Goal: Task Accomplishment & Management: Manage account settings

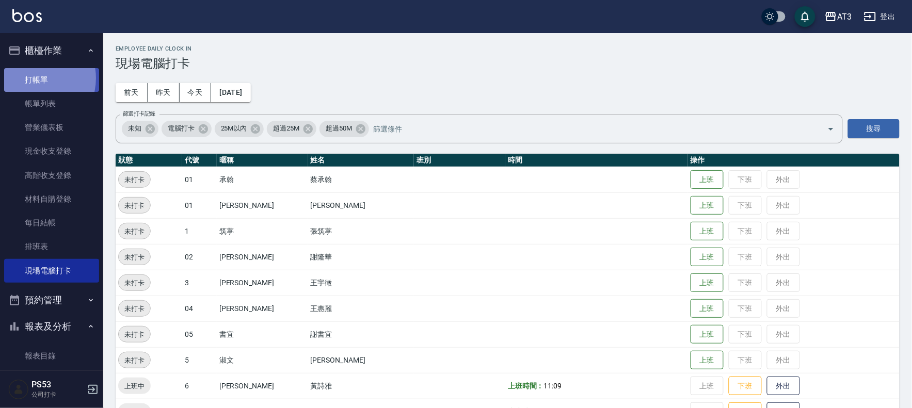
click at [31, 78] on link "打帳單" at bounding box center [51, 80] width 95 height 24
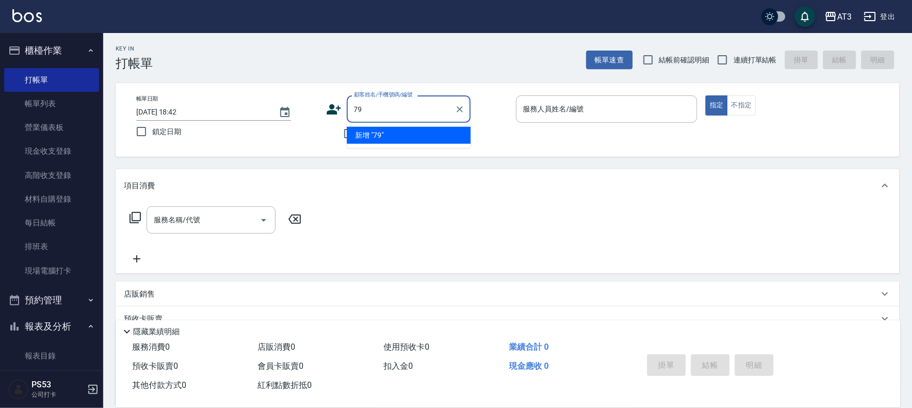
type input "7"
type input "0975311582"
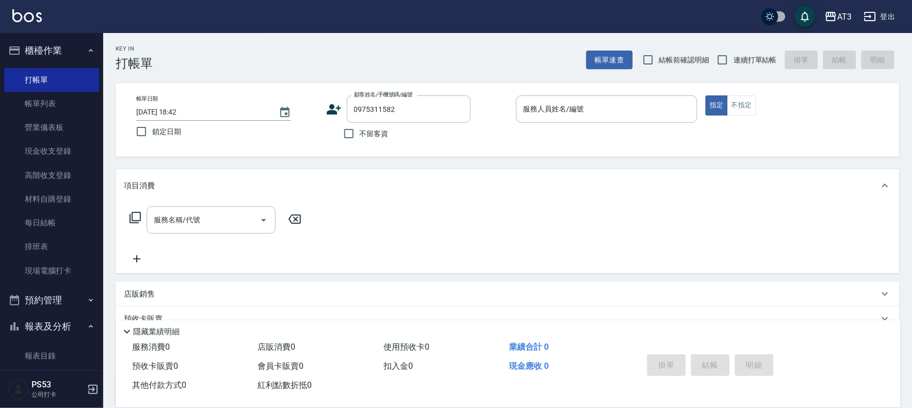
click at [332, 109] on icon at bounding box center [334, 109] width 14 height 10
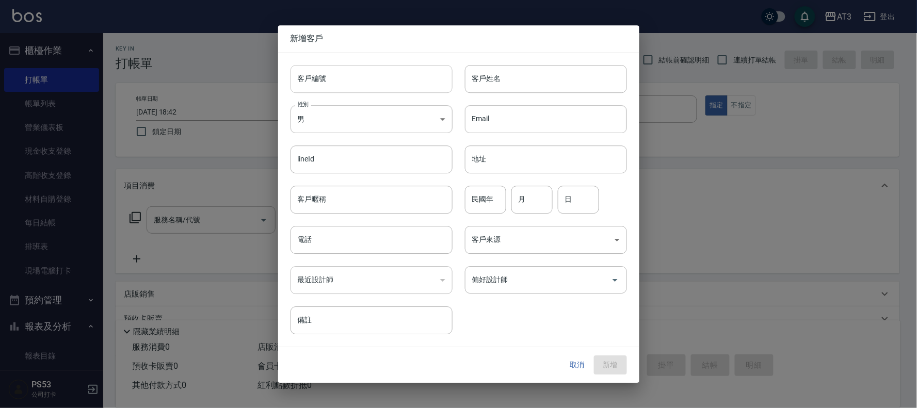
click at [332, 81] on input "客戶編號" at bounding box center [372, 79] width 162 height 28
type input "0975311582"
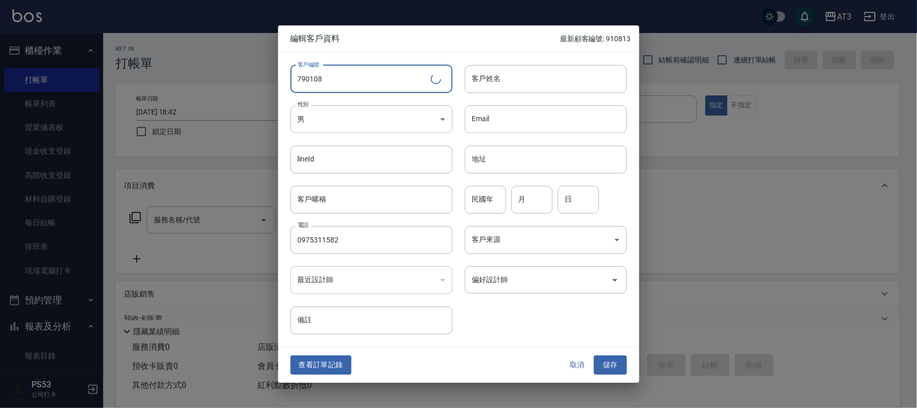
type input "790108"
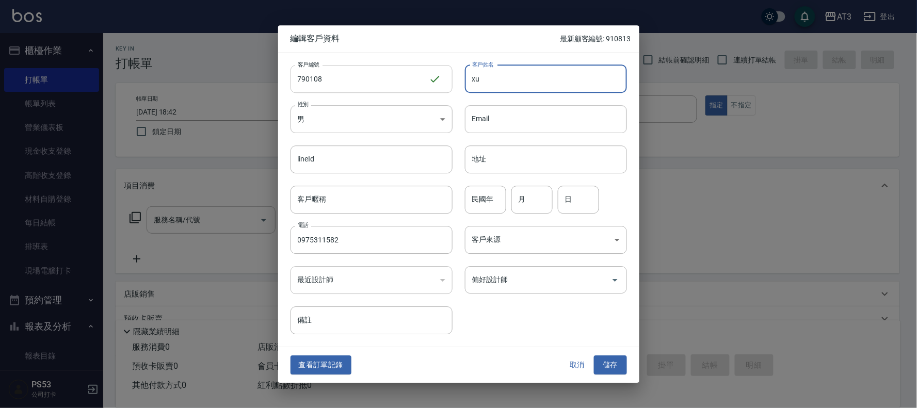
type input "x"
type input "[PERSON_NAME]"
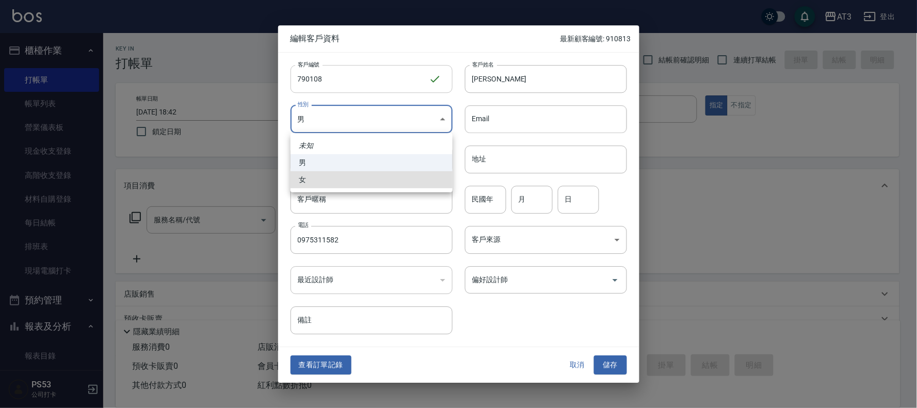
type input "[DEMOGRAPHIC_DATA]"
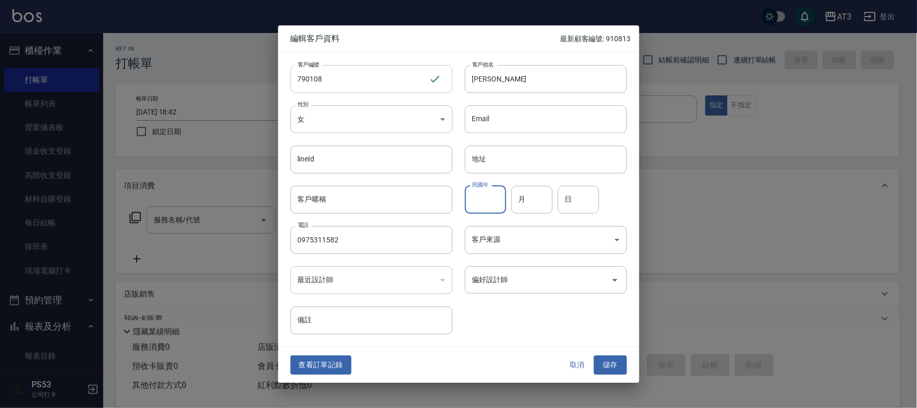
type input "9"
type input "79"
type input "01"
type input "08"
drag, startPoint x: 612, startPoint y: 365, endPoint x: 612, endPoint y: 373, distance: 8.3
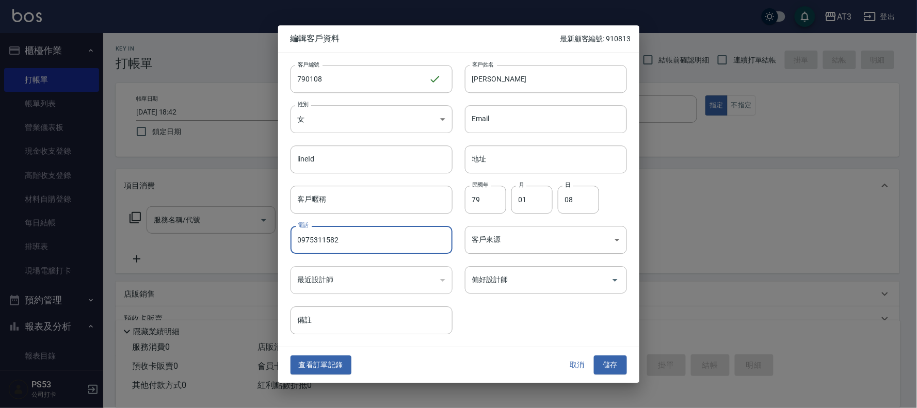
click at [612, 373] on button "儲存" at bounding box center [610, 365] width 33 height 19
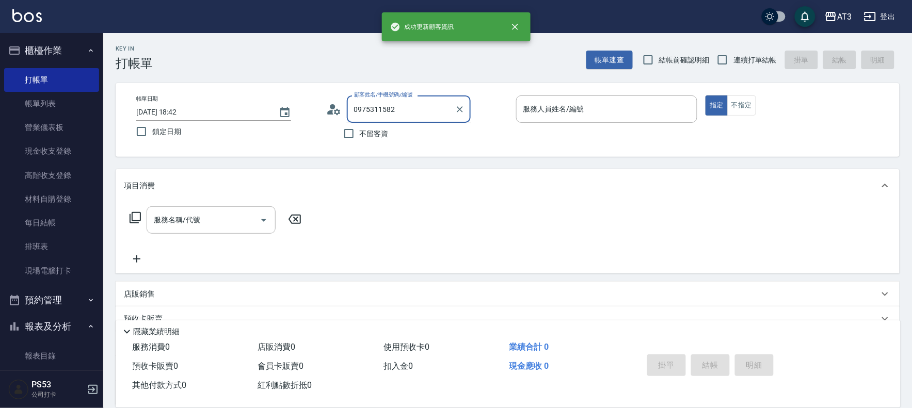
drag, startPoint x: 426, startPoint y: 110, endPoint x: 337, endPoint y: 107, distance: 88.8
click at [329, 109] on div "顧客姓名/手機號碼/編號 0975311582 顧客姓名/手機號碼/編號" at bounding box center [417, 108] width 182 height 27
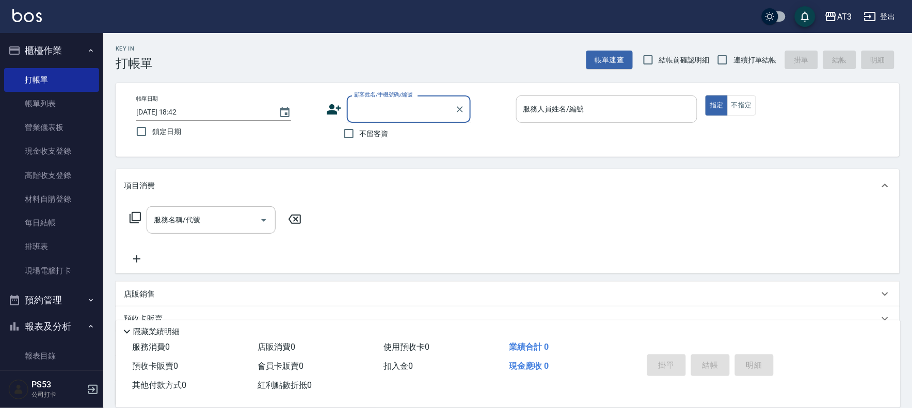
click at [649, 109] on input "服務人員姓名/編號" at bounding box center [607, 109] width 172 height 18
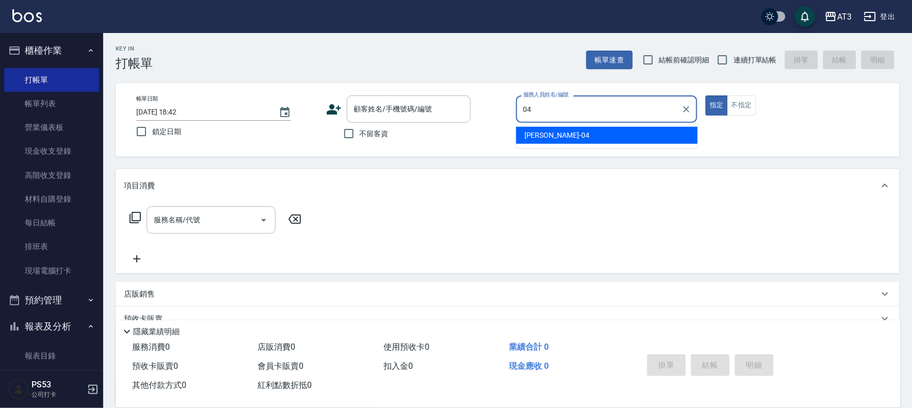
type input "惠麗-04"
type button "true"
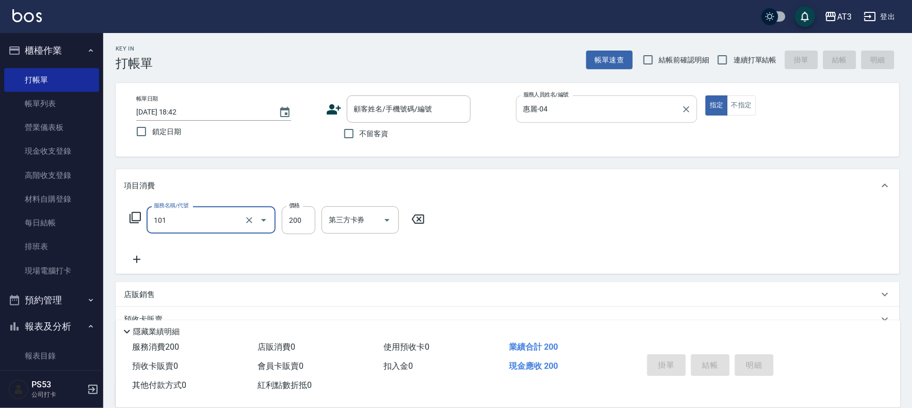
type input "洗髮(101)"
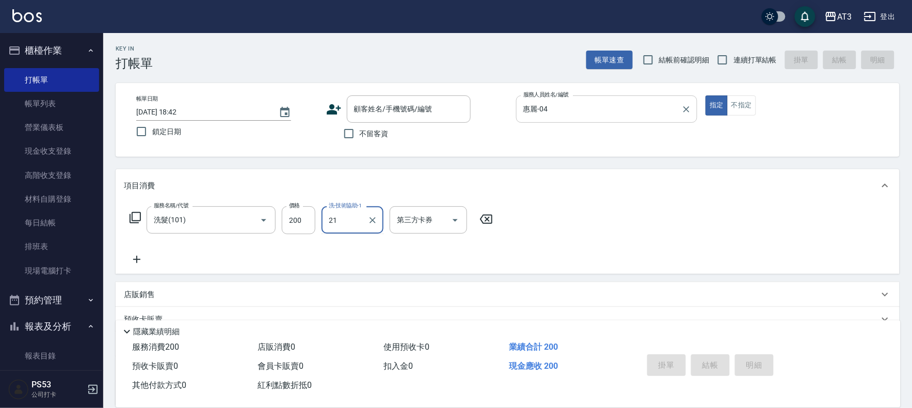
type input "[PERSON_NAME]-21"
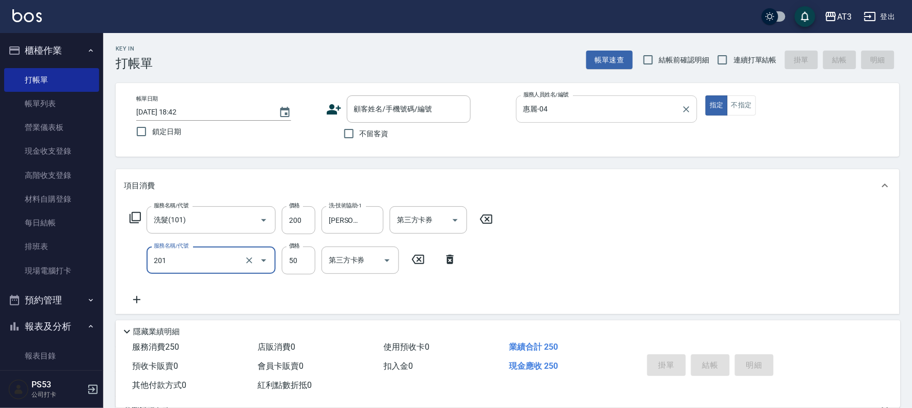
type input "剪瀏海(201)"
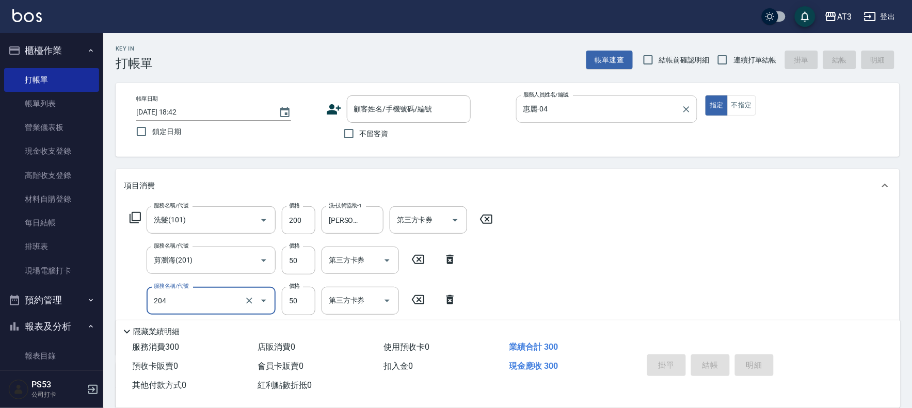
type input "修眉毛(204)"
type input "100"
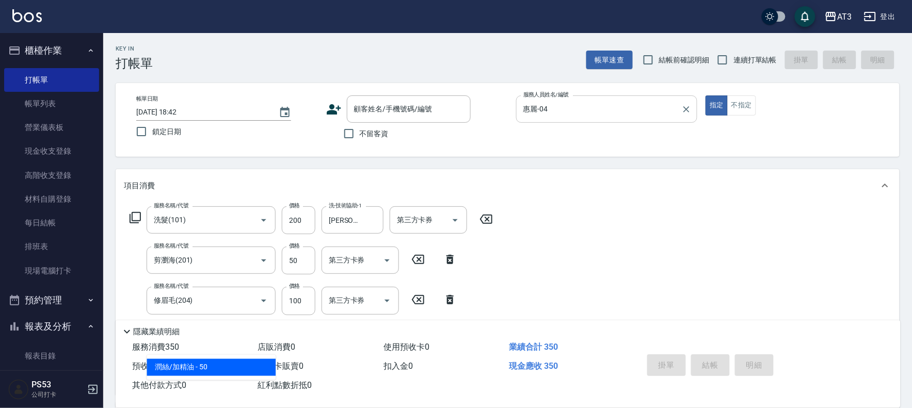
type input "潤絲/加精油(802)"
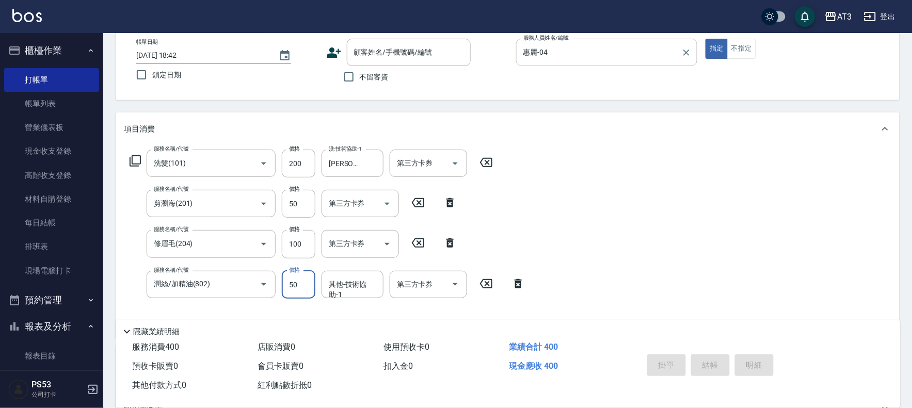
scroll to position [172, 0]
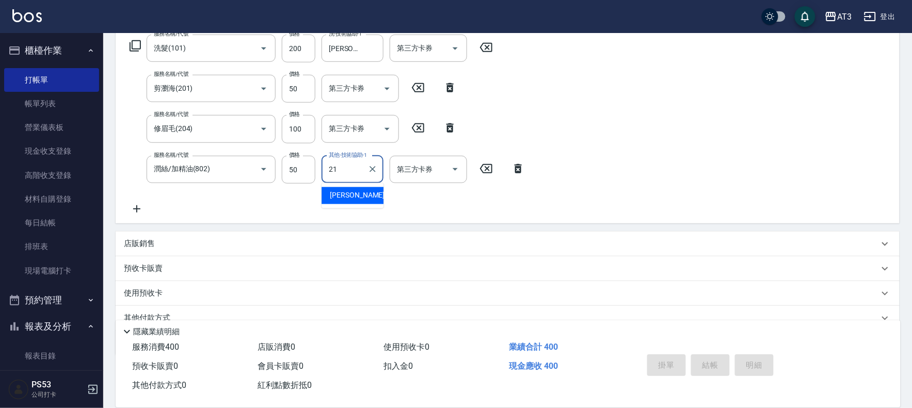
type input "[PERSON_NAME]-21"
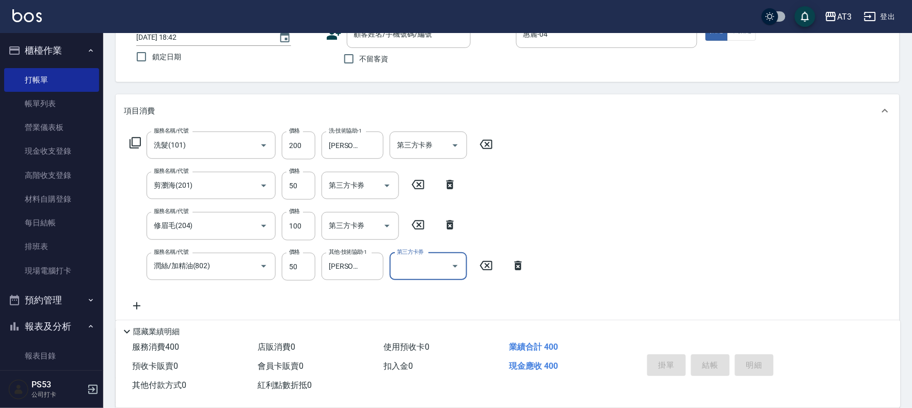
scroll to position [0, 0]
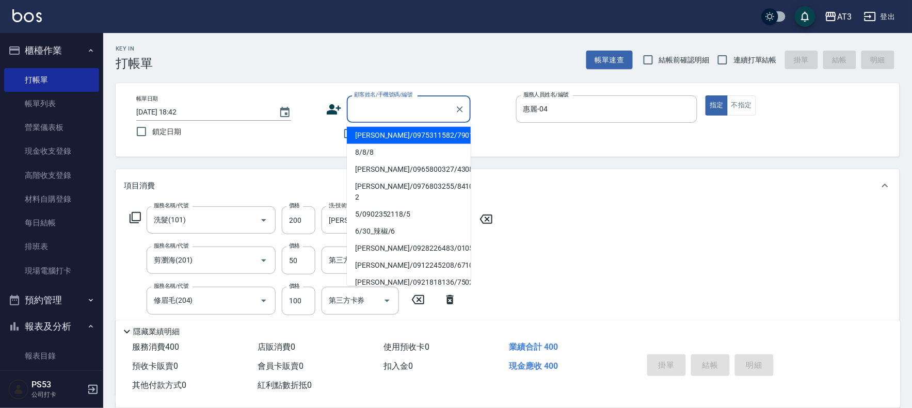
drag, startPoint x: 408, startPoint y: 109, endPoint x: 379, endPoint y: 138, distance: 41.2
click at [379, 138] on li "[PERSON_NAME]/0975311582/790108" at bounding box center [409, 135] width 124 height 17
type input "[PERSON_NAME]/0975311582/790108"
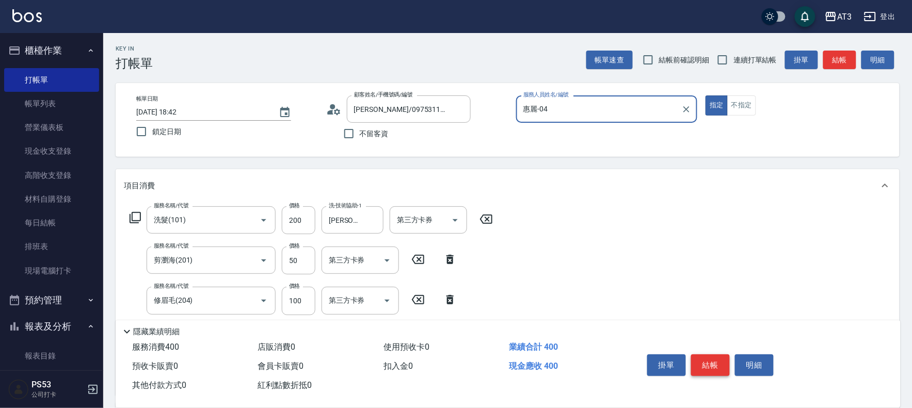
click at [717, 361] on button "結帳" at bounding box center [710, 366] width 39 height 22
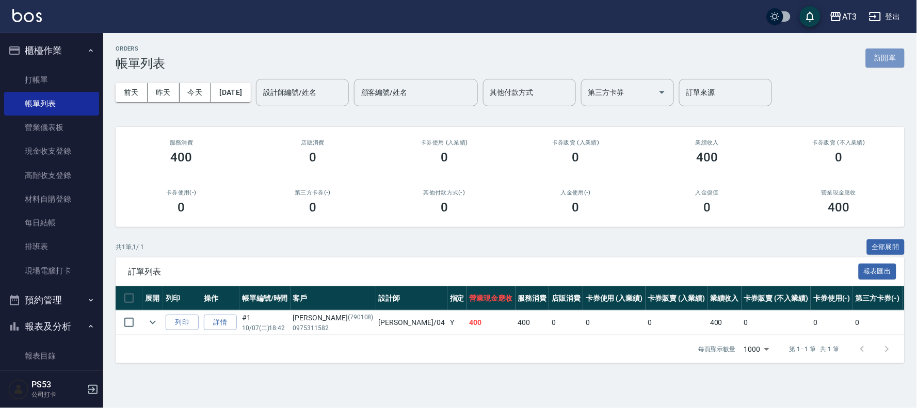
click at [889, 59] on button "新開單" at bounding box center [885, 58] width 39 height 19
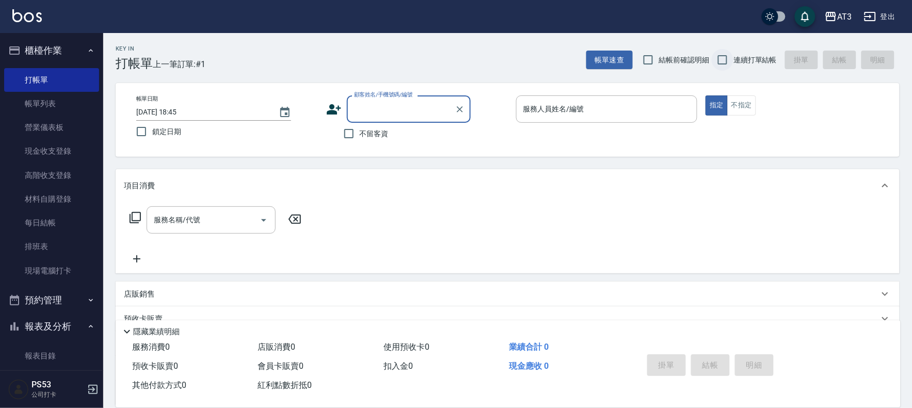
click at [718, 60] on input "連續打單結帳" at bounding box center [723, 60] width 22 height 22
checkbox input "true"
click at [329, 108] on icon at bounding box center [333, 109] width 15 height 15
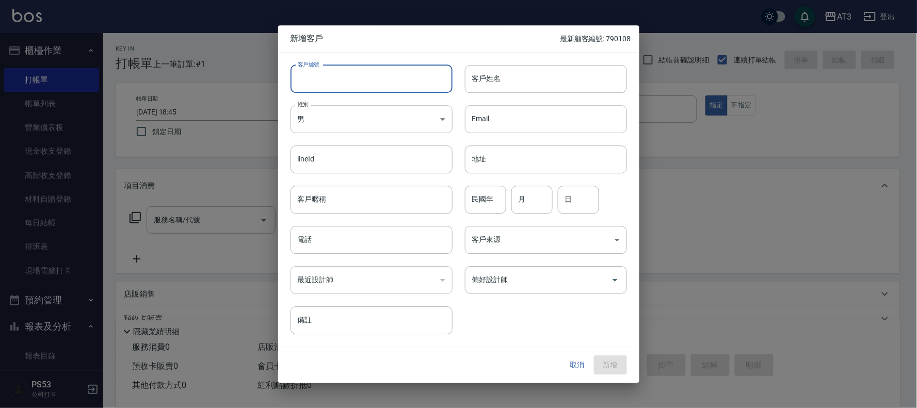
click at [347, 85] on input "客戶編號" at bounding box center [372, 79] width 162 height 28
type input "680403-1"
click at [579, 360] on button "取消" at bounding box center [577, 365] width 33 height 19
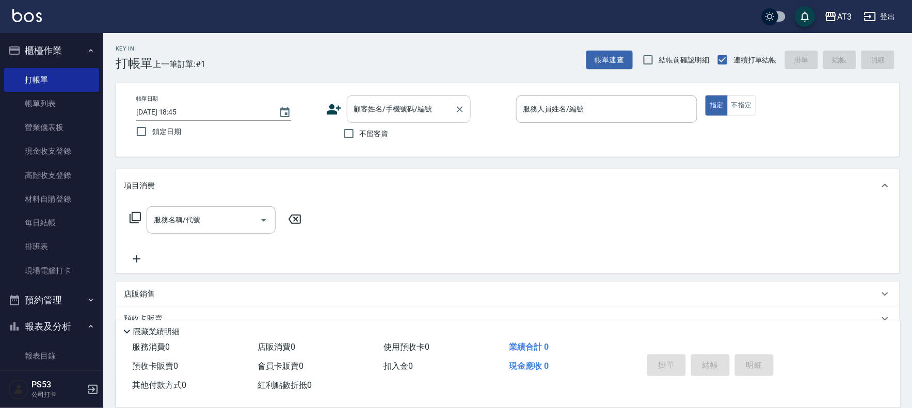
click at [400, 119] on div "顧客姓名/手機號碼/編號" at bounding box center [409, 108] width 124 height 27
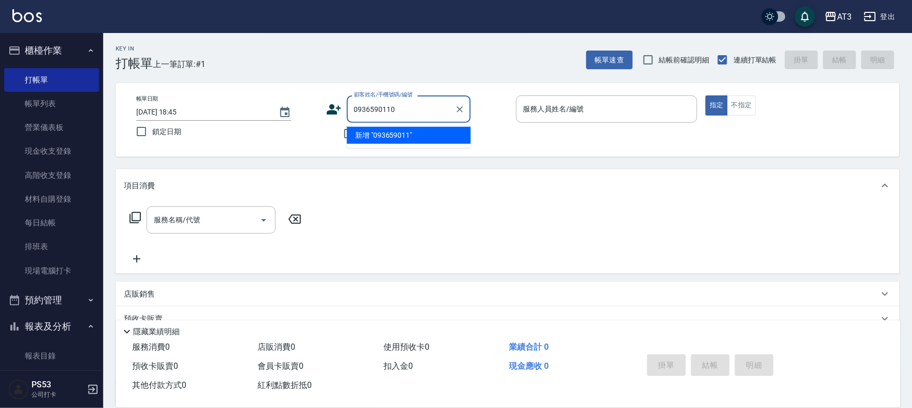
type input "0936590110"
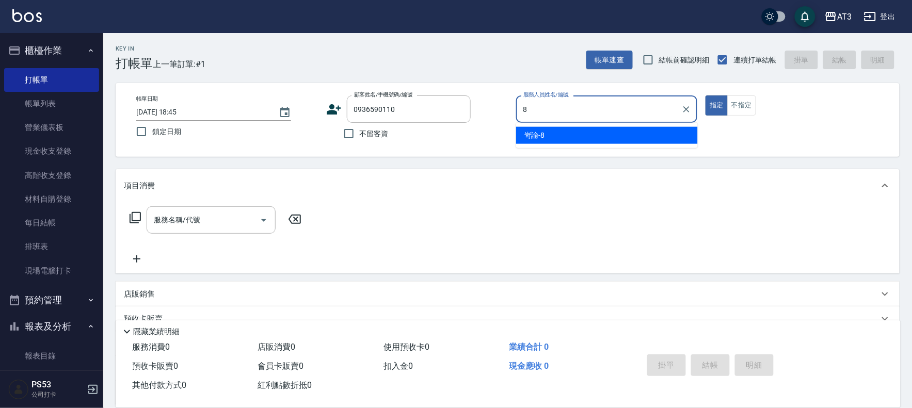
type input "岢諭-8"
type button "true"
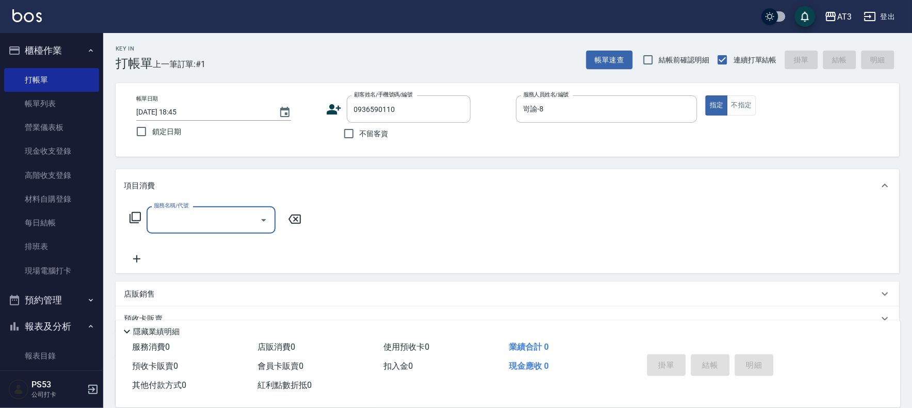
click at [330, 107] on icon at bounding box center [334, 109] width 14 height 10
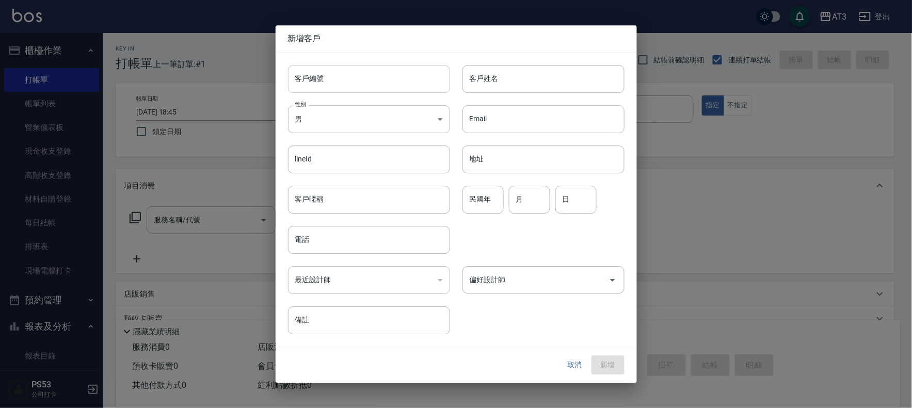
type input "0936590110"
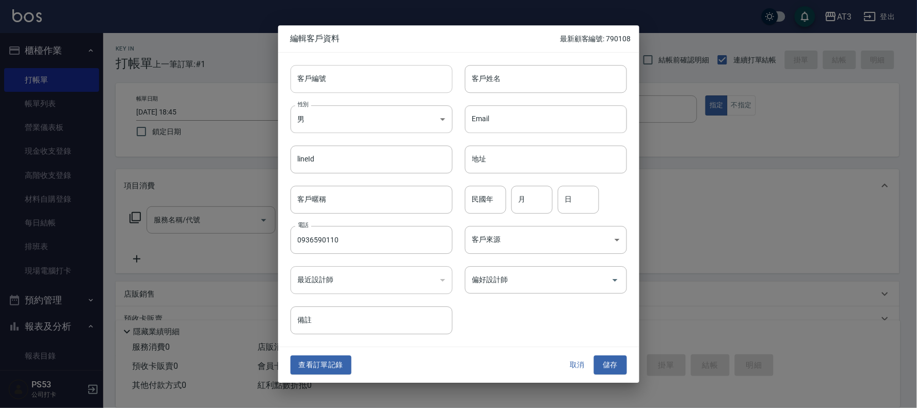
click at [343, 75] on input "客戶編號" at bounding box center [372, 79] width 162 height 28
type input "680403-1"
type input "[PERSON_NAME]"
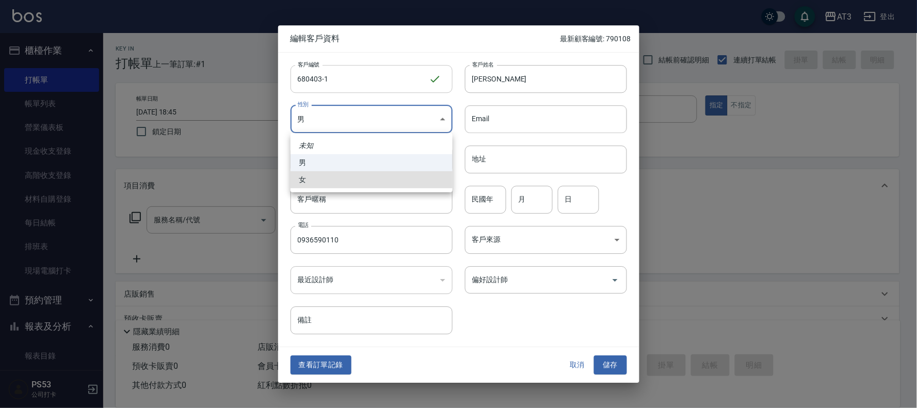
type input "[DEMOGRAPHIC_DATA]"
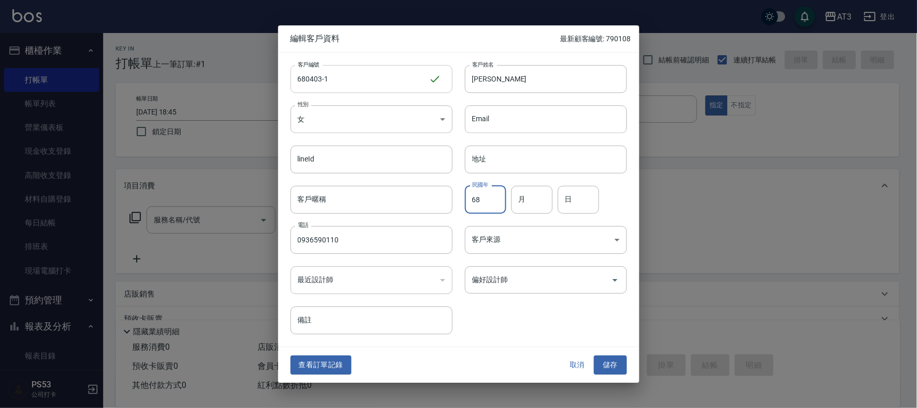
type input "68"
type input "04"
type input "03"
click at [607, 362] on button "儲存" at bounding box center [610, 365] width 33 height 19
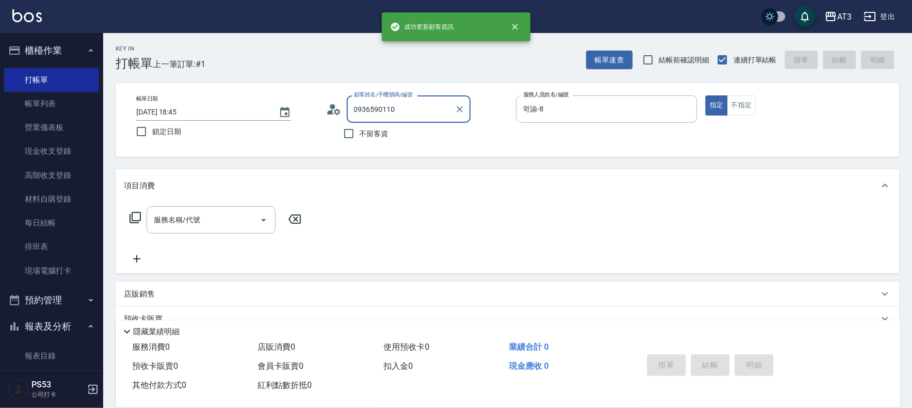
drag, startPoint x: 403, startPoint y: 114, endPoint x: 340, endPoint y: 111, distance: 63.5
click at [340, 111] on div "顧客姓名/手機號碼/編號 0936590110 顧客姓名/手機號碼/編號" at bounding box center [417, 108] width 182 height 27
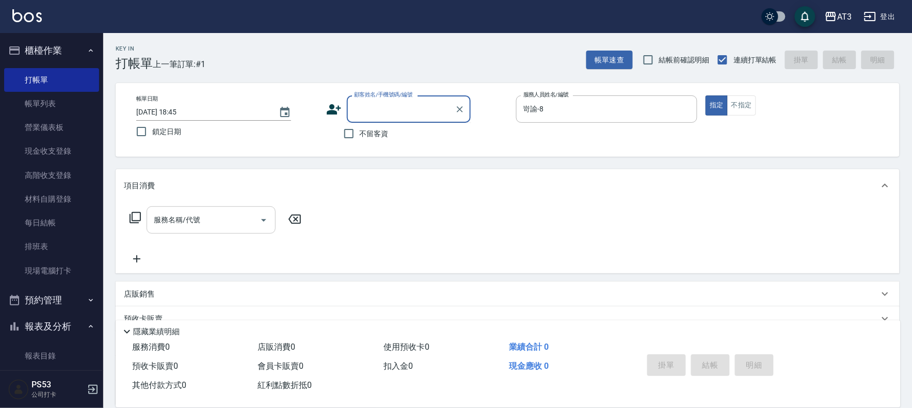
click at [199, 225] on input "服務名稱/代號" at bounding box center [203, 220] width 104 height 18
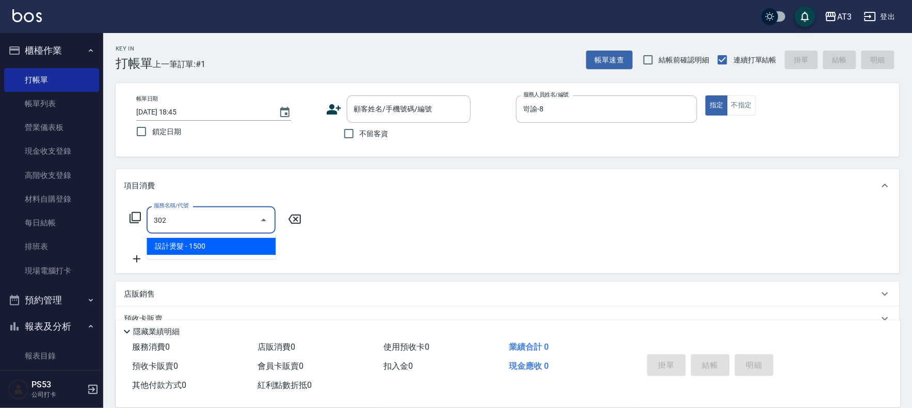
type input "設計燙髮(302)"
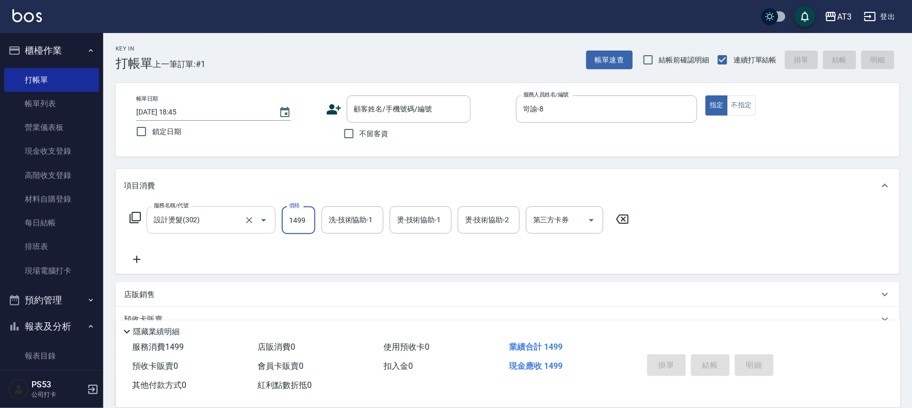
type input "1499"
type input "[PERSON_NAME]-21"
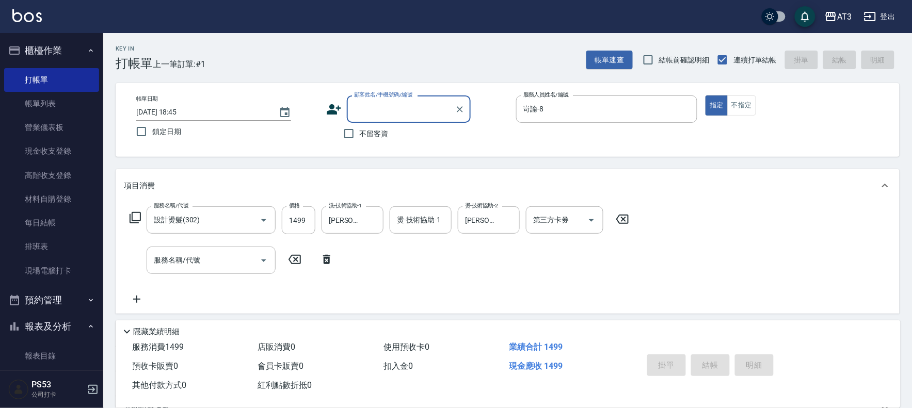
drag, startPoint x: 388, startPoint y: 106, endPoint x: 362, endPoint y: 116, distance: 27.4
click at [362, 116] on input "顧客姓名/手機號碼/編號" at bounding box center [401, 109] width 99 height 18
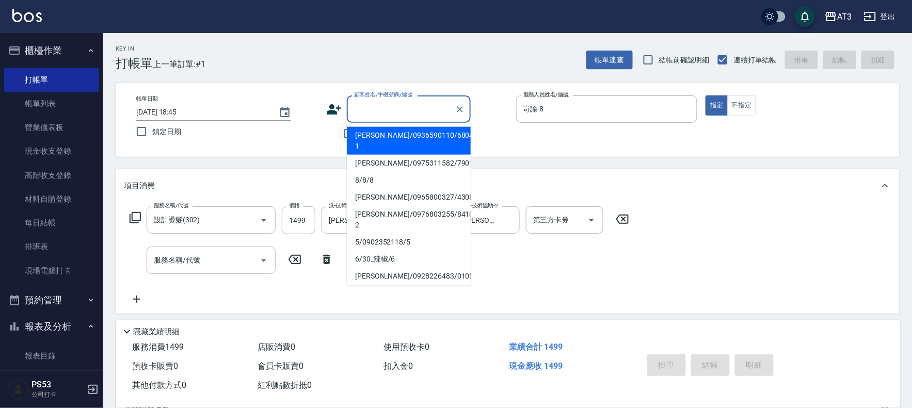
drag, startPoint x: 362, startPoint y: 116, endPoint x: 354, endPoint y: 139, distance: 25.3
click at [354, 139] on li "[PERSON_NAME]/0936590110/680403-1" at bounding box center [409, 141] width 124 height 28
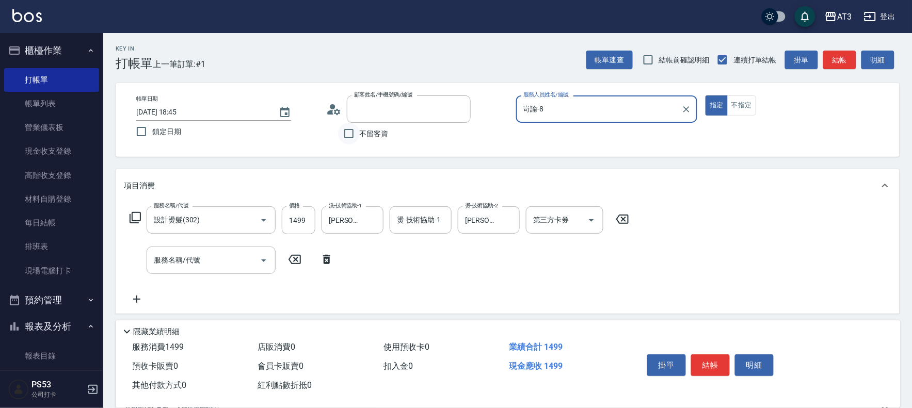
type input "[PERSON_NAME]/0936590110/680403-1"
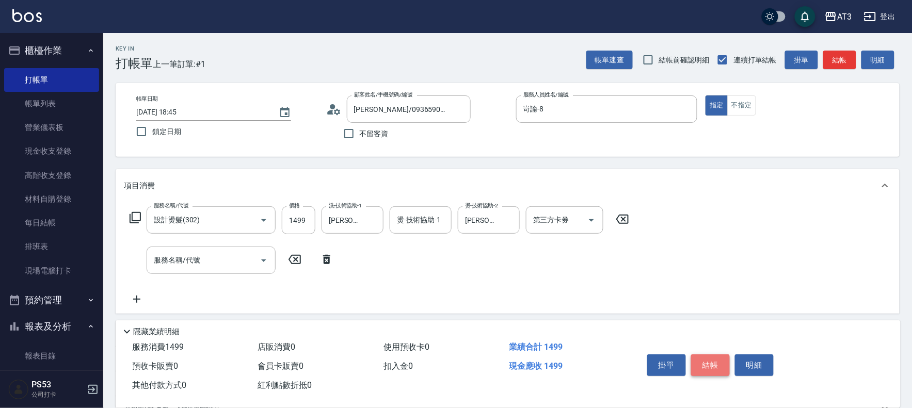
click at [721, 355] on button "結帳" at bounding box center [710, 366] width 39 height 22
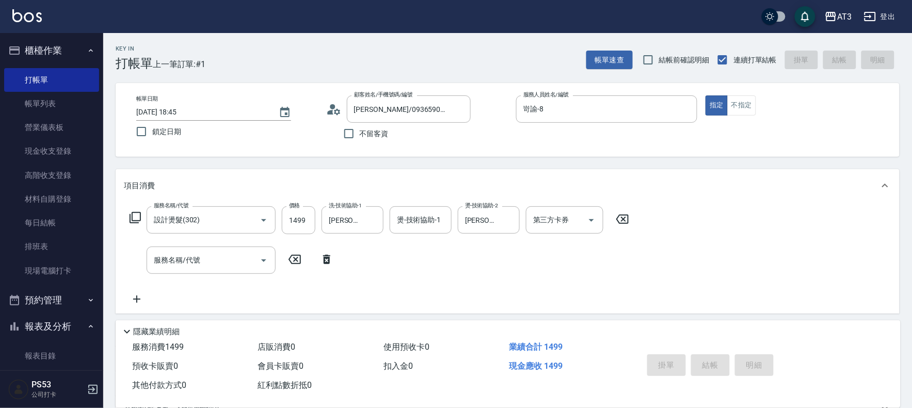
type input "[DATE] 18:46"
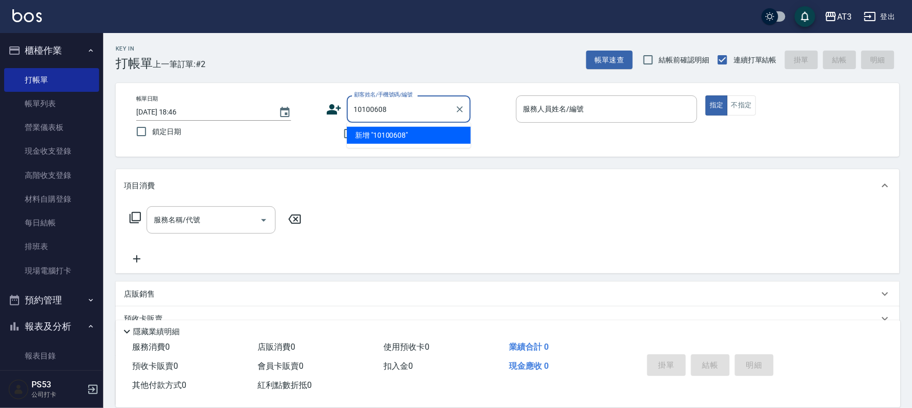
type input "10100608"
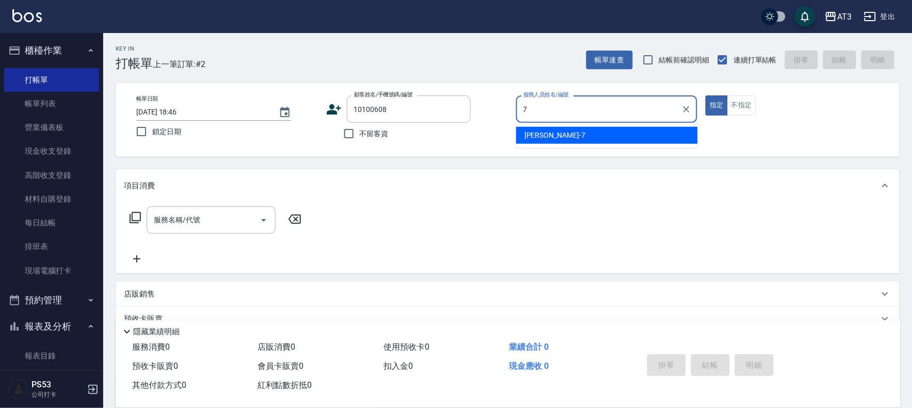
type input "子晴-7"
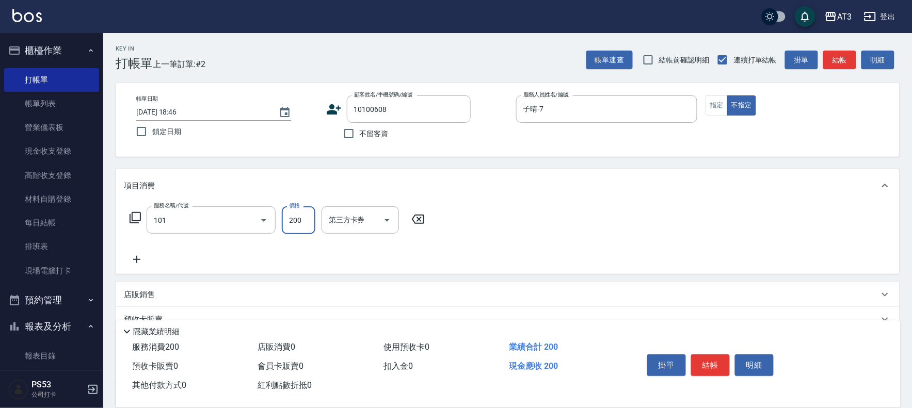
type input "洗髮(101)"
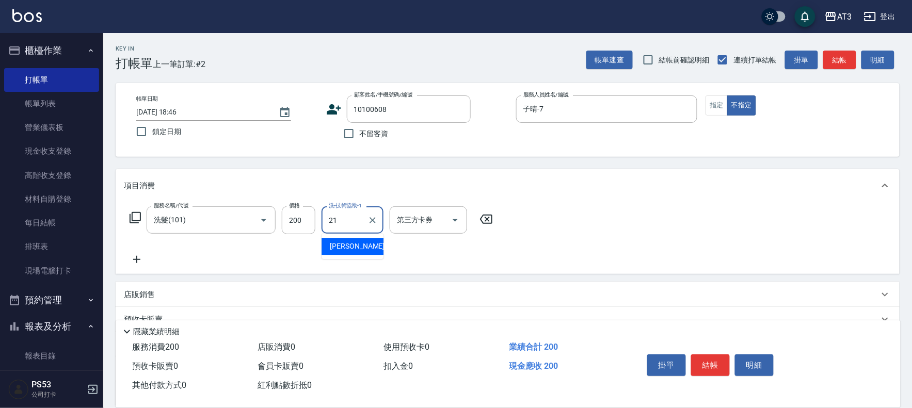
type input "[PERSON_NAME]-21"
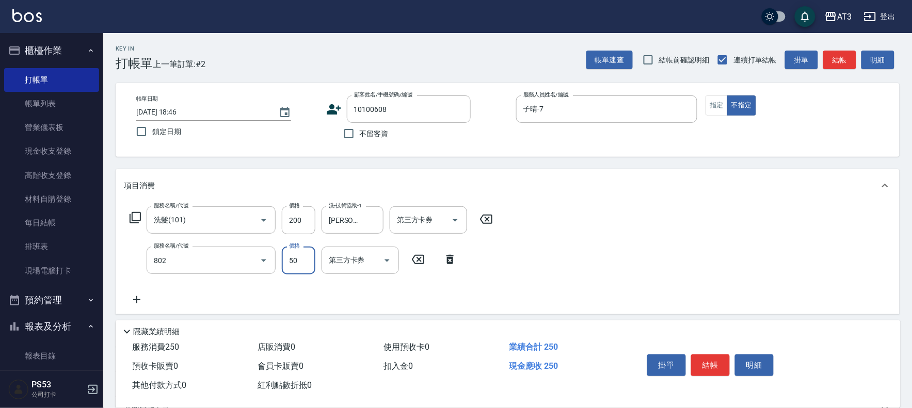
type input "潤絲/加精油(802)"
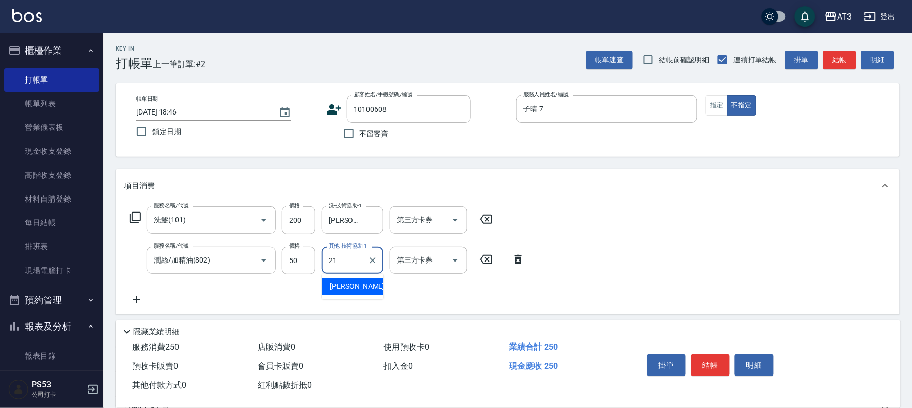
type input "[PERSON_NAME]-21"
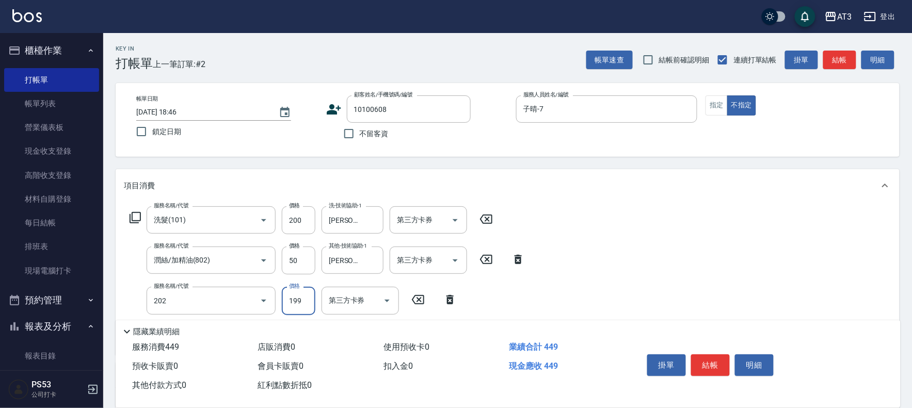
type input "不指定單剪(202)"
drag, startPoint x: 384, startPoint y: 115, endPoint x: 277, endPoint y: 115, distance: 107.4
click at [277, 115] on div "帳單日期 [DATE] 18:46 鎖定日期 顧客姓名/手機號碼/編號 10100608 顧客姓名/手機號碼/編號 不留客資 服務人員姓名/編號 [PERSO…" at bounding box center [507, 119] width 759 height 49
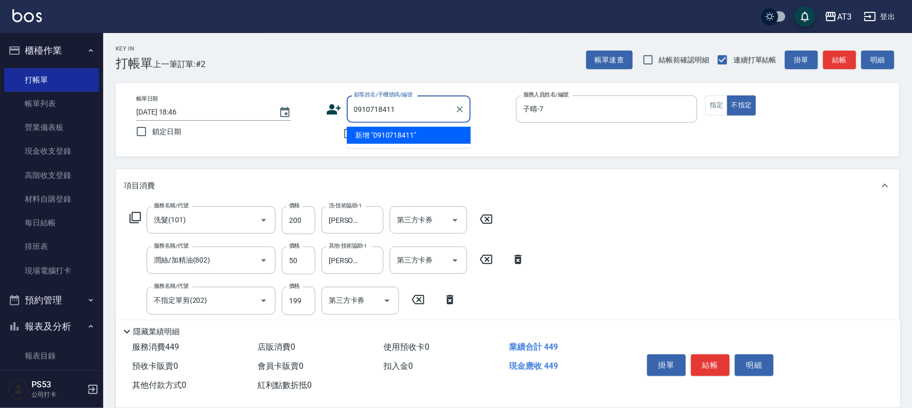
type input "0910718411"
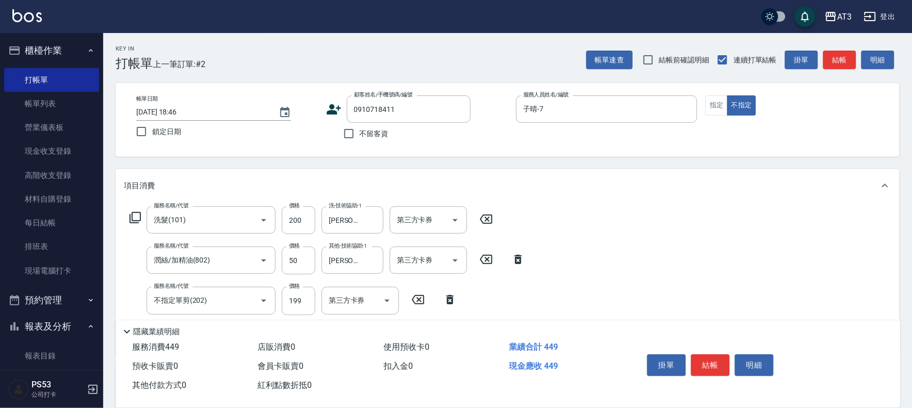
click at [336, 105] on icon at bounding box center [333, 109] width 15 height 15
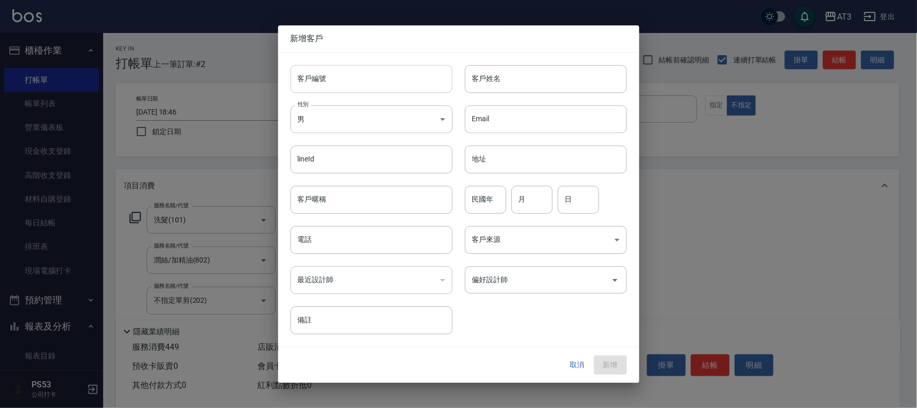
click at [348, 84] on input "客戶編號" at bounding box center [372, 79] width 162 height 28
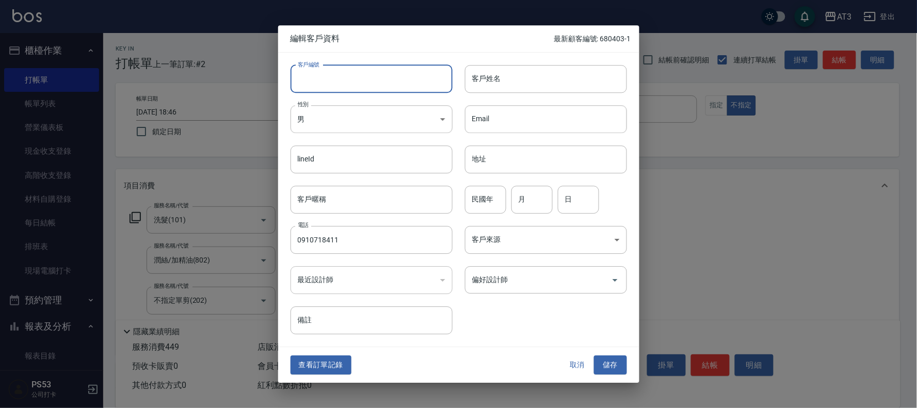
type input "0910718411"
type input "1010608"
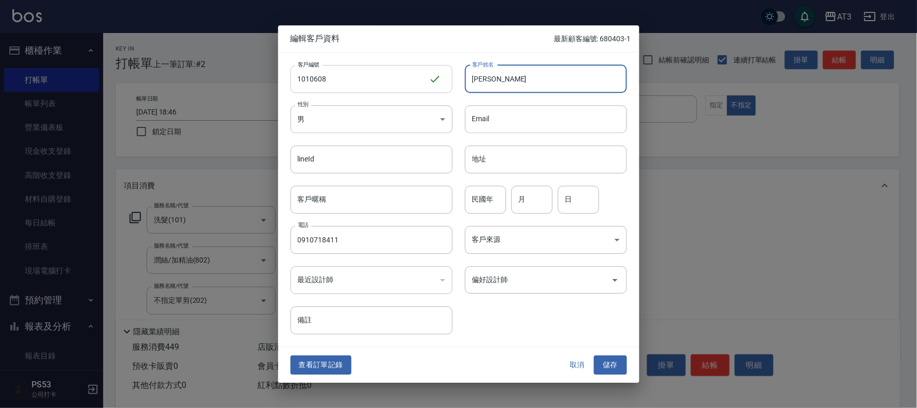
type input "[PERSON_NAME]"
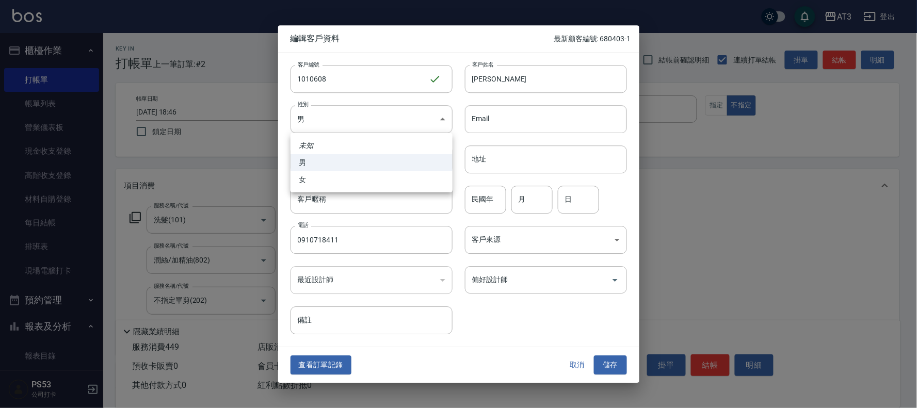
click at [414, 163] on li "男" at bounding box center [372, 162] width 162 height 17
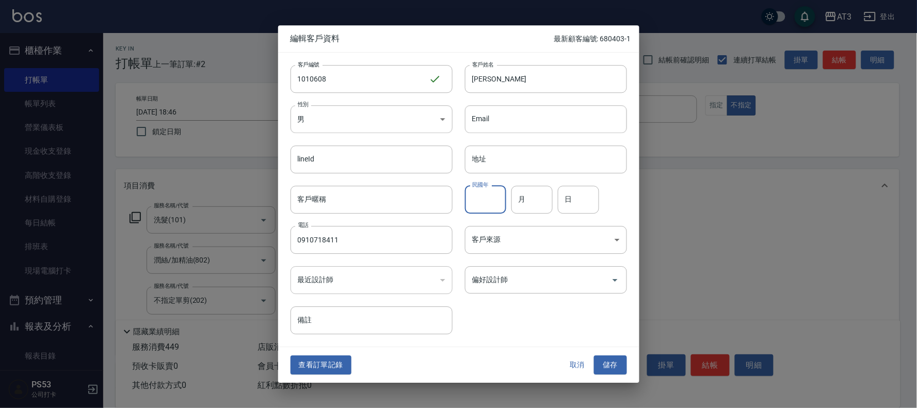
click at [481, 196] on input "民國年" at bounding box center [485, 200] width 41 height 28
type input "101"
type input "06"
type input "08"
click at [612, 369] on button "儲存" at bounding box center [610, 365] width 33 height 19
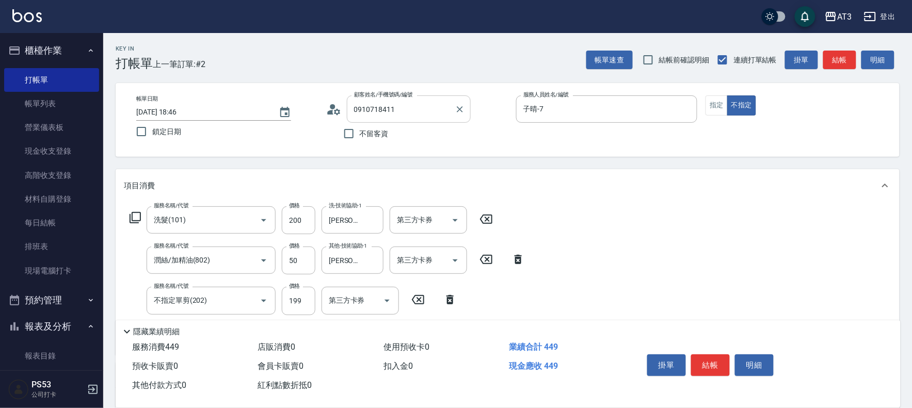
click at [417, 102] on input "0910718411" at bounding box center [401, 109] width 99 height 18
drag, startPoint x: 416, startPoint y: 106, endPoint x: 338, endPoint y: 111, distance: 77.6
click at [338, 111] on div "顧客姓名/手機號碼/編號 0910718411 顧客姓名/手機號碼/編號" at bounding box center [417, 108] width 182 height 27
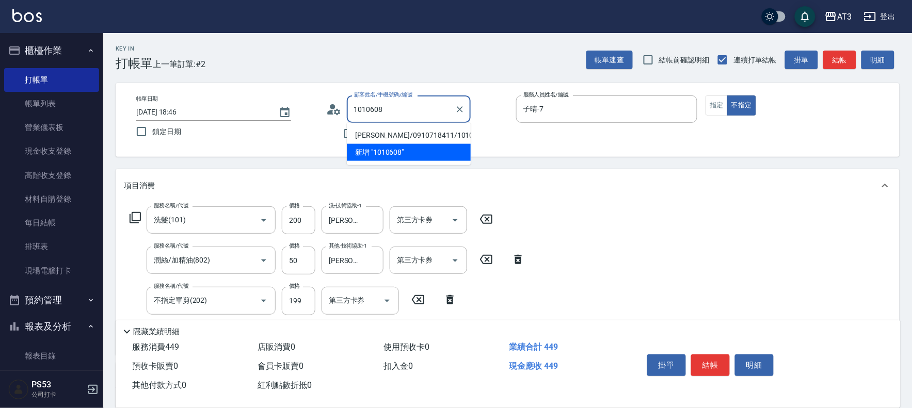
click at [391, 133] on li "[PERSON_NAME]/0910718411/1010608" at bounding box center [409, 135] width 124 height 17
type input "[PERSON_NAME]/0910718411/1010608"
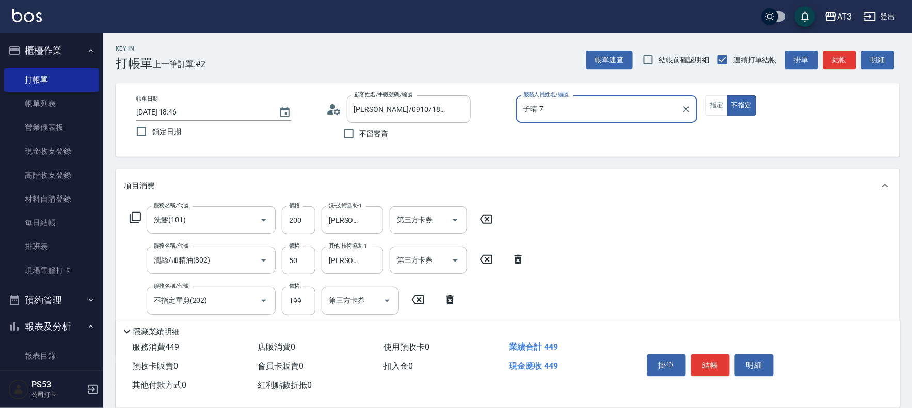
click at [714, 359] on button "結帳" at bounding box center [710, 366] width 39 height 22
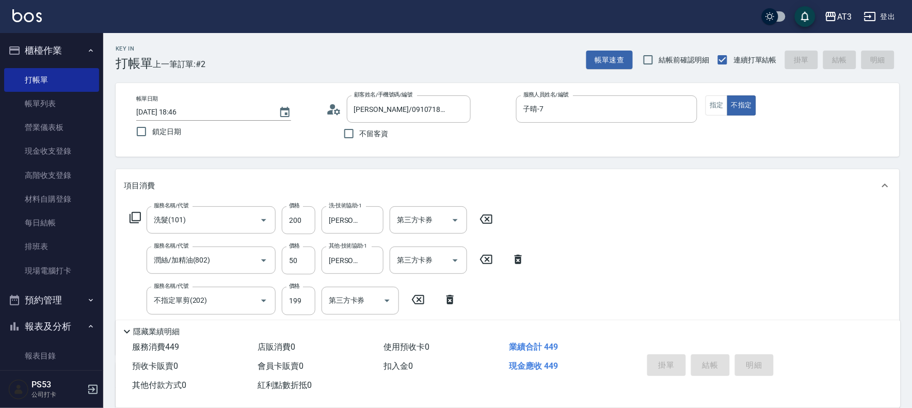
type input "[DATE] 18:47"
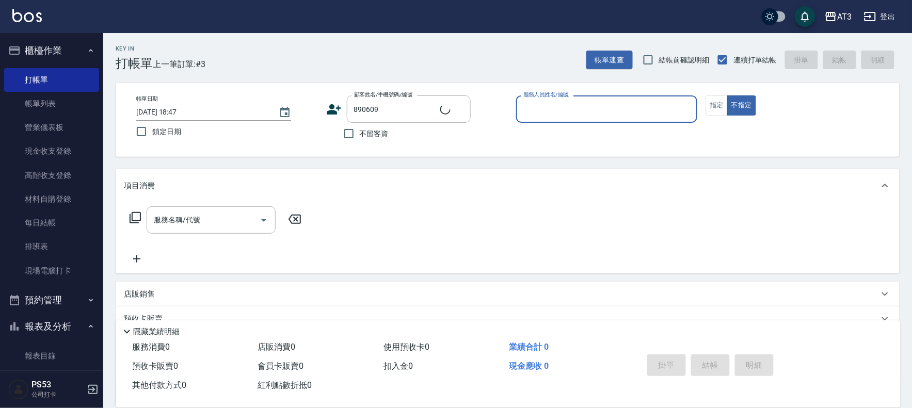
type input "[PERSON_NAME]/0933148239/890609"
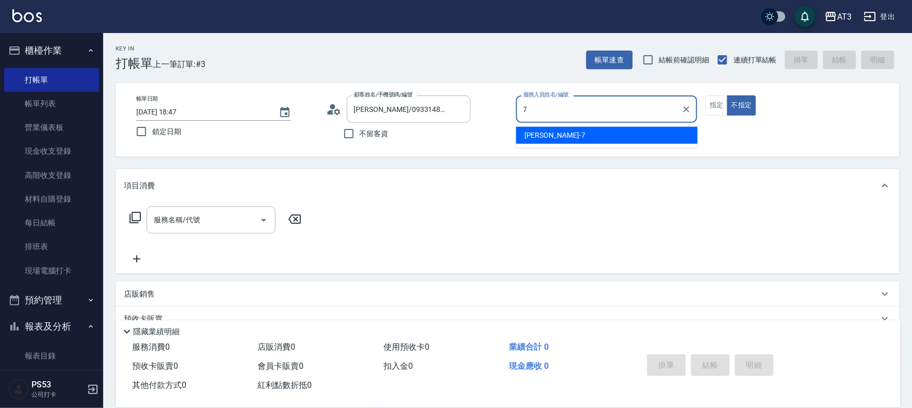
type input "子晴-7"
type button "false"
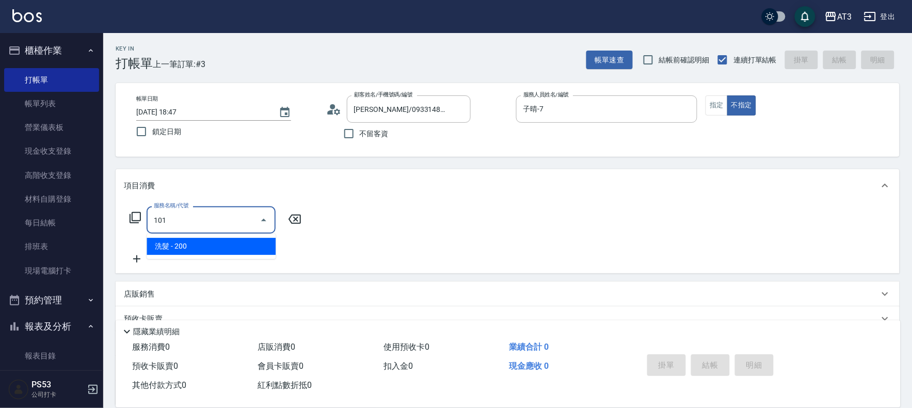
type input "洗髮(101)"
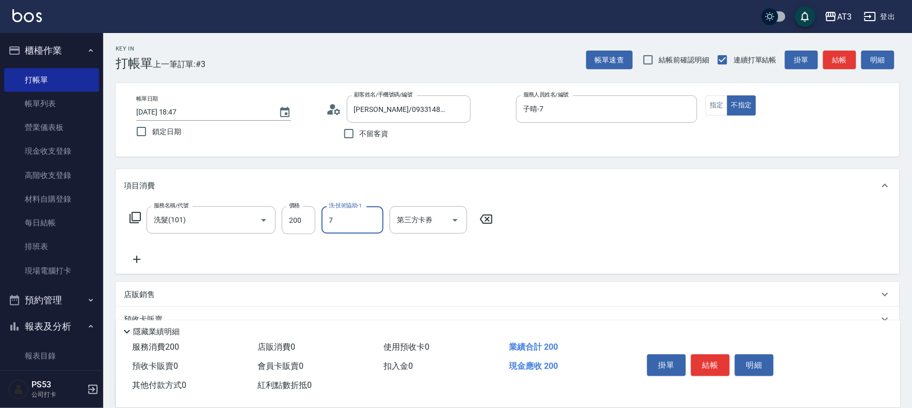
type input "子晴-7"
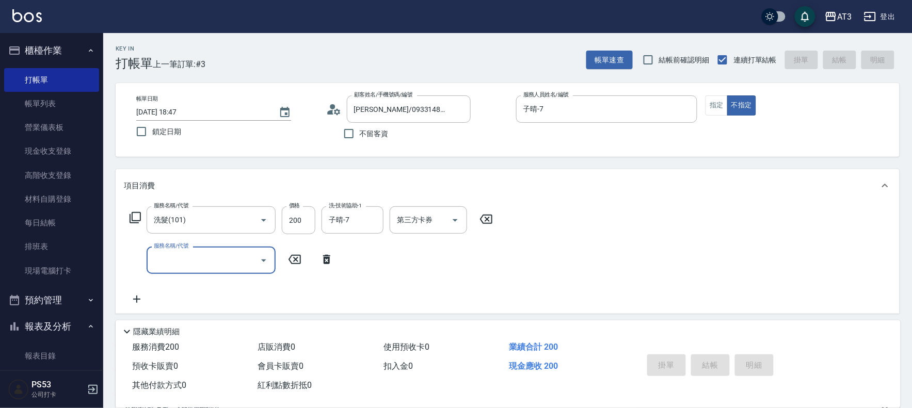
type input "[DATE] 18:48"
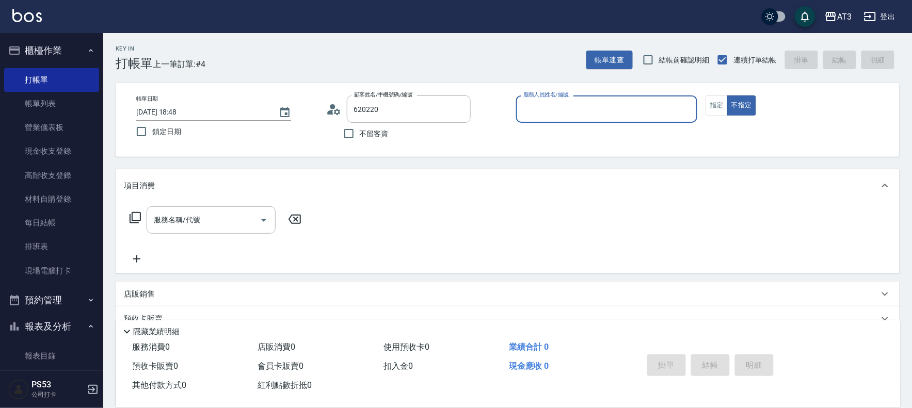
type input "[PERSON_NAME]/0938815735/620220"
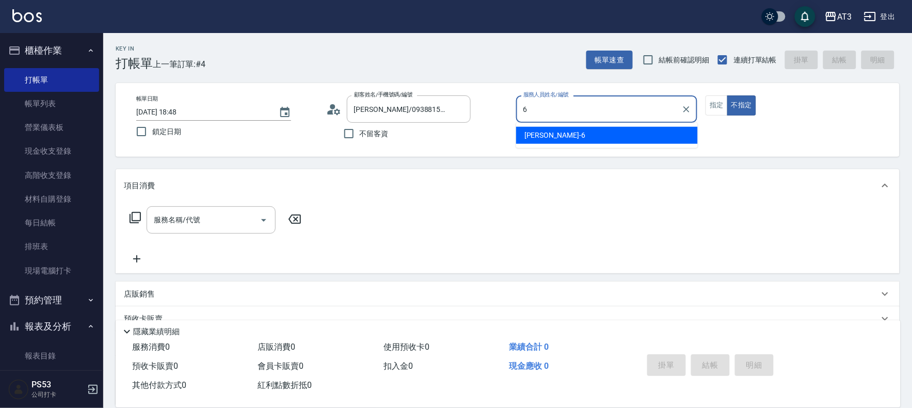
type input "詩雅-6"
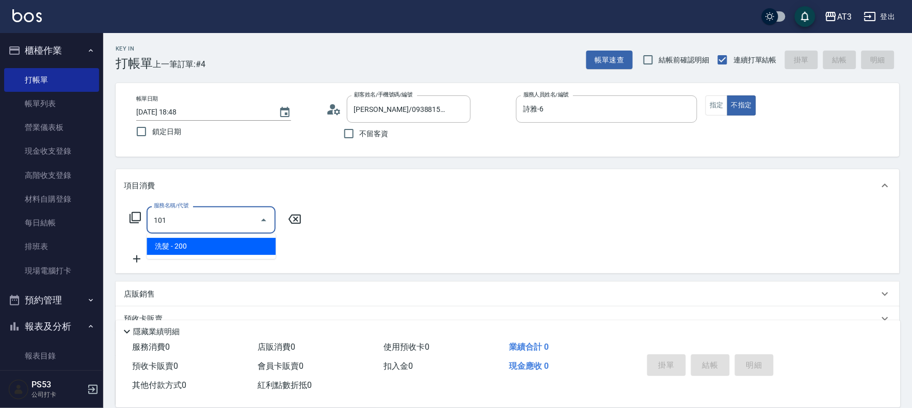
type input "洗髮(101)"
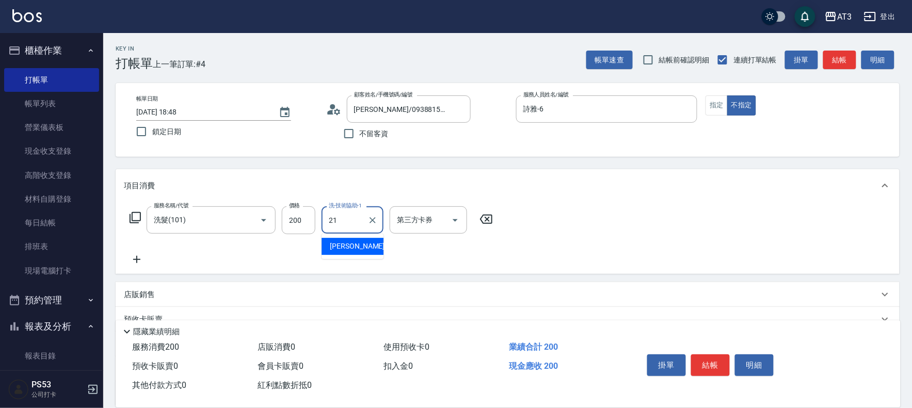
type input "[PERSON_NAME]-21"
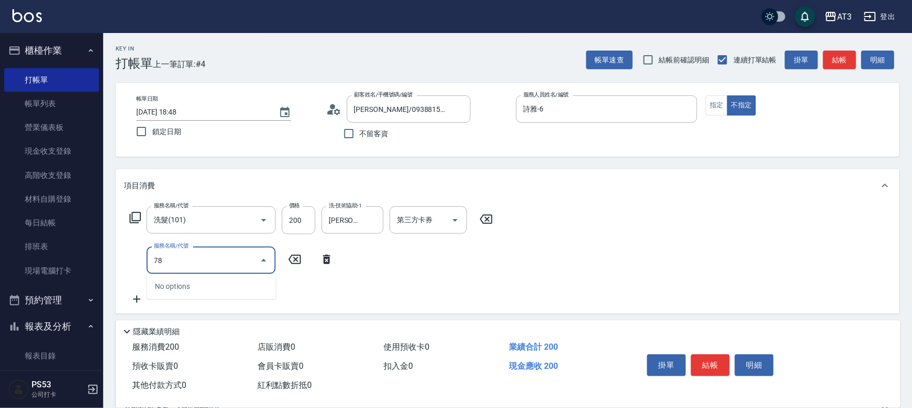
type input "7"
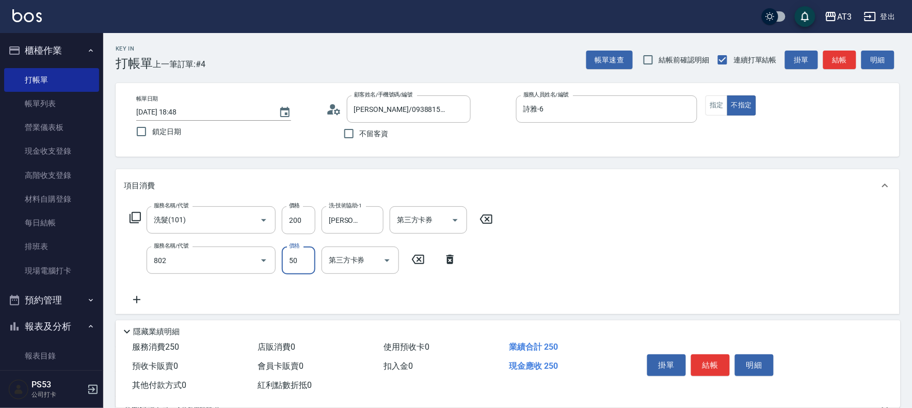
type input "潤絲/加精油(802)"
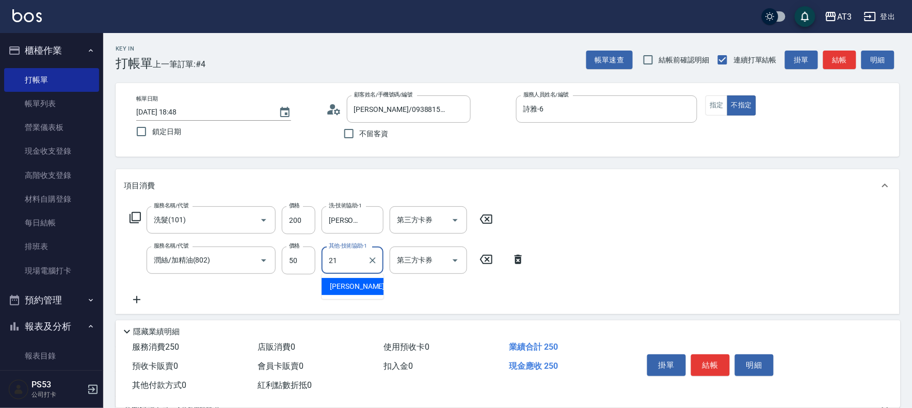
type input "[PERSON_NAME]-21"
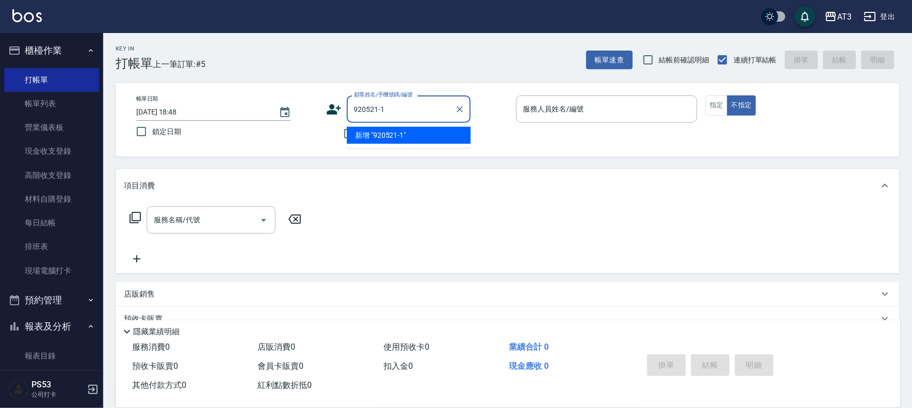
type input "920521-1"
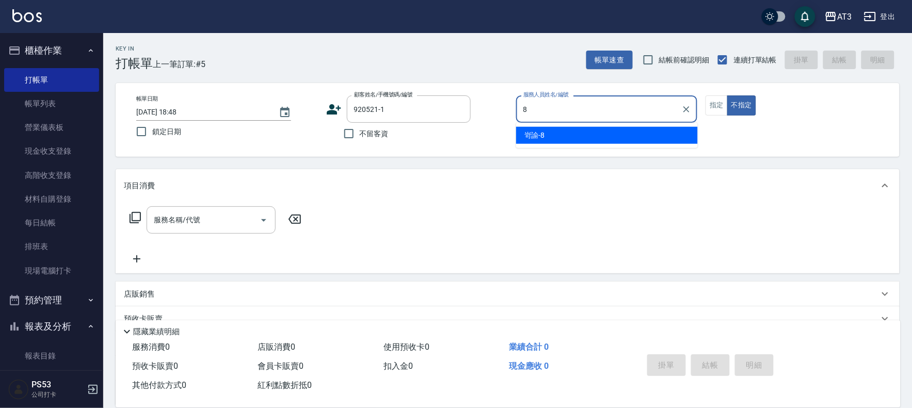
type input "岢諭-8"
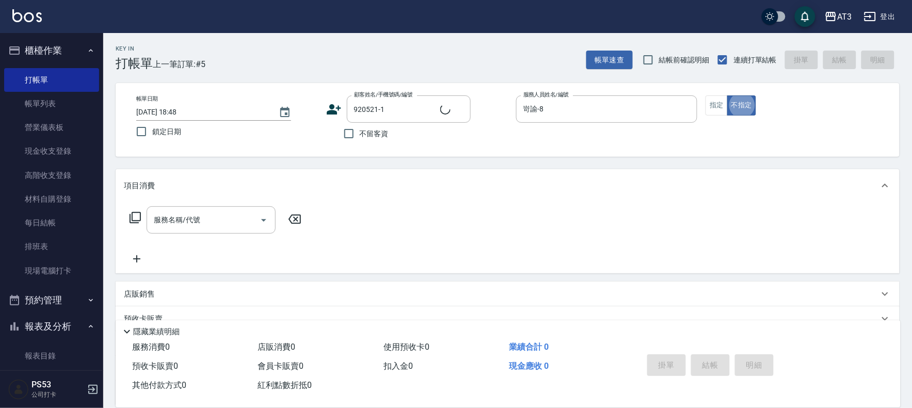
type input "[PERSON_NAME]/0909386277/920521-1"
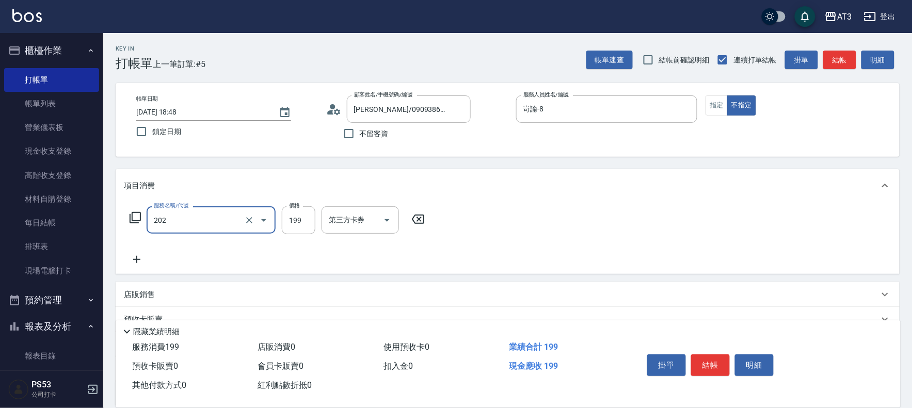
type input "不指定單剪(202)"
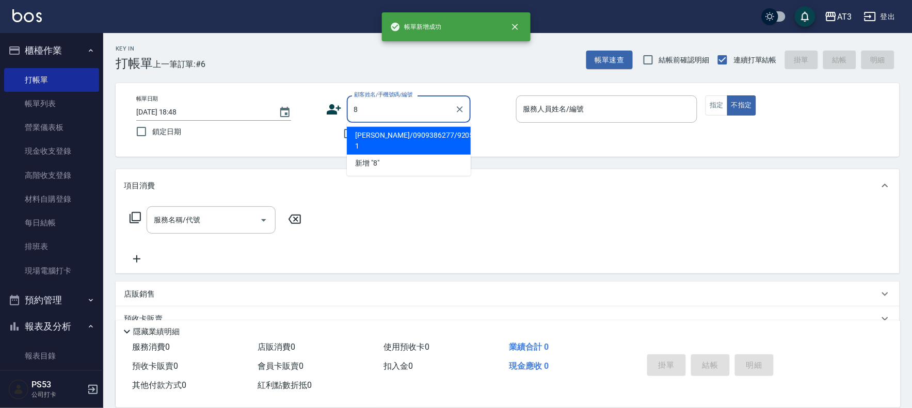
type input "8"
type input "[PERSON_NAME]/0909386277/920521-1"
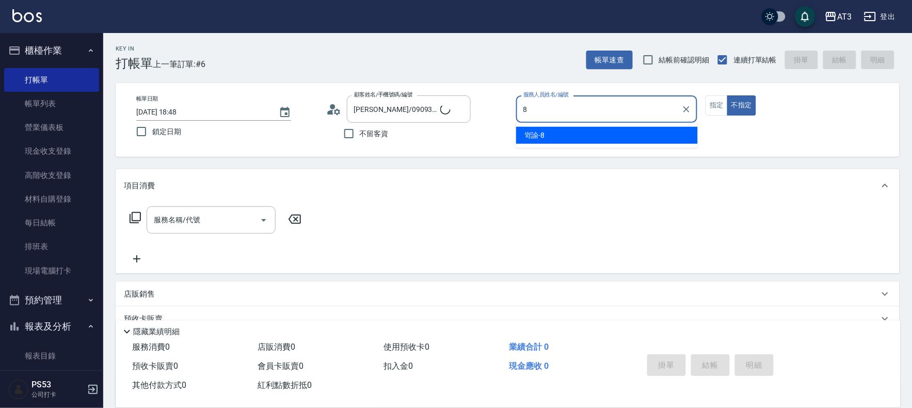
type input "8"
type input "巧巧/8_巧巧/8"
type input "岢諭-8"
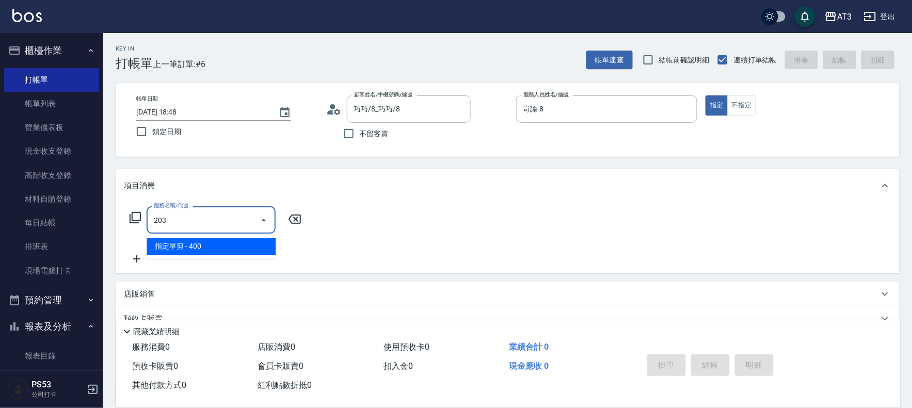
type input "指定單剪(203)"
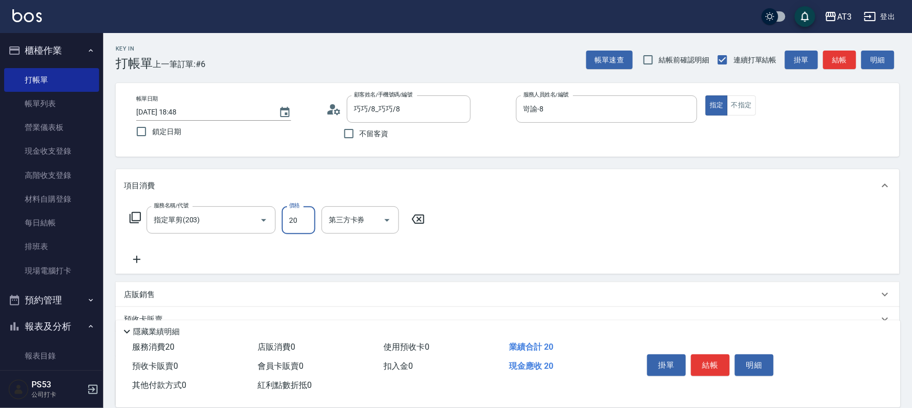
type input "200"
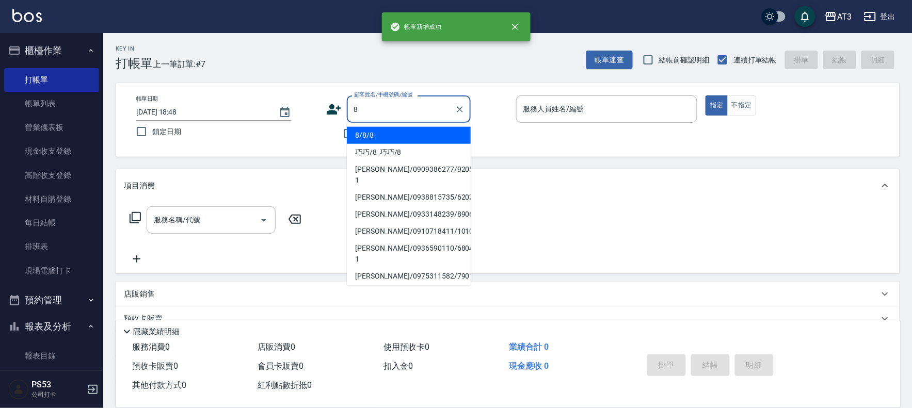
type input "8/8/8"
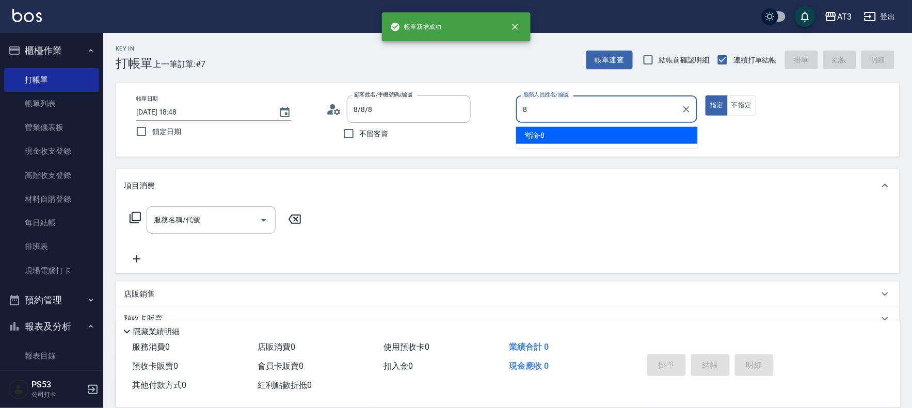
type input "岢諭-8"
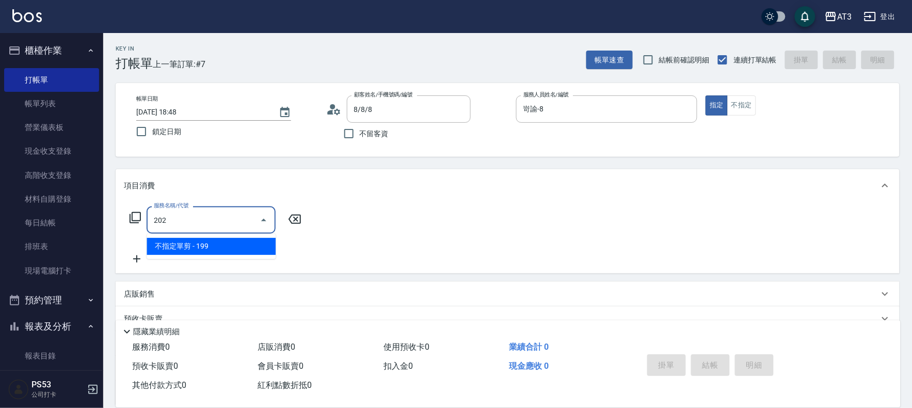
type input "不指定單剪(202)"
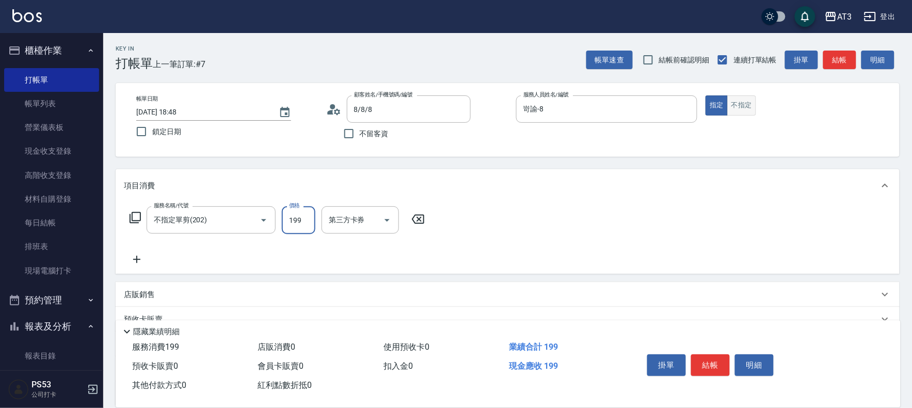
click at [735, 106] on button "不指定" at bounding box center [741, 105] width 29 height 20
click at [707, 360] on button "結帳" at bounding box center [710, 366] width 39 height 22
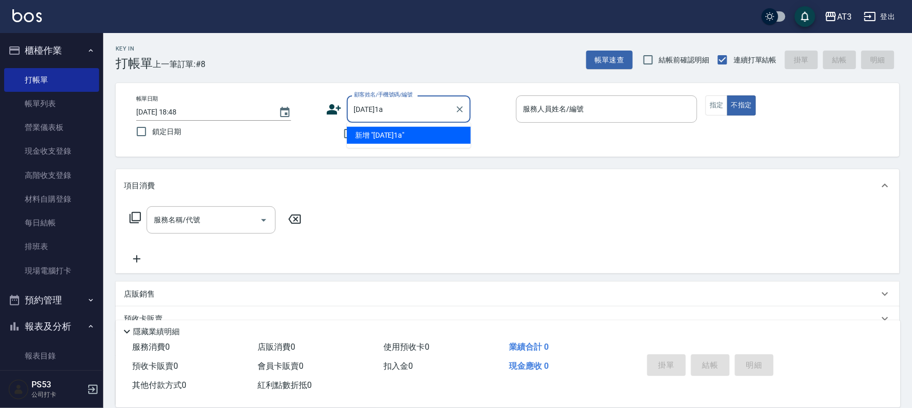
drag, startPoint x: 403, startPoint y: 107, endPoint x: 165, endPoint y: 137, distance: 239.8
click at [166, 137] on div "帳單日期 [DATE] 18:48 鎖定日期 顧客姓名/手機號碼/編號 [DATE]1a 顧客姓名/手機號碼/編號 不留客資 服務人員姓名/編號 服務人員姓名…" at bounding box center [507, 119] width 759 height 49
type input "0965587663"
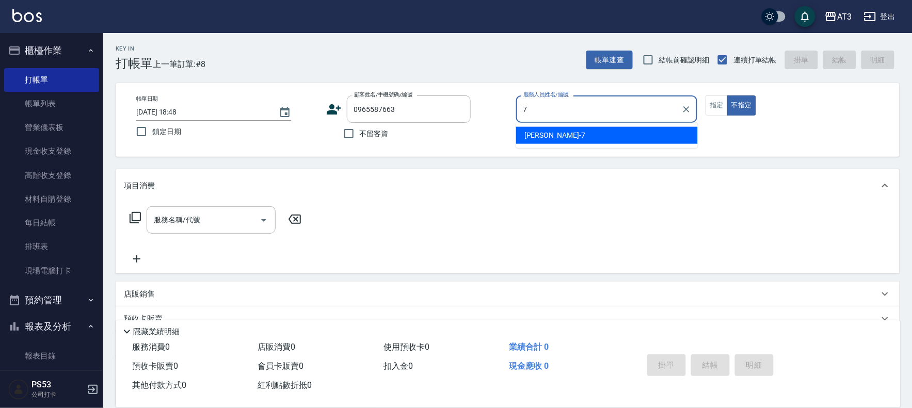
type input "子晴-7"
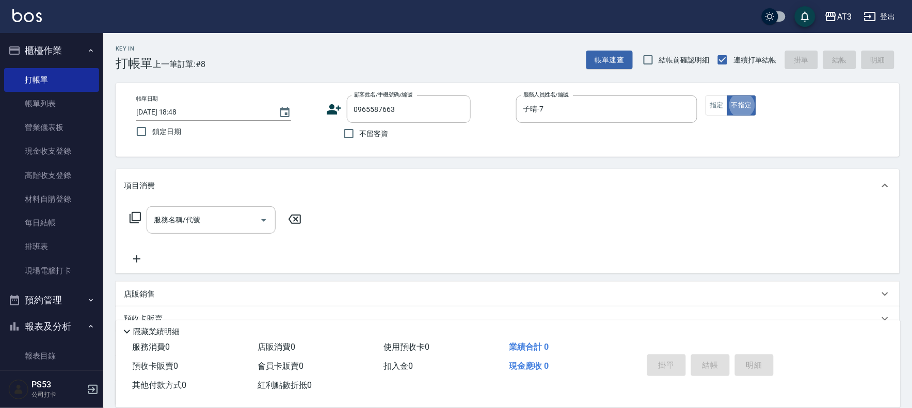
type input "[PERSON_NAME]/0965587663/920118-1a"
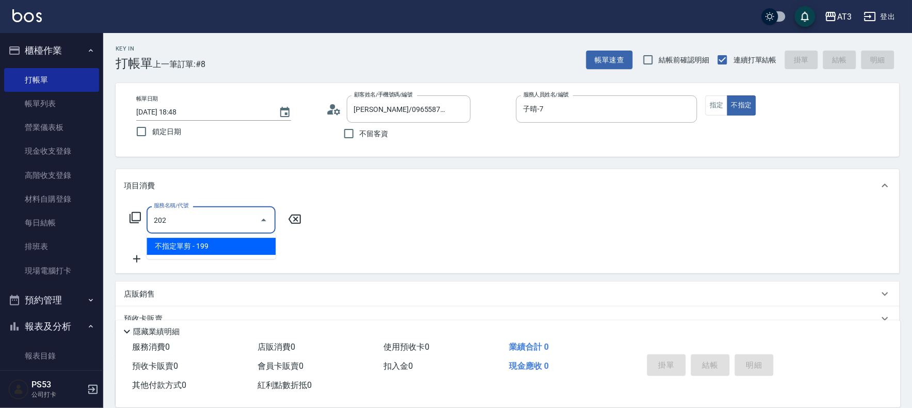
type input "不指定單剪(202)"
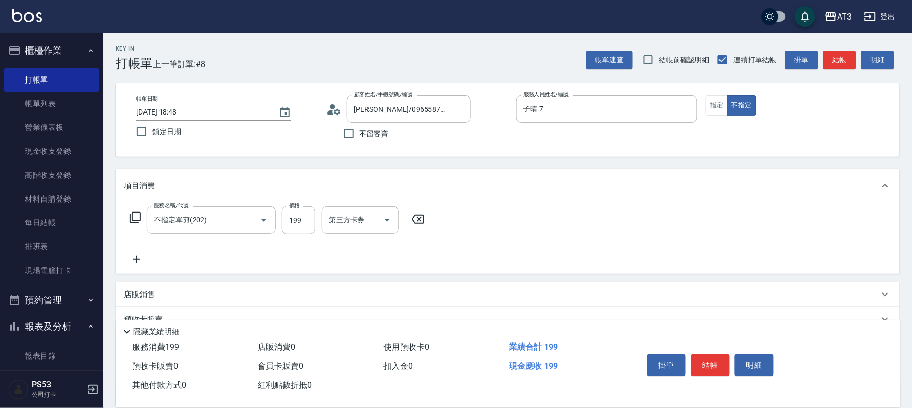
click at [327, 108] on icon at bounding box center [333, 109] width 15 height 15
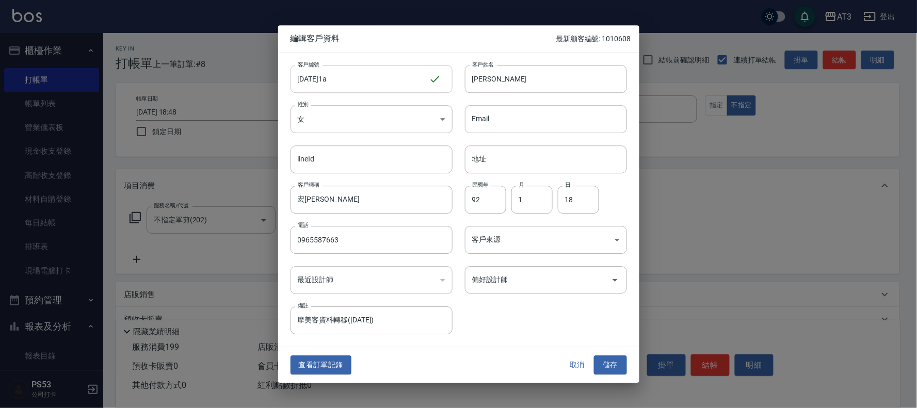
click at [344, 81] on input "[DATE]1a" at bounding box center [360, 79] width 138 height 28
type input "920118-1"
drag, startPoint x: 616, startPoint y: 366, endPoint x: 600, endPoint y: 333, distance: 37.2
click at [610, 345] on div "編輯客戶資料 最新顧客編號: 1010608 客戶編號 920118-1 ​ 客戶編號 客戶姓名 [PERSON_NAME]姓名 性別 女 [DEMOGRAP…" at bounding box center [458, 204] width 361 height 358
click at [612, 369] on button "儲存" at bounding box center [610, 365] width 33 height 19
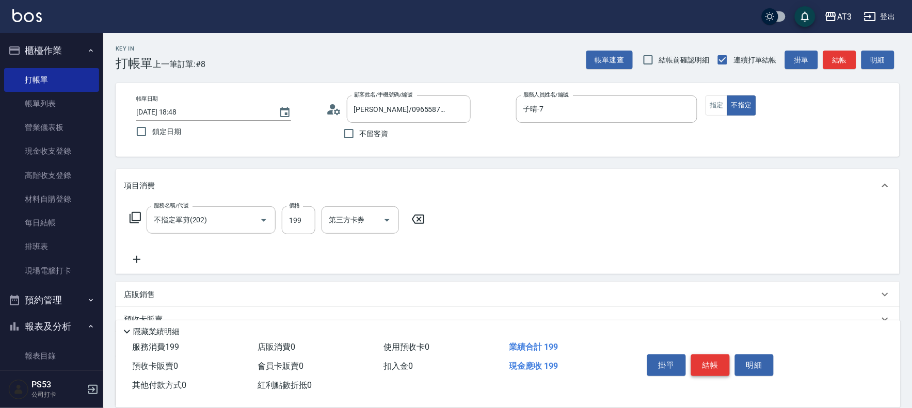
click at [699, 367] on button "結帳" at bounding box center [710, 366] width 39 height 22
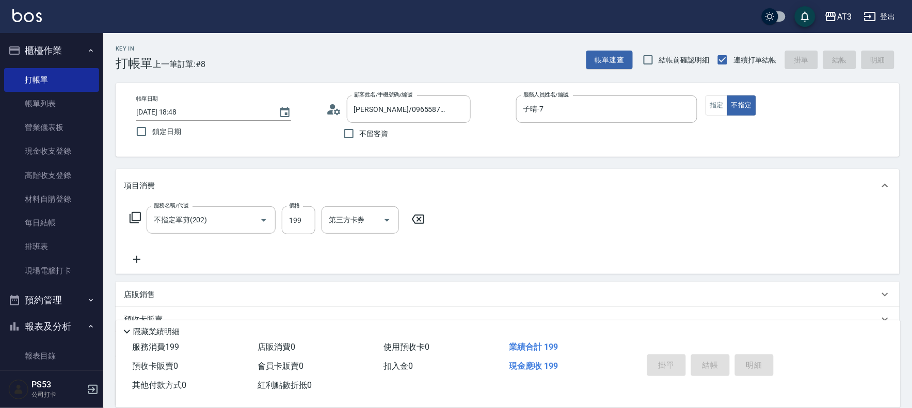
type input "[DATE] 18:49"
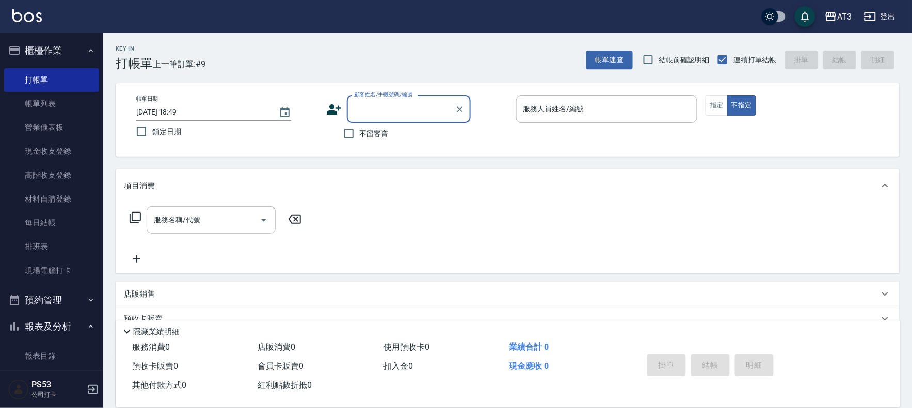
click at [336, 111] on icon at bounding box center [334, 109] width 14 height 10
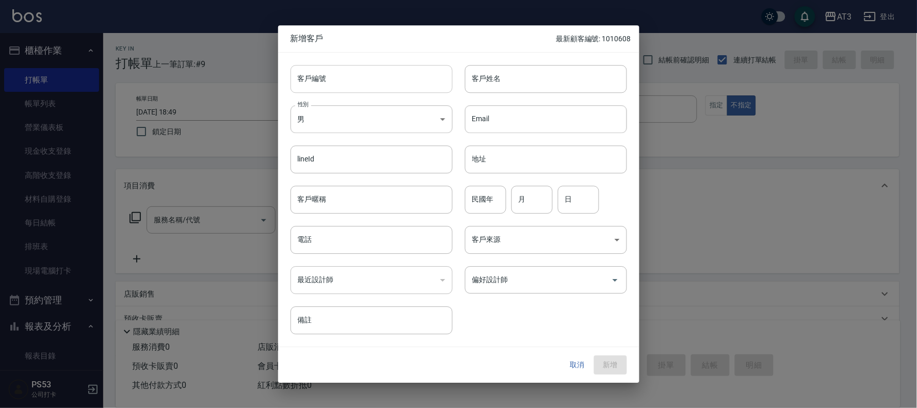
click at [331, 85] on input "客戶編號" at bounding box center [372, 79] width 162 height 28
type input "800126-2"
type input "u"
type input "[PERSON_NAME]"
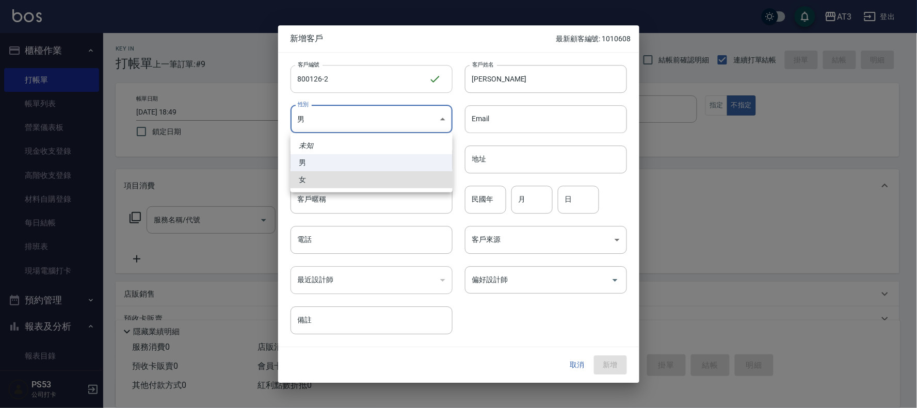
type input "[DEMOGRAPHIC_DATA]"
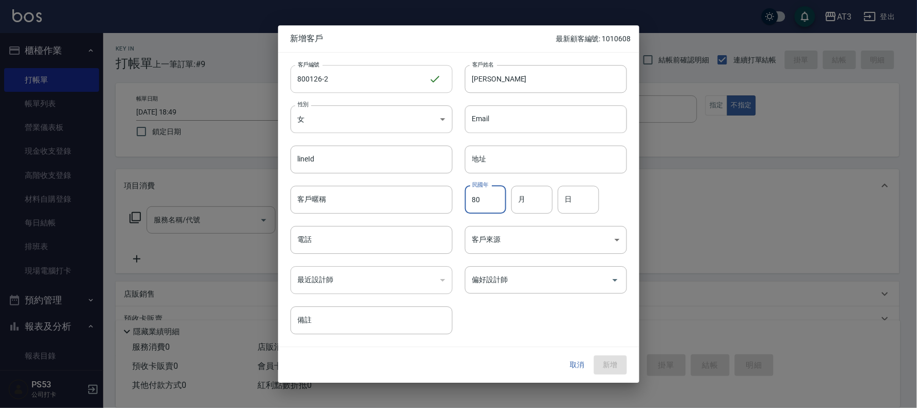
type input "80"
type input "01"
type input "26"
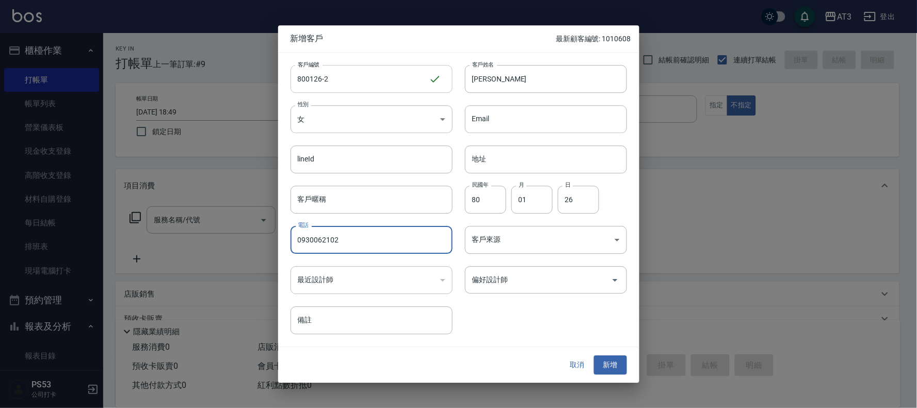
type input "0930062102"
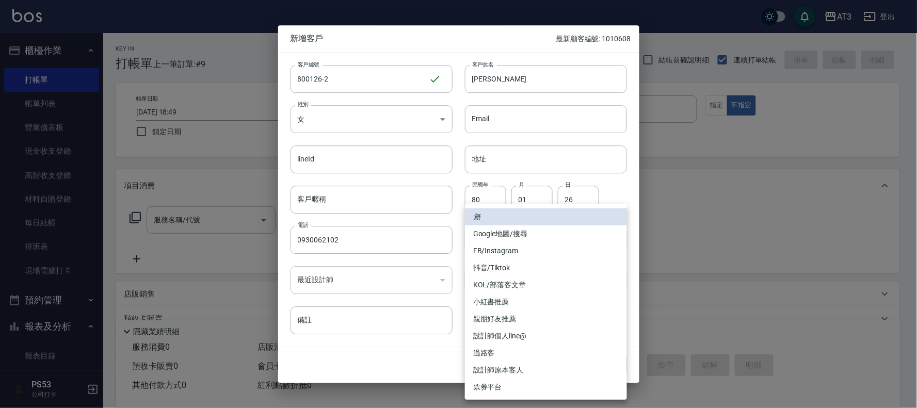
click at [328, 362] on div at bounding box center [458, 204] width 917 height 408
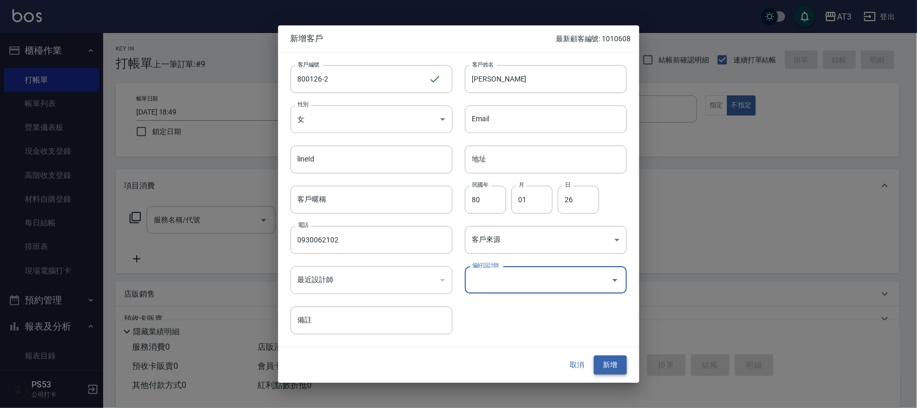
click at [613, 367] on button "新增" at bounding box center [610, 365] width 33 height 19
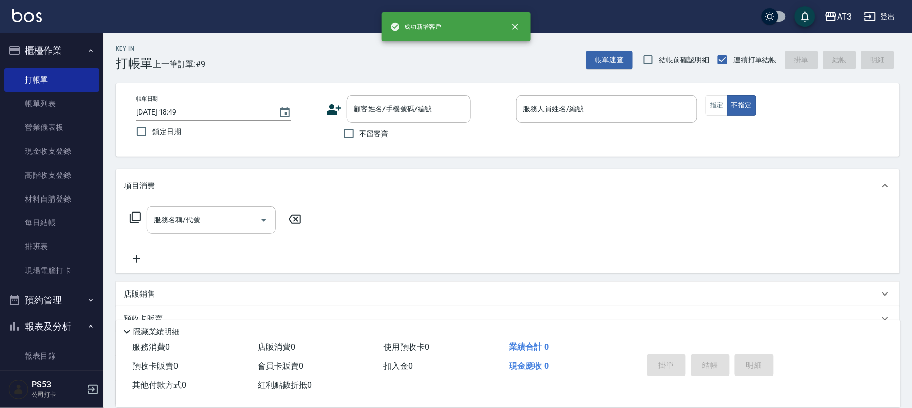
click at [330, 108] on icon at bounding box center [333, 109] width 15 height 15
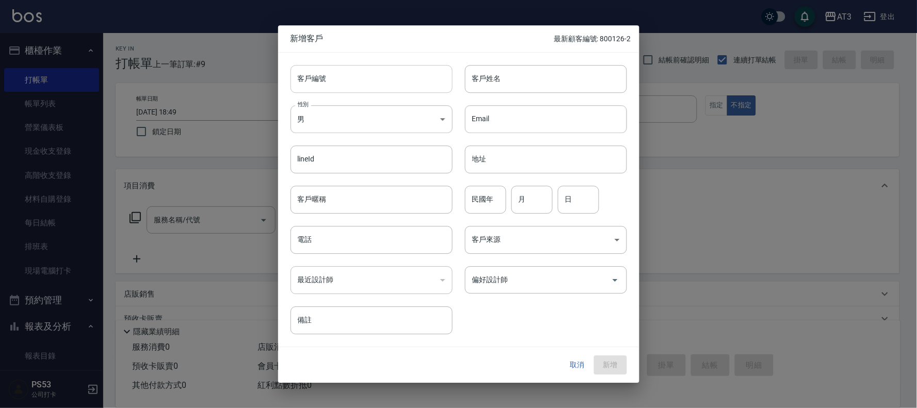
click at [320, 74] on input "客戶編號" at bounding box center [372, 79] width 162 height 28
type input "550103"
type input "[PERSON_NAME]"
type input "55"
type input "01"
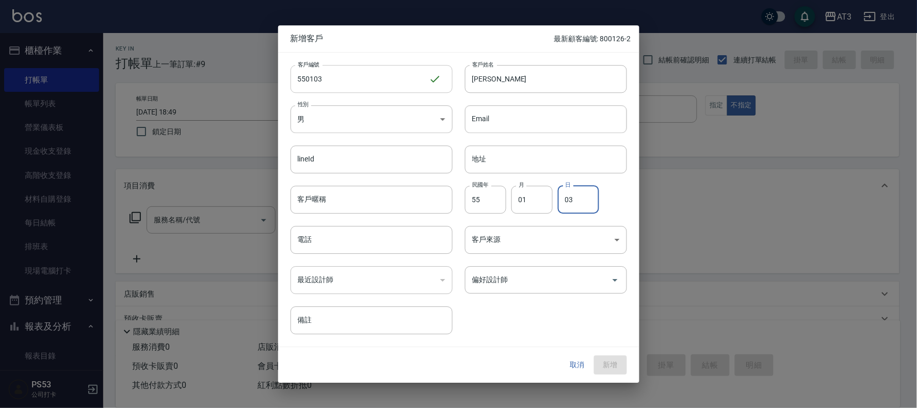
type input "03"
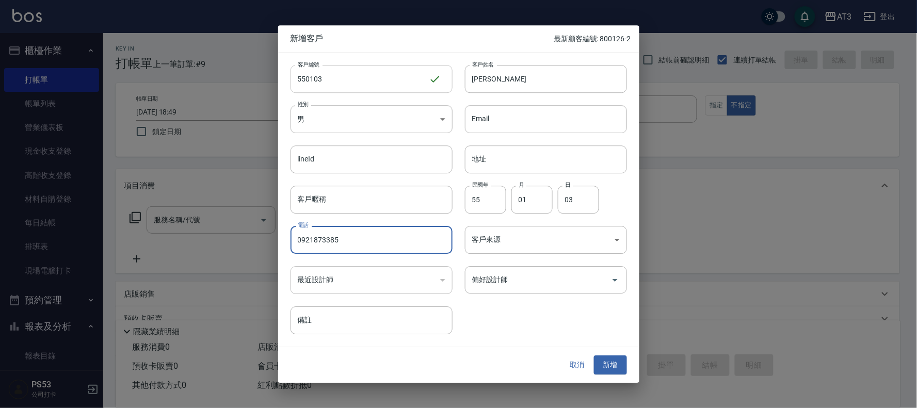
type input "0921873385"
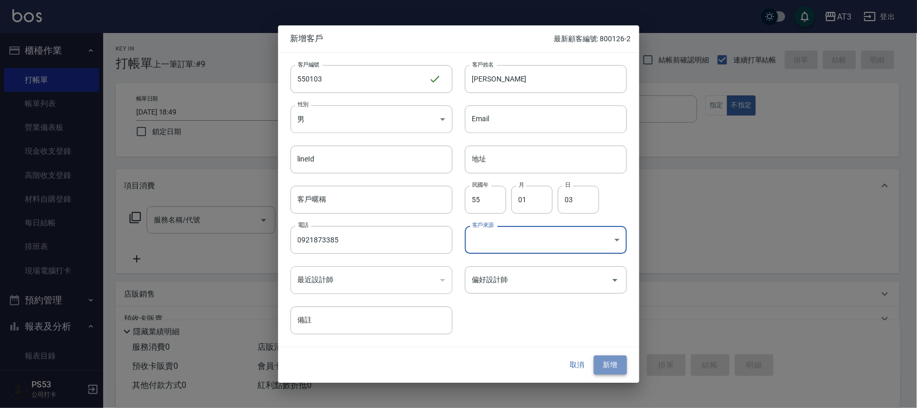
click at [615, 366] on button "新增" at bounding box center [610, 365] width 33 height 19
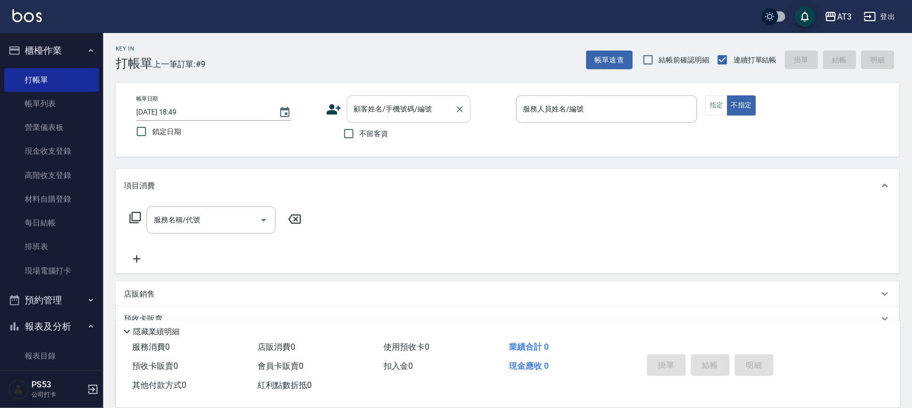
click at [378, 110] on input "顧客姓名/手機號碼/編號" at bounding box center [401, 109] width 99 height 18
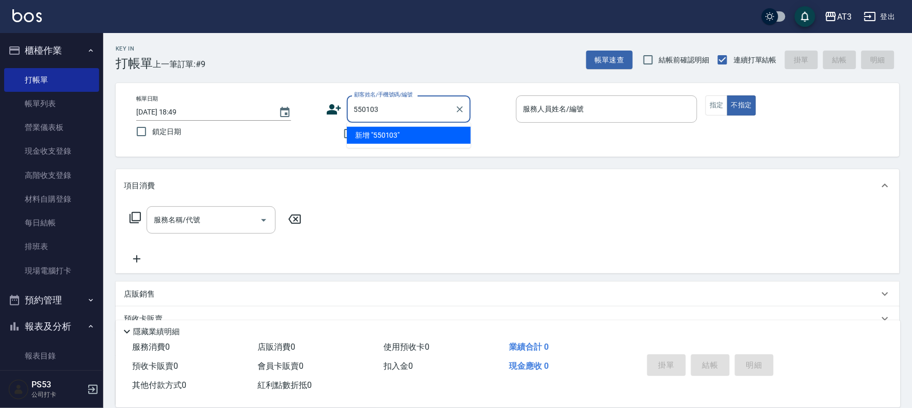
type input "550103"
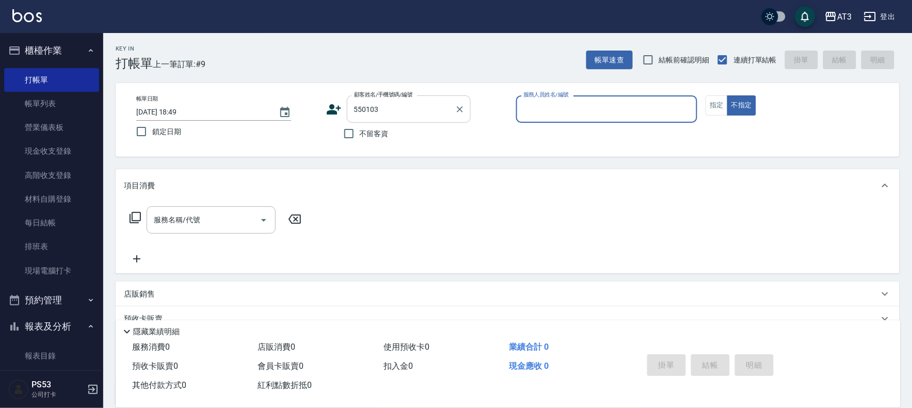
type input "8"
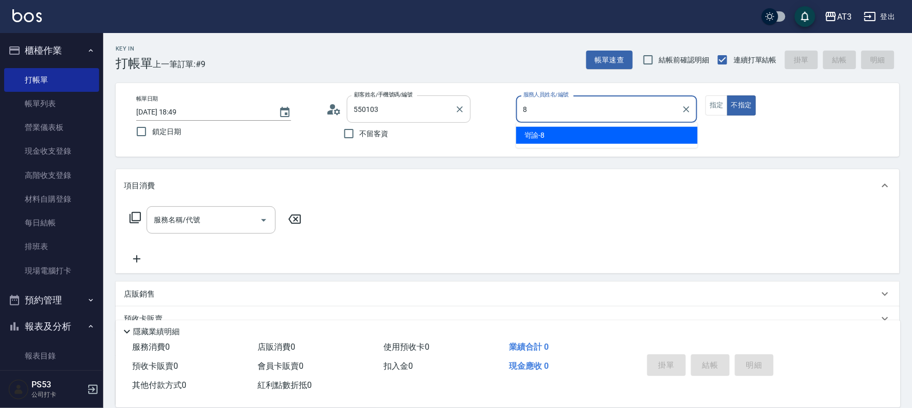
type input "[PERSON_NAME]/0921873385/550103"
type input "岢諭-8"
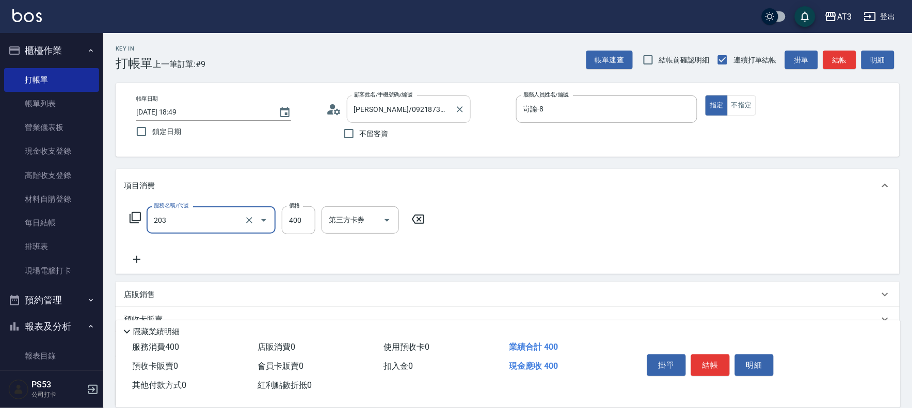
type input "指定單剪(203)"
type input "250"
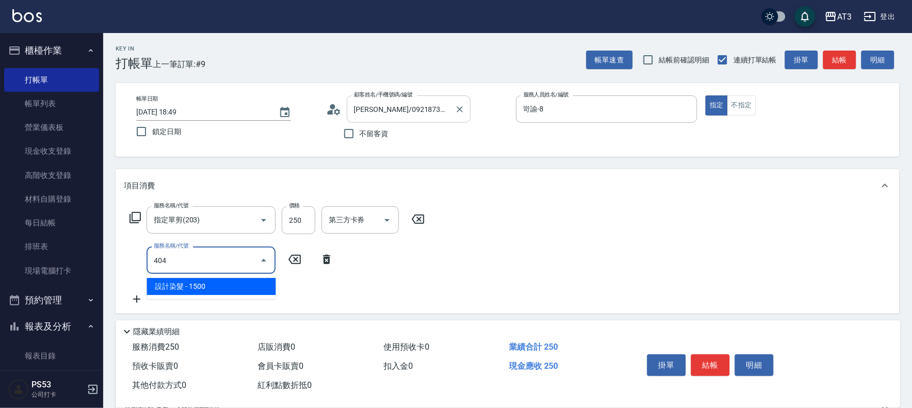
type input "設計染髮(404)"
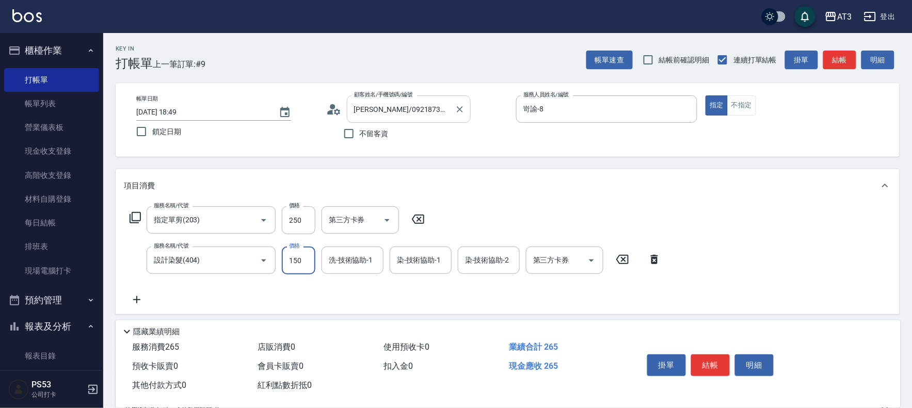
type input "1500"
type input "[PERSON_NAME]-21"
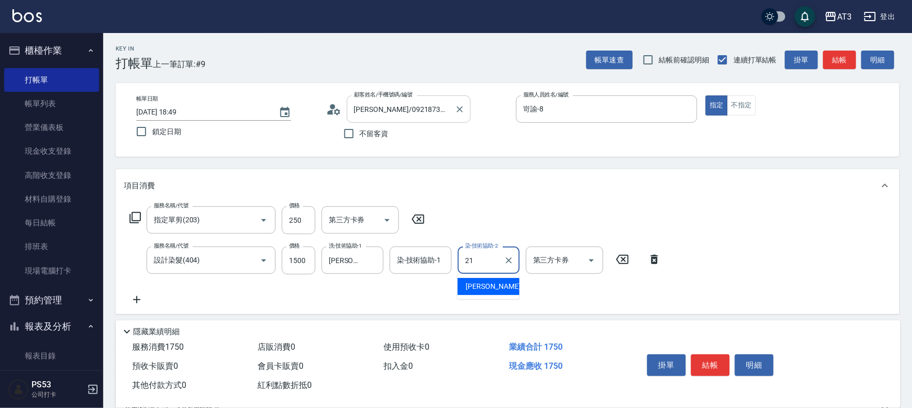
type input "[PERSON_NAME]-21"
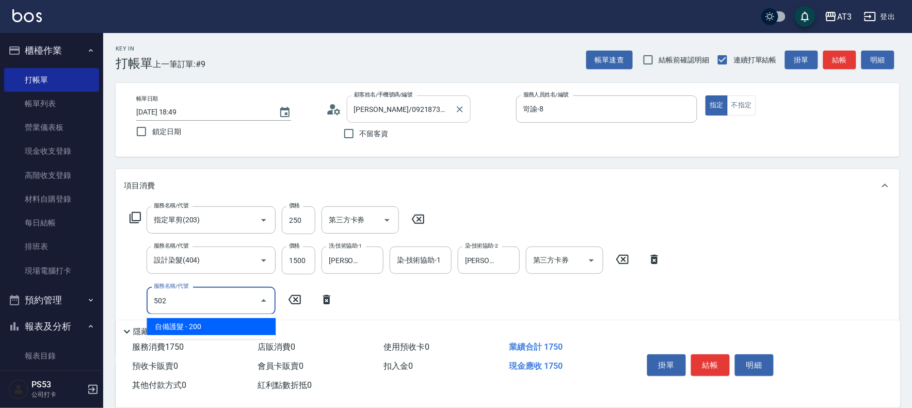
type input "自備護髮(502)"
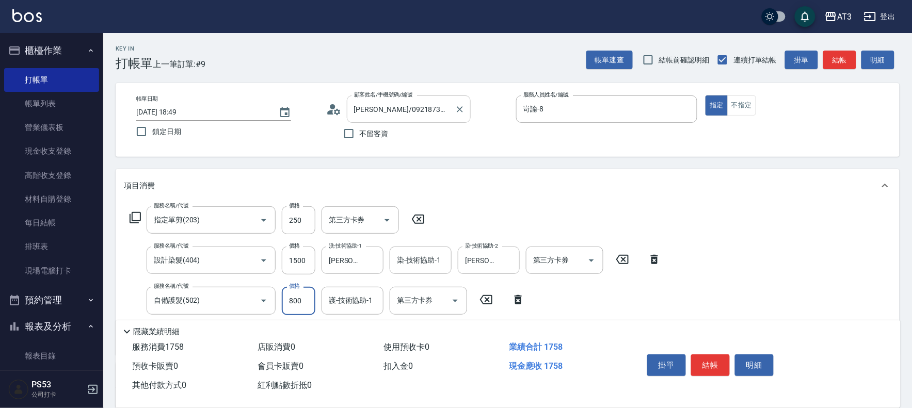
type input "800"
type input "[PERSON_NAME]-21"
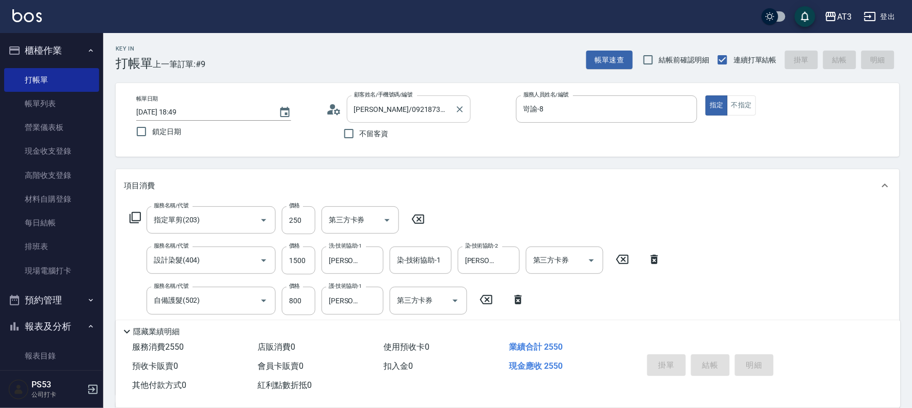
type input "[DATE] 18:51"
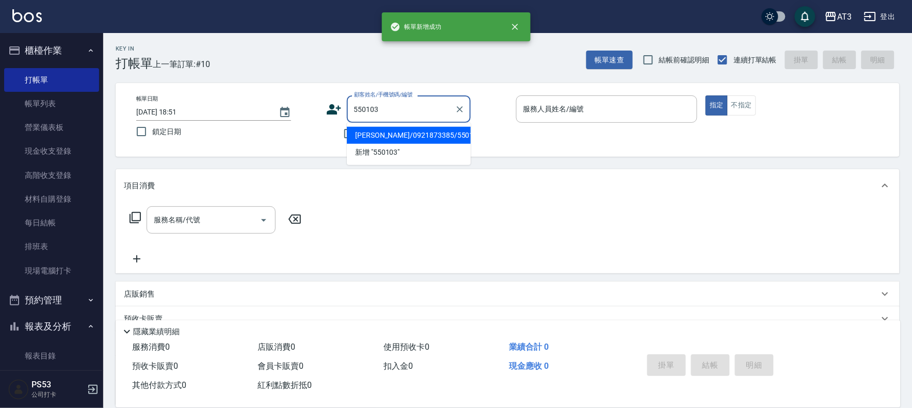
type input "[PERSON_NAME]/0921873385/550103"
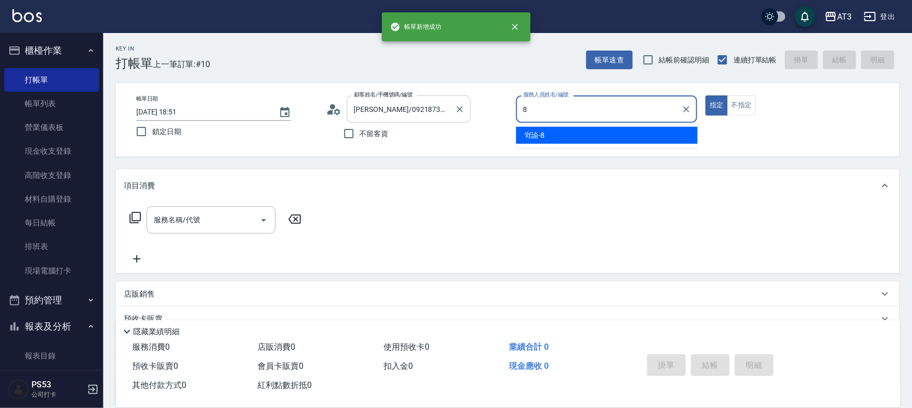
type input "岢諭-8"
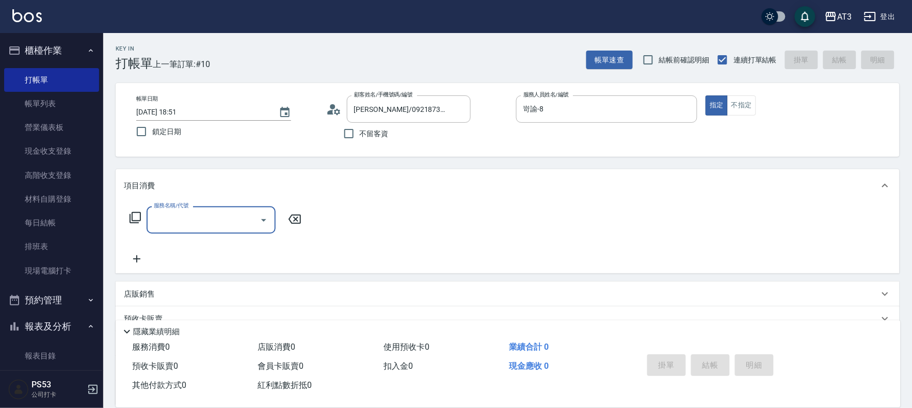
click at [132, 219] on icon at bounding box center [135, 217] width 11 height 11
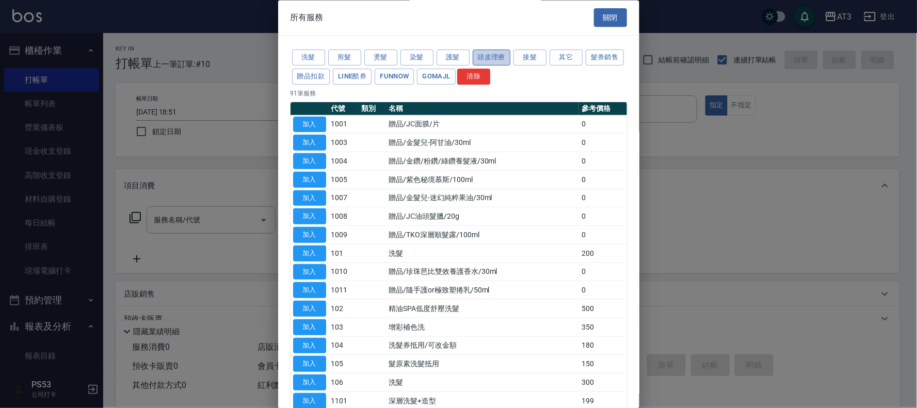
click at [496, 59] on button "頭皮理療" at bounding box center [492, 58] width 38 height 16
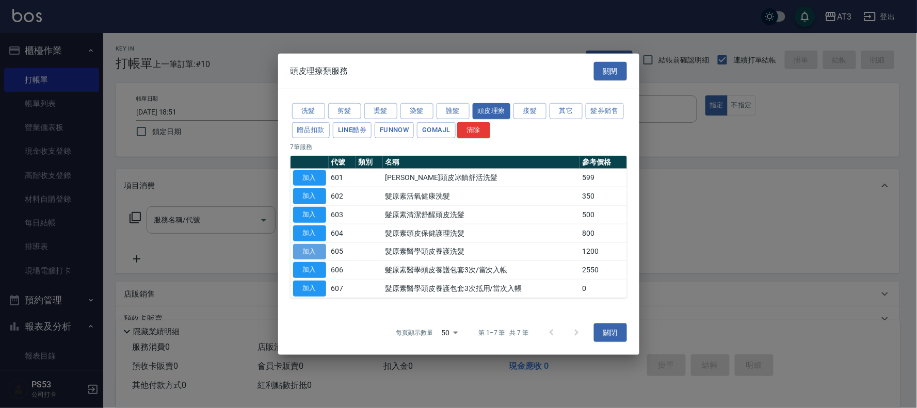
click at [313, 253] on button "加入" at bounding box center [309, 252] width 33 height 16
type input "髮原素醫學頭皮養護洗髮(605)"
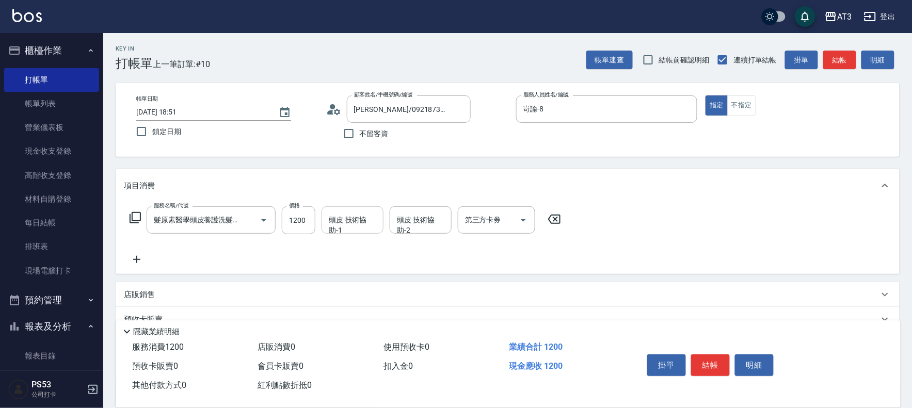
click at [365, 229] on div "頭皮-技術協助-1 頭皮-技術協助-1" at bounding box center [353, 219] width 62 height 27
type input "[PERSON_NAME]-21"
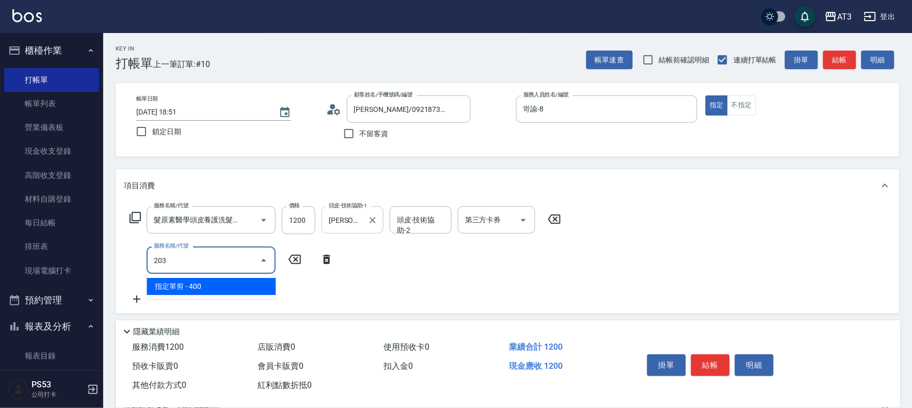
type input "指定單剪(203)"
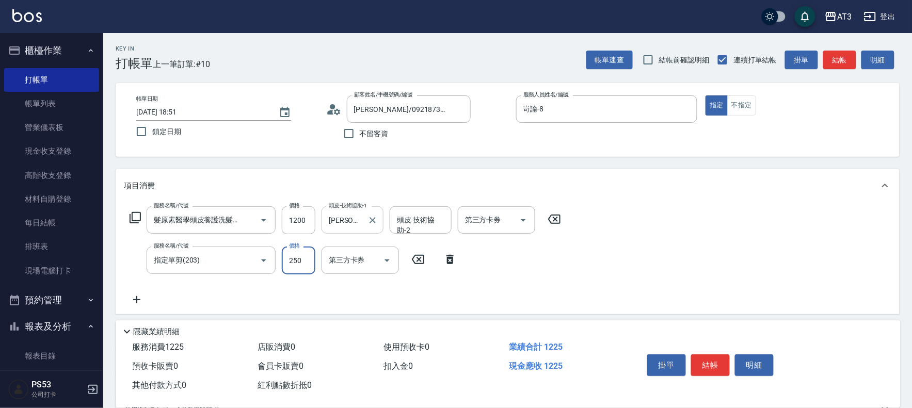
type input "250"
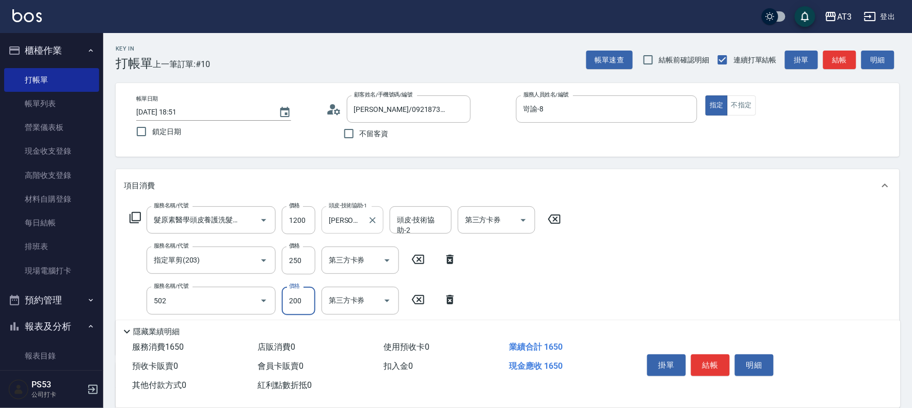
type input "自備護髮(502)"
type input "800"
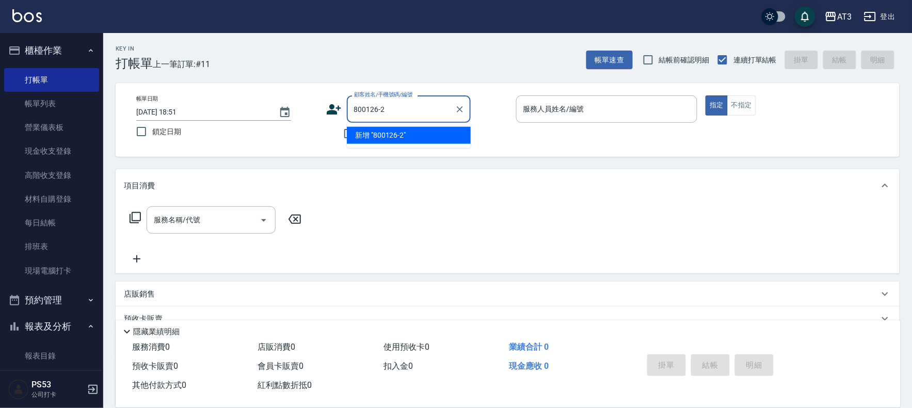
type input "800126-2"
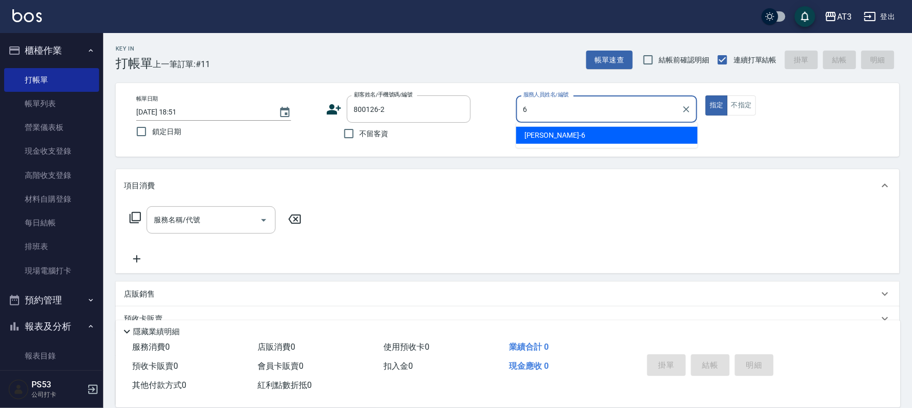
type input "6"
type input "[PERSON_NAME]/0930062102/800126-2"
type input "詩雅-6"
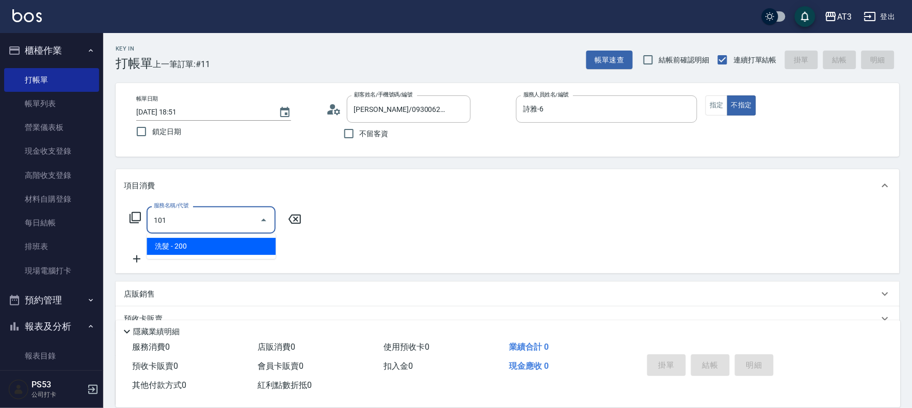
type input "洗髮(101)"
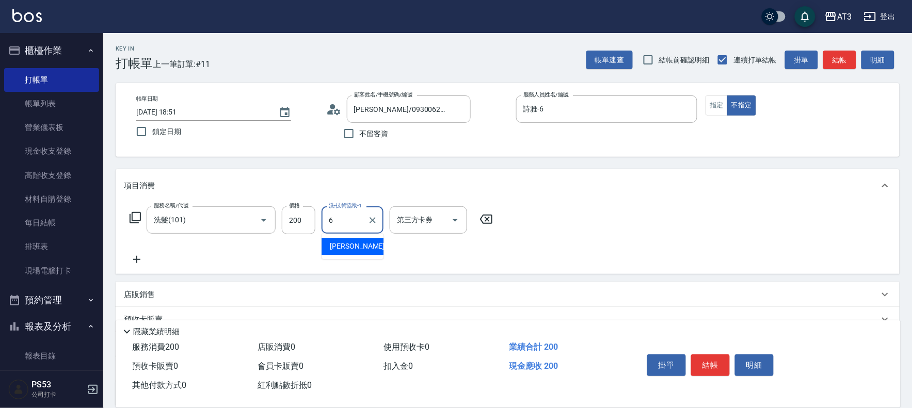
type input "詩雅-6"
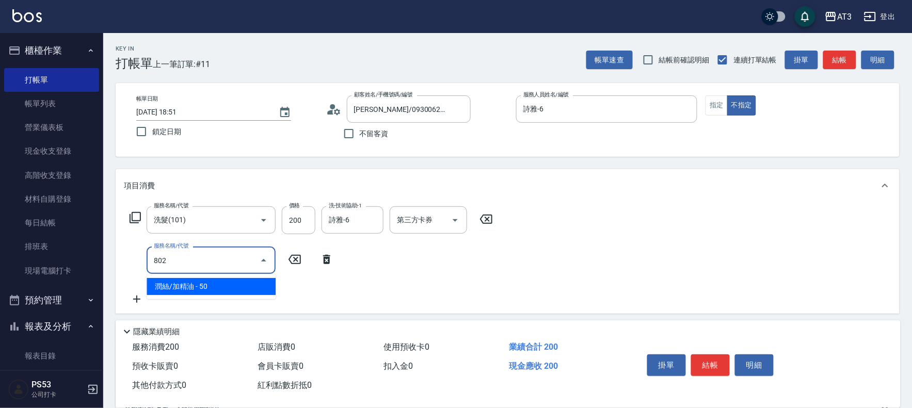
type input "潤絲/加精油(802)"
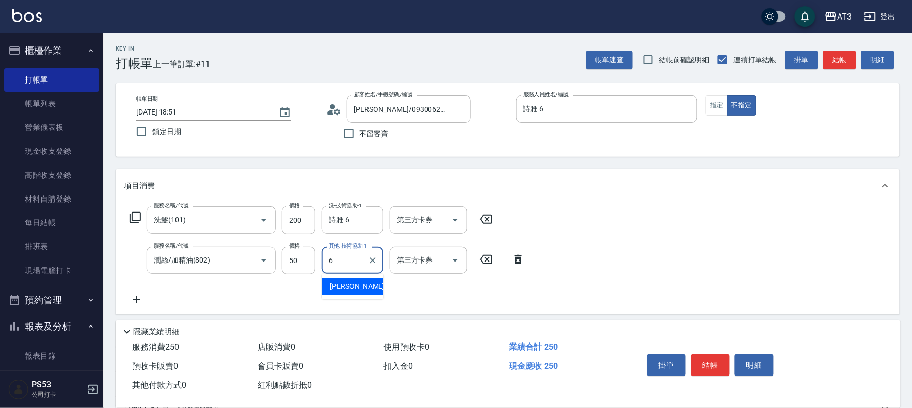
type input "詩雅-6"
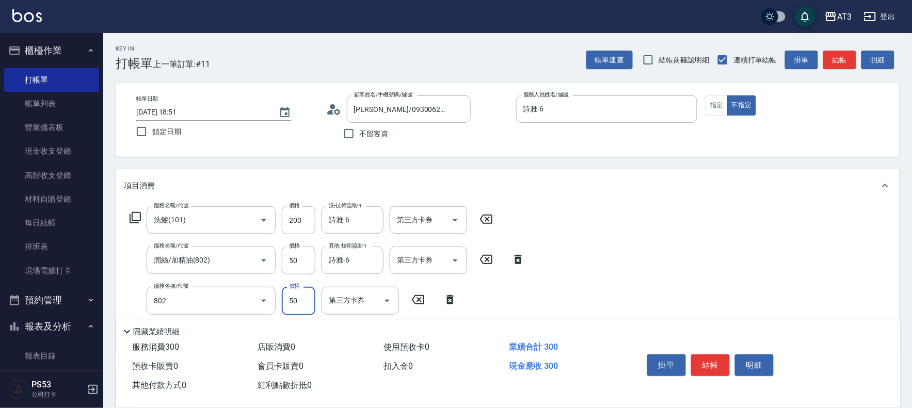
type input "潤絲/加精油(802)"
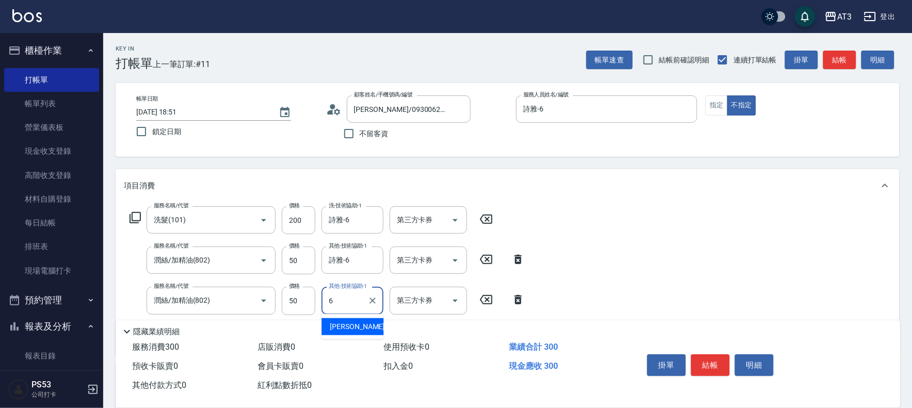
type input "詩雅-6"
type input "不指定單剪(202)"
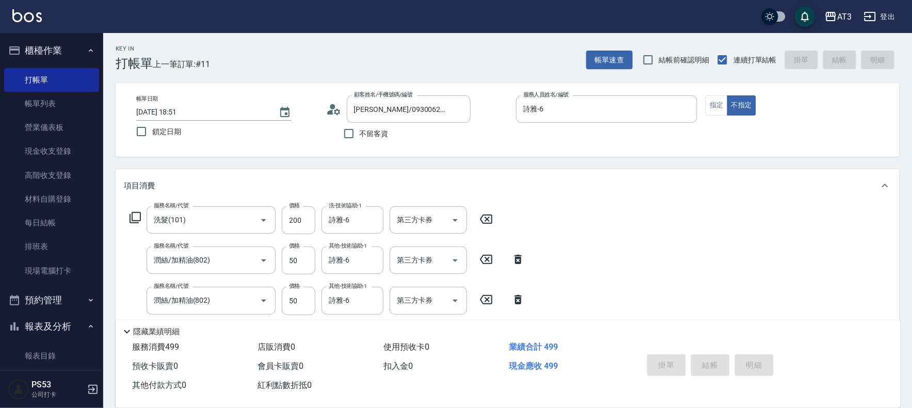
type input "[DATE] 18:52"
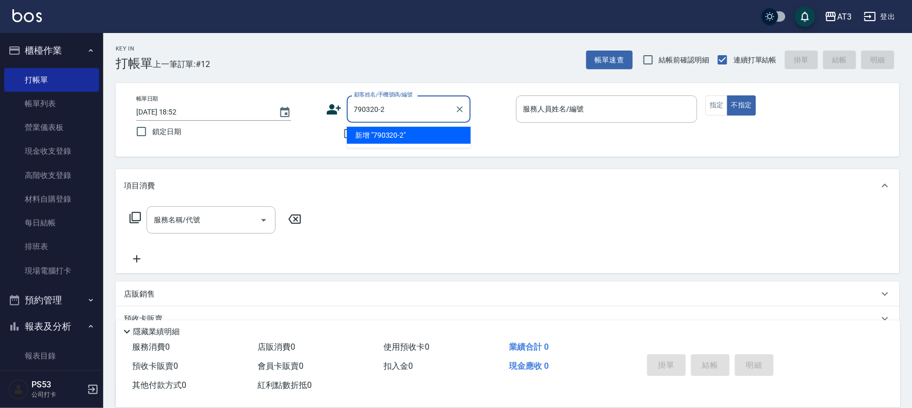
type input "790320-2"
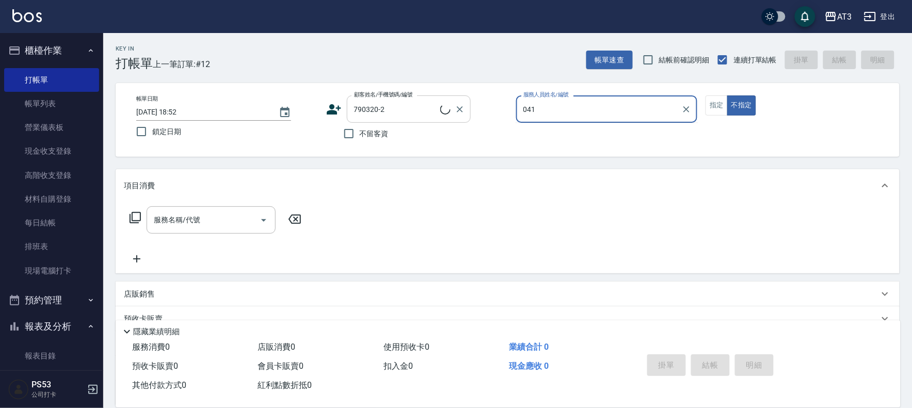
type input "041"
click at [727, 95] on button "不指定" at bounding box center [741, 105] width 29 height 20
type input "[PERSON_NAME]/0960645960/790320-2"
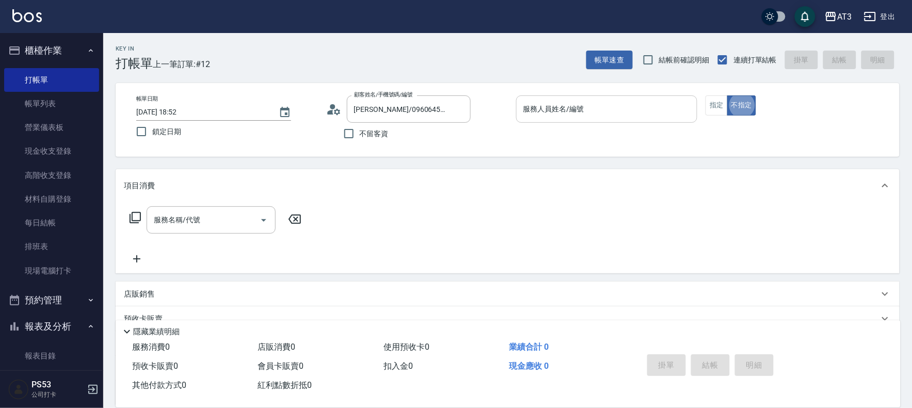
click at [641, 119] on div "服務人員姓名/編號" at bounding box center [607, 108] width 182 height 27
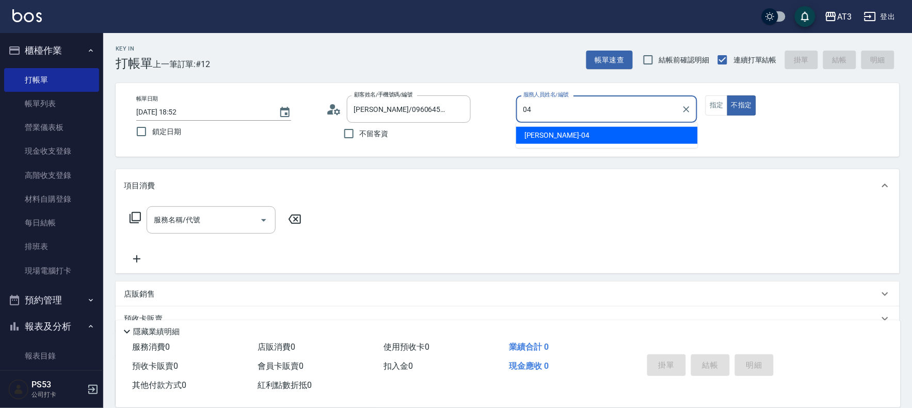
type input "惠麗-04"
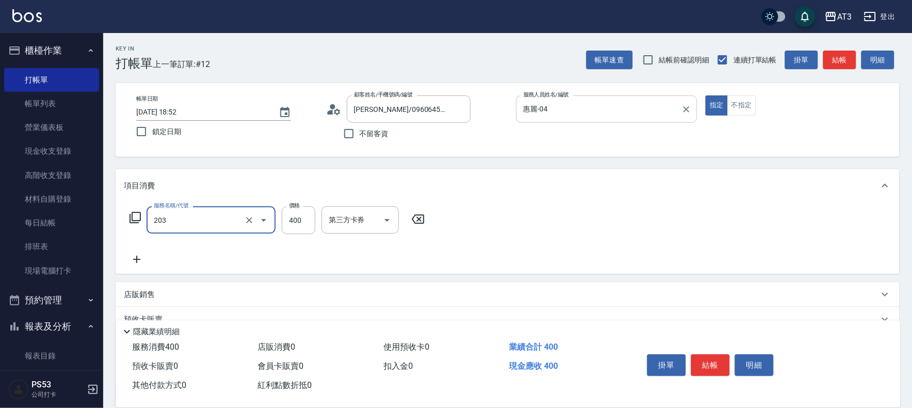
type input "指定單剪(203)"
type input "200"
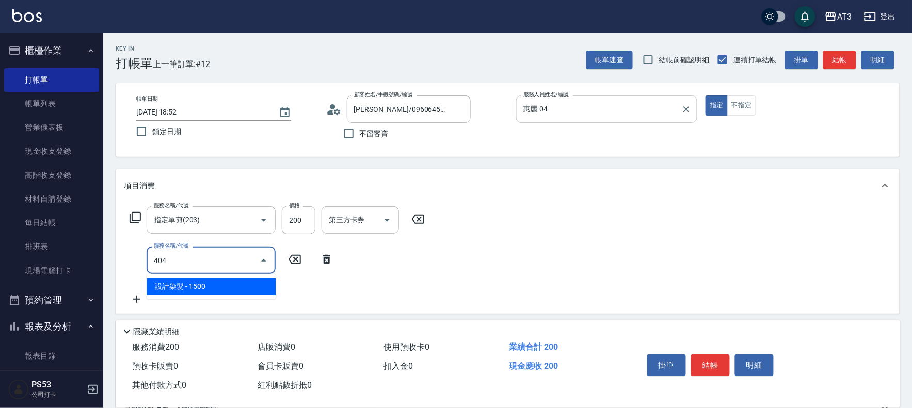
type input "404"
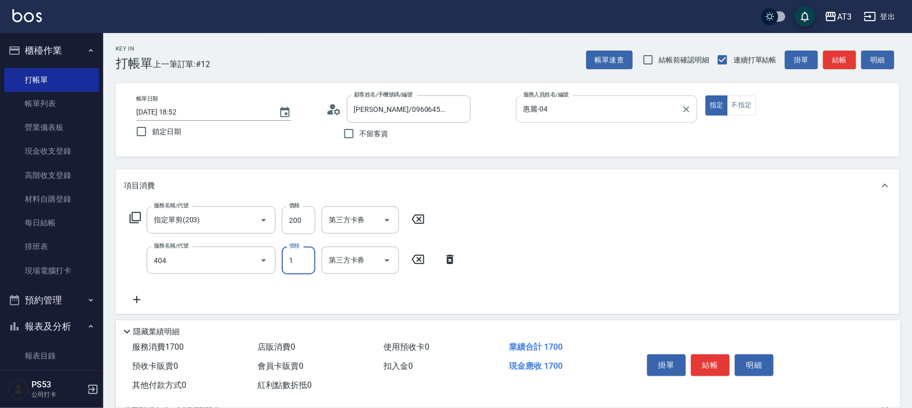
type input "12"
type input "設計染髮(404)"
type input "1200"
type input "0"
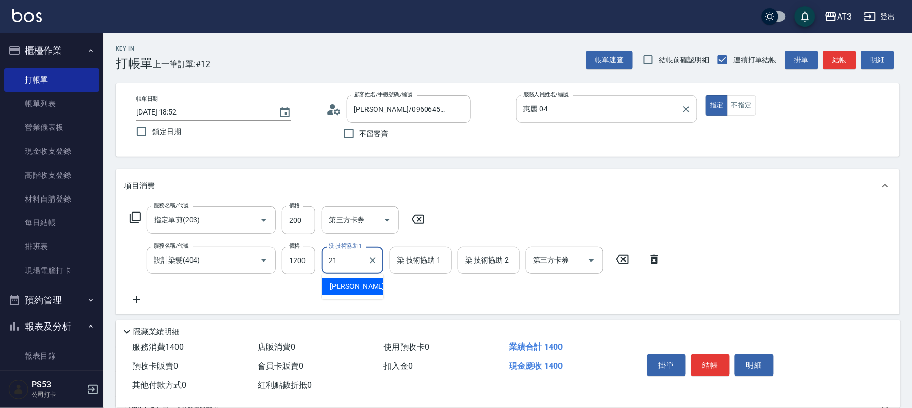
type input "[PERSON_NAME]-21"
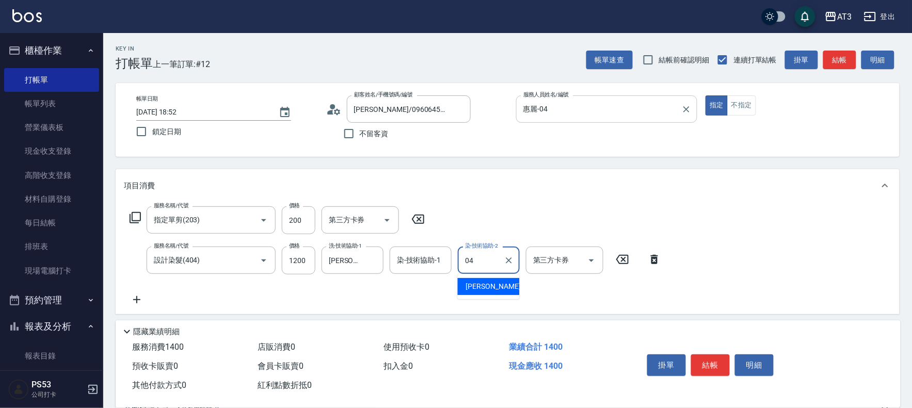
type input "惠麗-04"
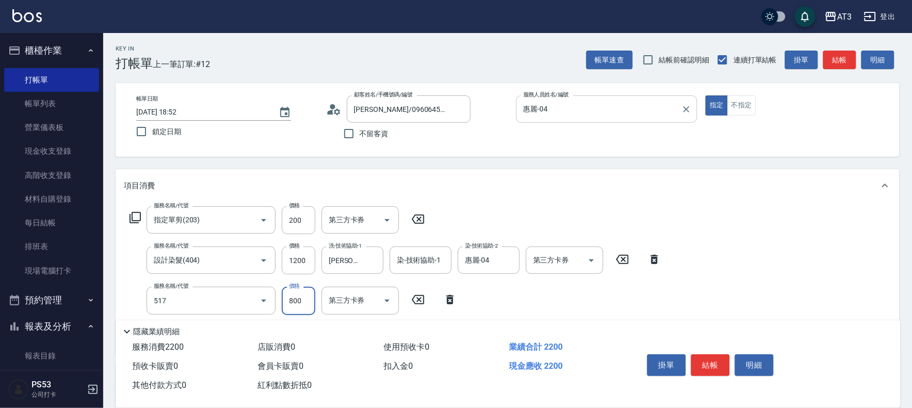
type input "C2花漾深層護髮/新(517)"
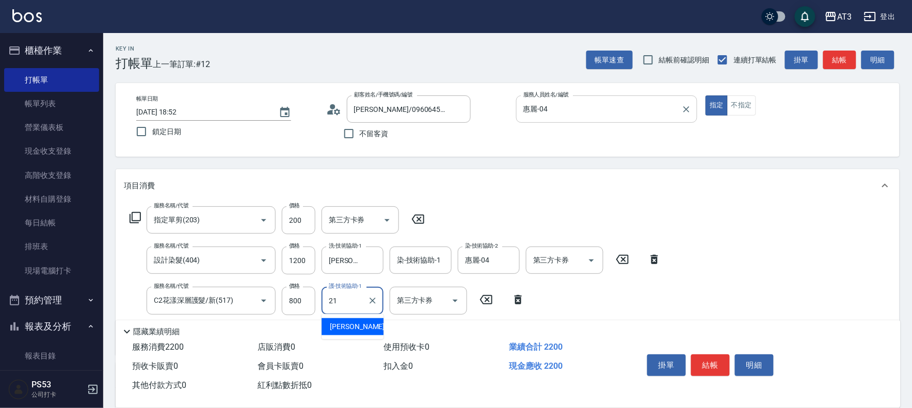
type input "[PERSON_NAME]-21"
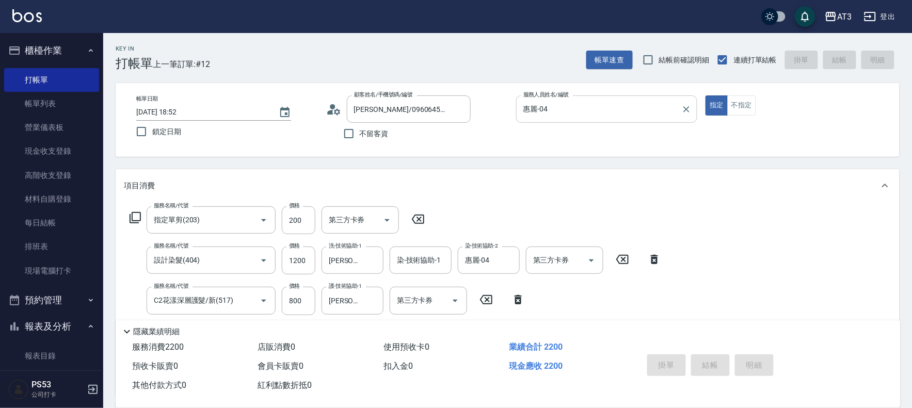
type input "[DATE] 19:14"
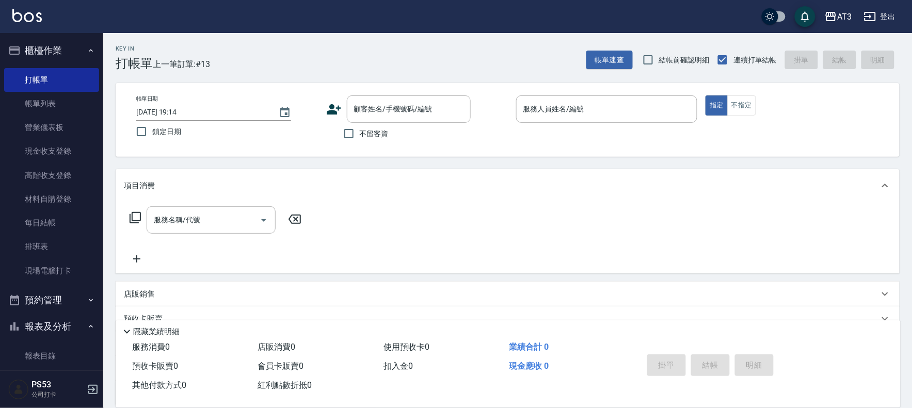
click at [327, 115] on icon at bounding box center [333, 109] width 15 height 15
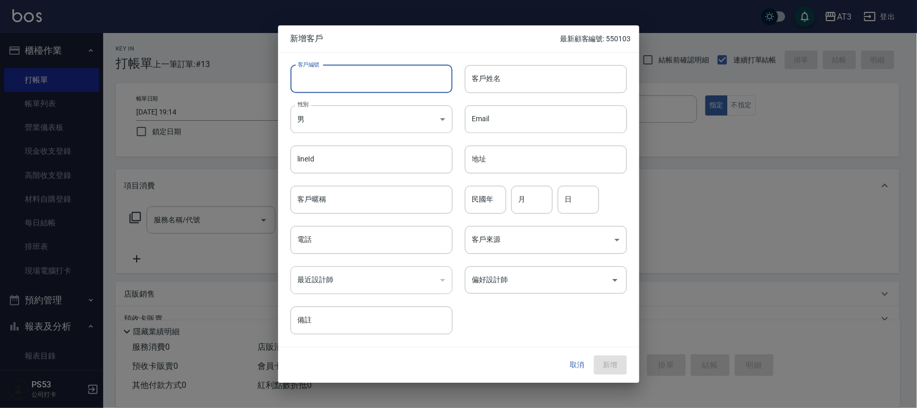
click at [333, 78] on input "客戶編號" at bounding box center [372, 79] width 162 height 28
type input "950101"
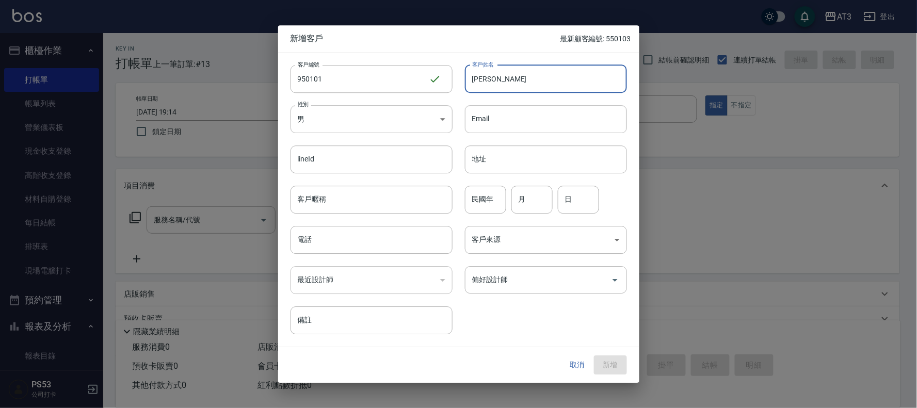
type input "[PERSON_NAME]"
click at [475, 179] on div "民國年 9 民國年 月 月 日 日" at bounding box center [540, 193] width 174 height 40
drag, startPoint x: 480, startPoint y: 185, endPoint x: 481, endPoint y: 191, distance: 6.3
click at [481, 191] on div "民國年 9 民國年" at bounding box center [485, 200] width 41 height 28
click at [481, 191] on input "9" at bounding box center [485, 200] width 41 height 28
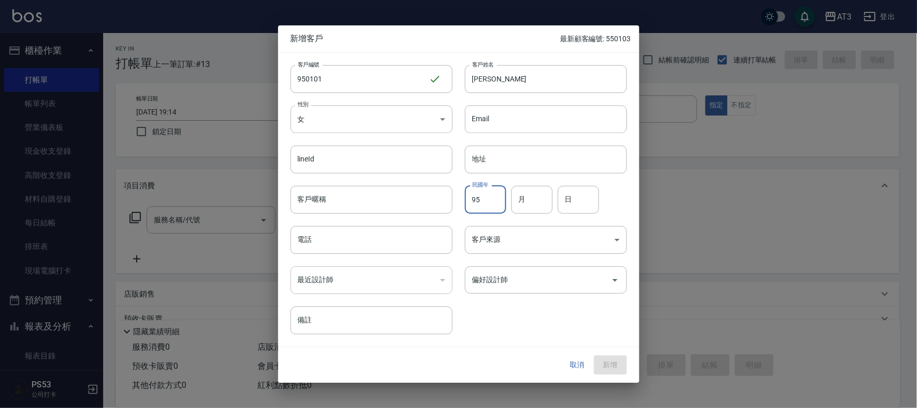
click at [481, 191] on input "95" at bounding box center [485, 200] width 41 height 28
click at [546, 210] on input "月" at bounding box center [532, 200] width 41 height 28
drag, startPoint x: 542, startPoint y: 210, endPoint x: 489, endPoint y: 202, distance: 54.2
click at [489, 202] on div "民國年 95 民國年 月 0 月 日 日" at bounding box center [540, 193] width 174 height 40
click at [587, 202] on input "日" at bounding box center [578, 200] width 41 height 28
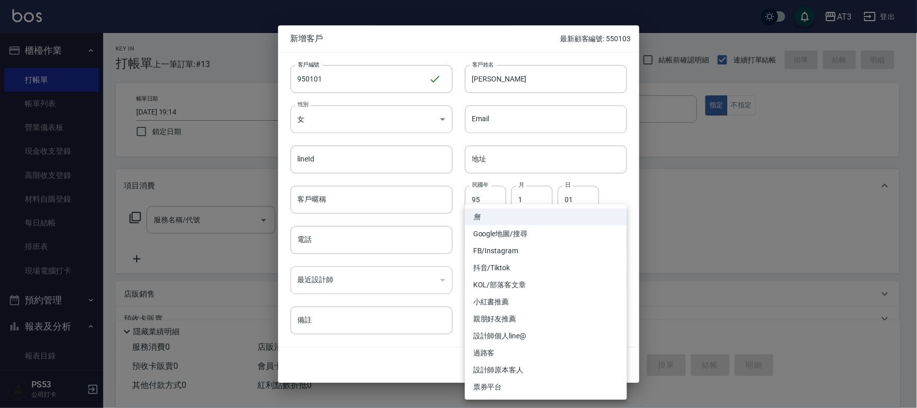
click at [332, 236] on div at bounding box center [458, 204] width 917 height 408
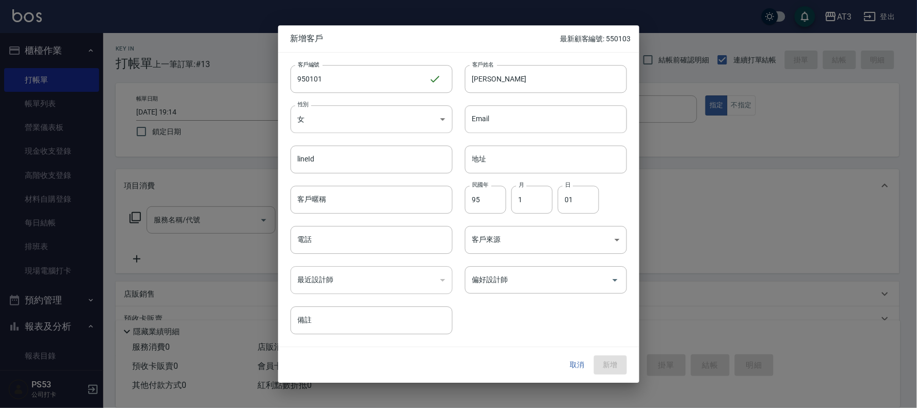
click at [332, 236] on div "無 Google地圖/搜尋 FB/Instagram 抖音/Tiktok KOL/部落客文章 小紅書推薦 親朋好友推薦 設計師個人line@ 過路客 設計師原…" at bounding box center [458, 204] width 917 height 408
click at [329, 244] on input "電話" at bounding box center [372, 240] width 162 height 28
click at [619, 358] on button "新增" at bounding box center [610, 365] width 33 height 19
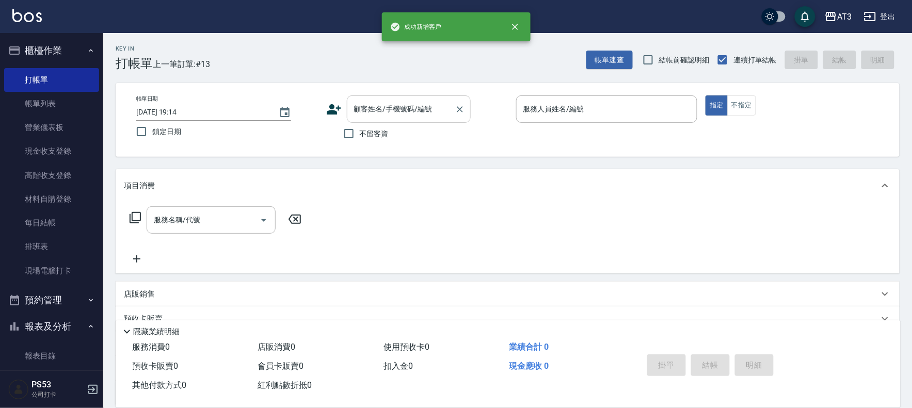
click at [373, 104] on input "顧客姓名/手機號碼/編號" at bounding box center [401, 109] width 99 height 18
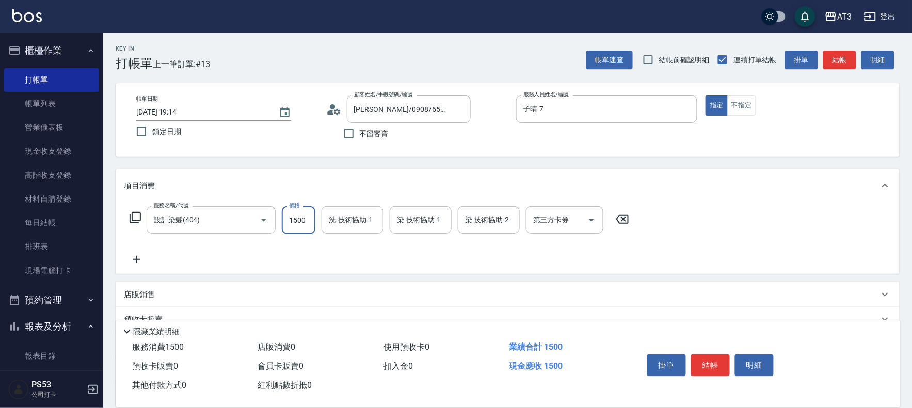
click at [297, 212] on input "1500" at bounding box center [299, 220] width 34 height 28
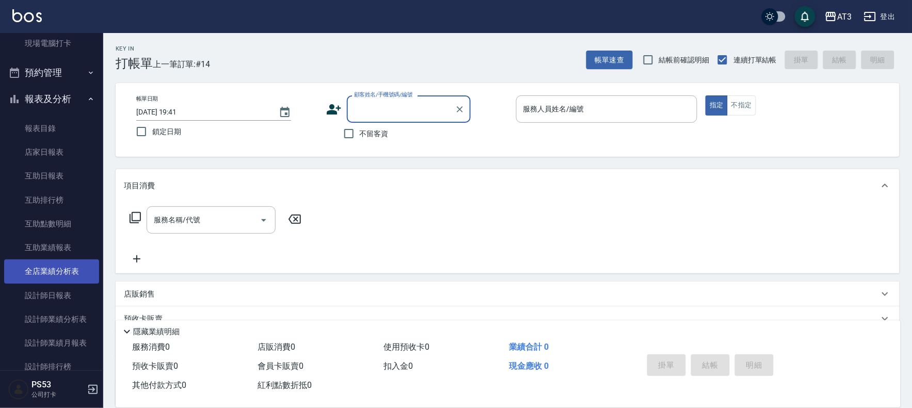
scroll to position [229, 0]
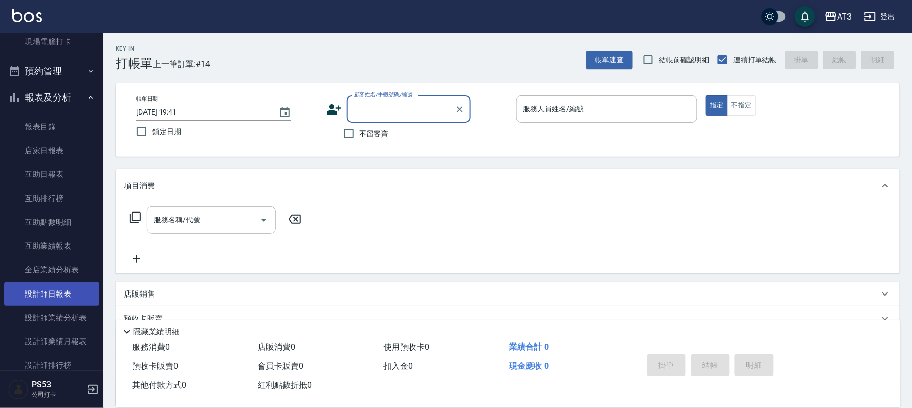
click at [60, 290] on link "設計師日報表" at bounding box center [51, 294] width 95 height 24
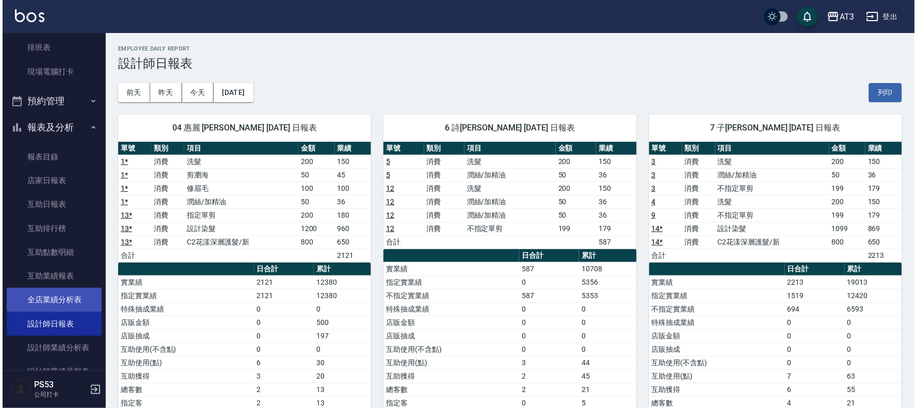
scroll to position [229, 0]
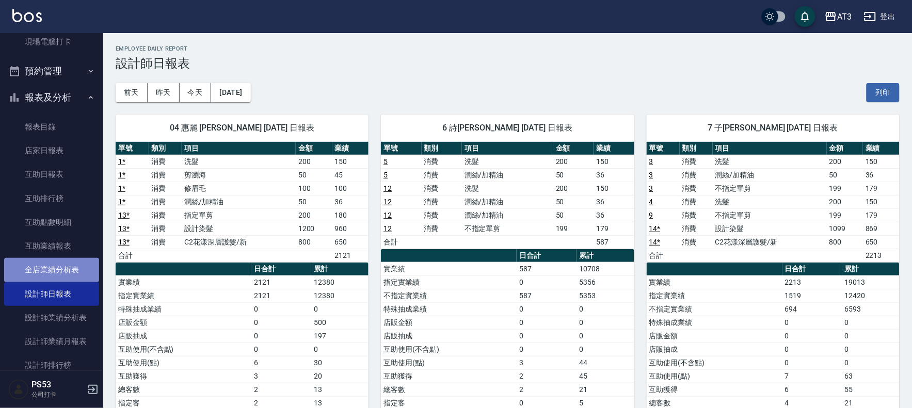
click at [88, 268] on link "全店業績分析表" at bounding box center [51, 270] width 95 height 24
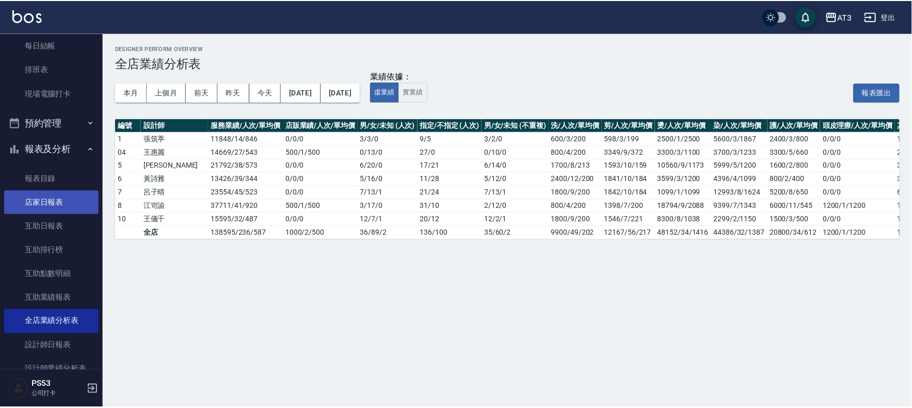
scroll to position [115, 0]
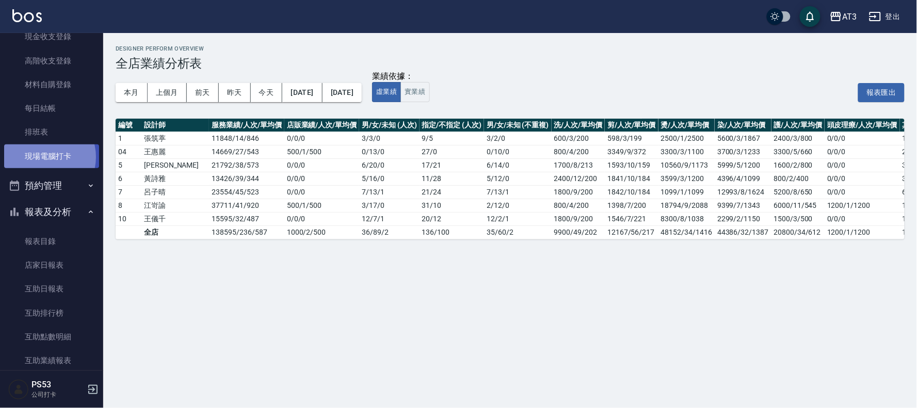
click at [44, 157] on link "現場電腦打卡" at bounding box center [51, 157] width 95 height 24
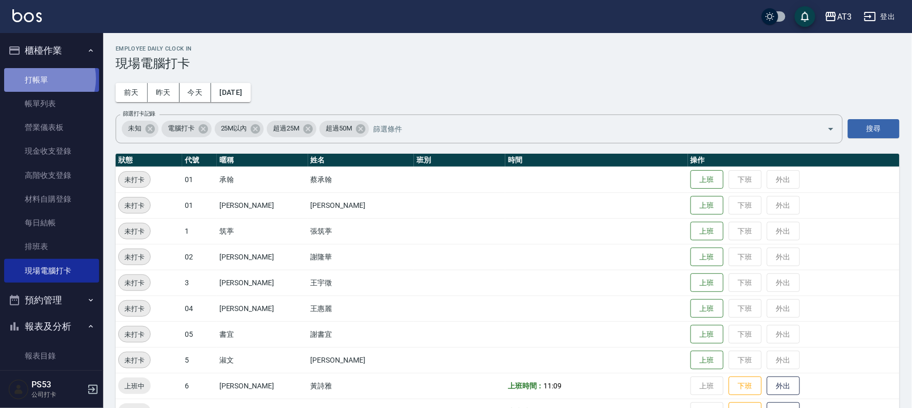
click at [43, 78] on link "打帳單" at bounding box center [51, 80] width 95 height 24
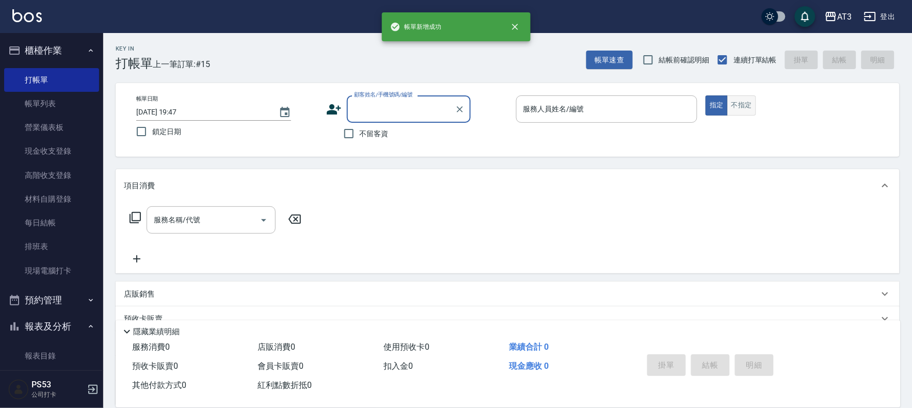
click at [740, 110] on button "不指定" at bounding box center [741, 105] width 29 height 20
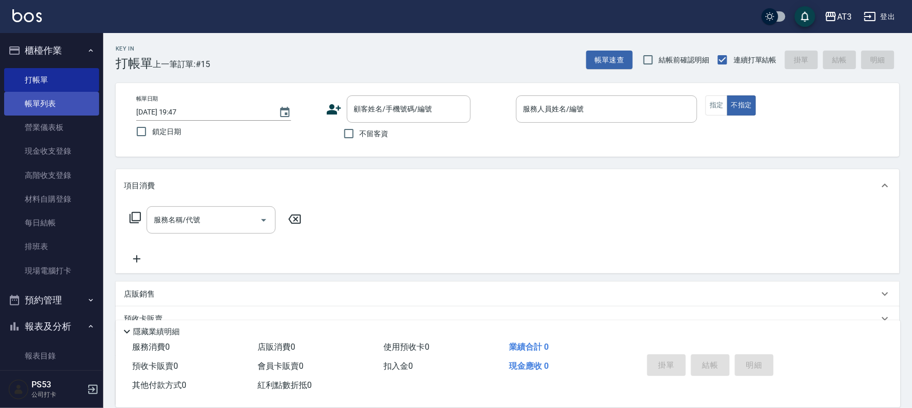
click at [50, 105] on link "帳單列表" at bounding box center [51, 104] width 95 height 24
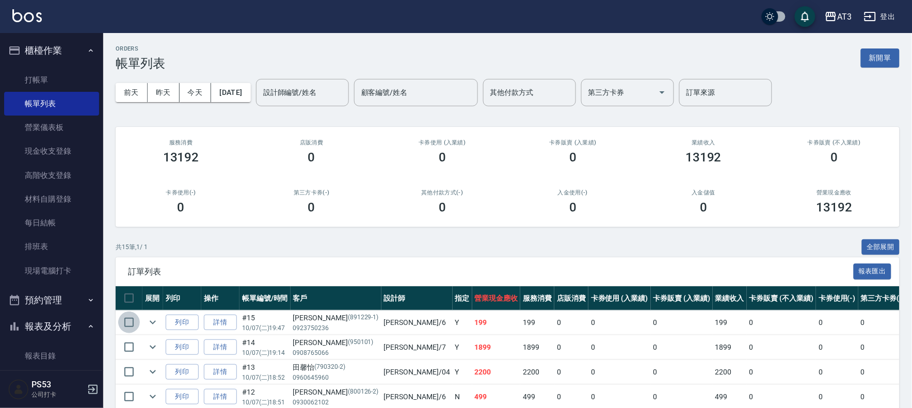
click at [126, 326] on input "checkbox" at bounding box center [129, 323] width 22 height 22
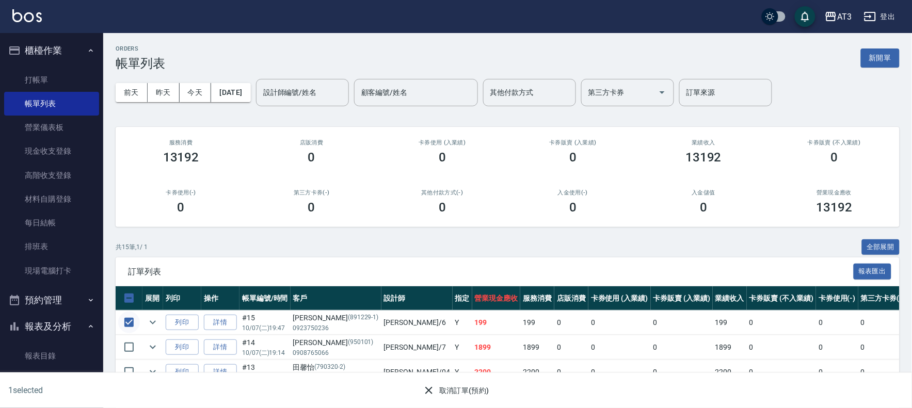
click at [126, 326] on input "checkbox" at bounding box center [129, 323] width 22 height 22
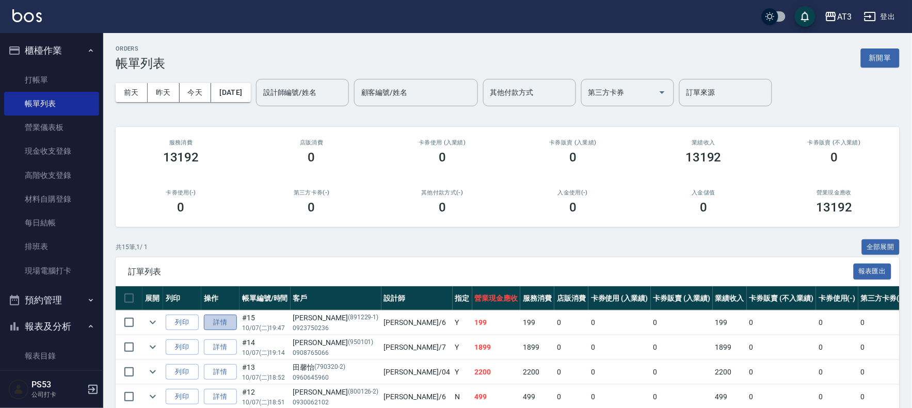
click at [221, 326] on link "詳情" at bounding box center [220, 323] width 33 height 16
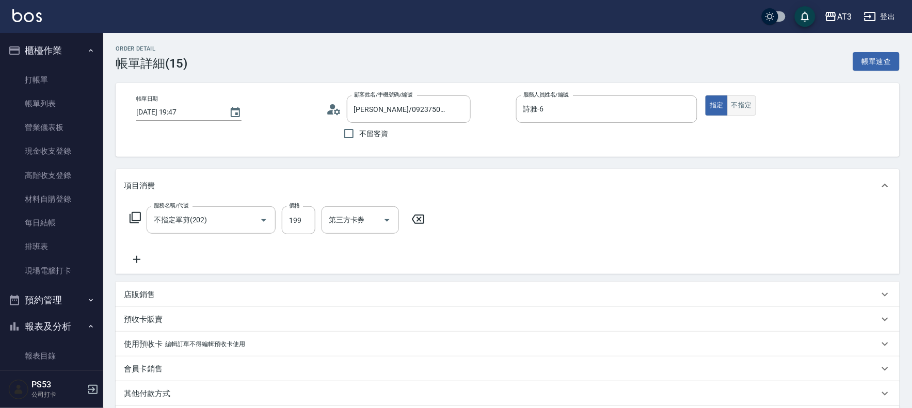
click at [755, 107] on button "不指定" at bounding box center [741, 105] width 29 height 20
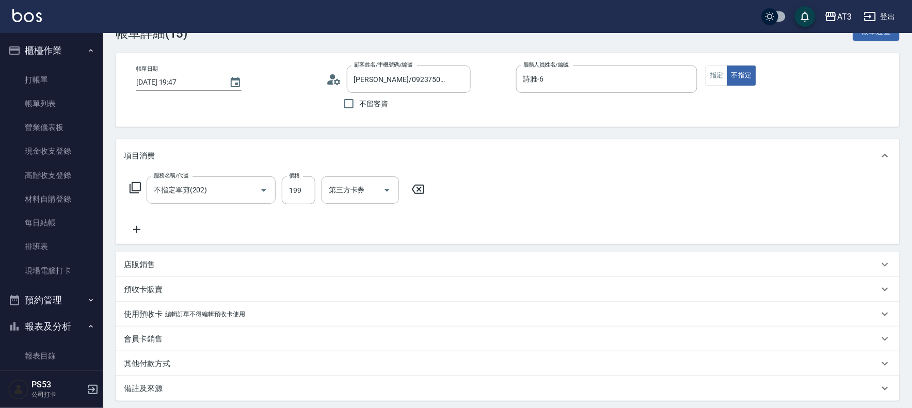
scroll to position [133, 0]
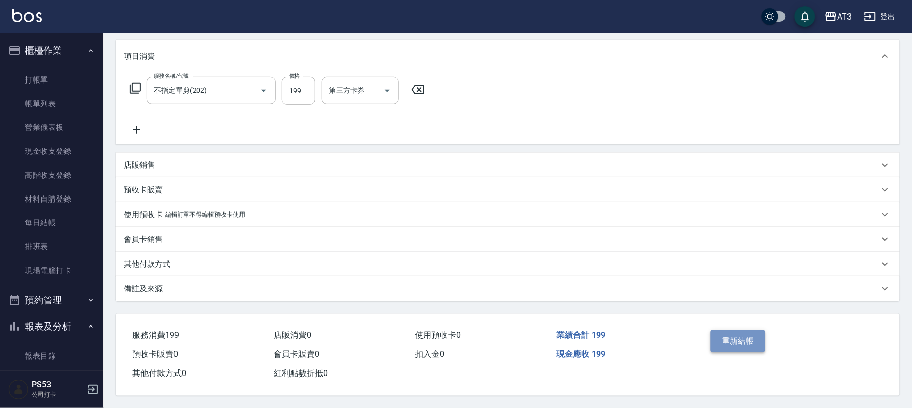
click at [736, 333] on button "重新結帳" at bounding box center [738, 341] width 55 height 22
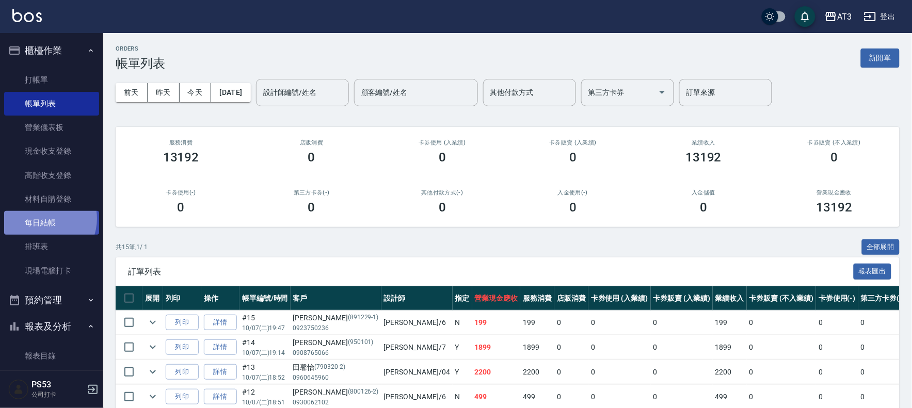
click at [43, 219] on link "每日結帳" at bounding box center [51, 223] width 95 height 24
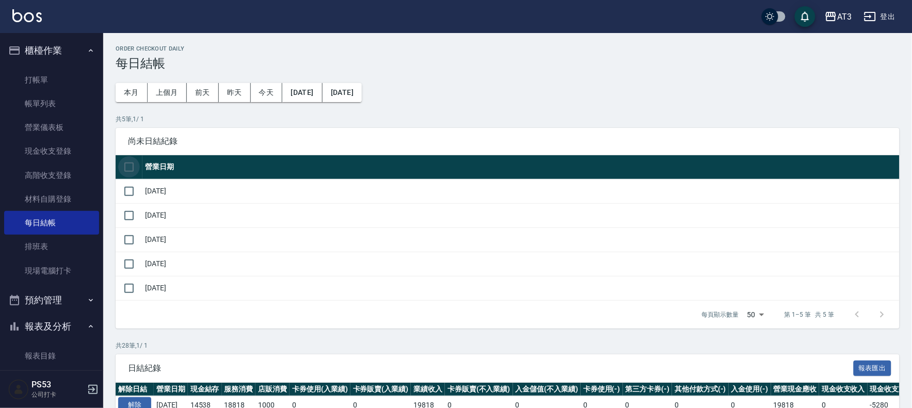
click at [126, 166] on input "checkbox" at bounding box center [129, 167] width 22 height 22
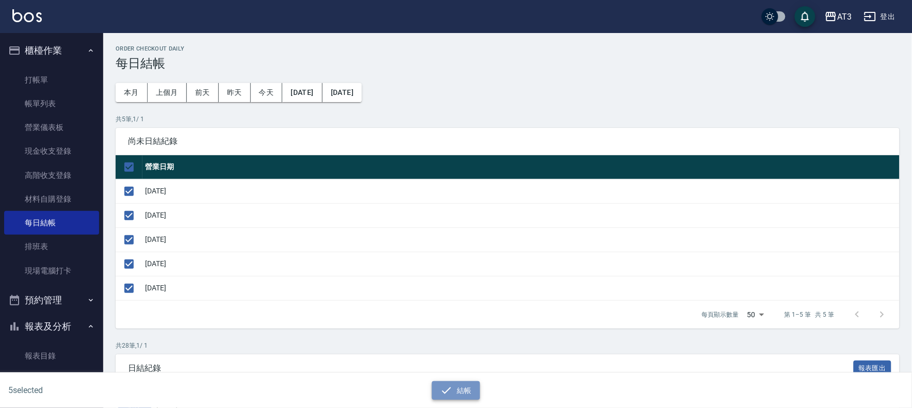
click at [455, 388] on button "結帳" at bounding box center [456, 390] width 48 height 19
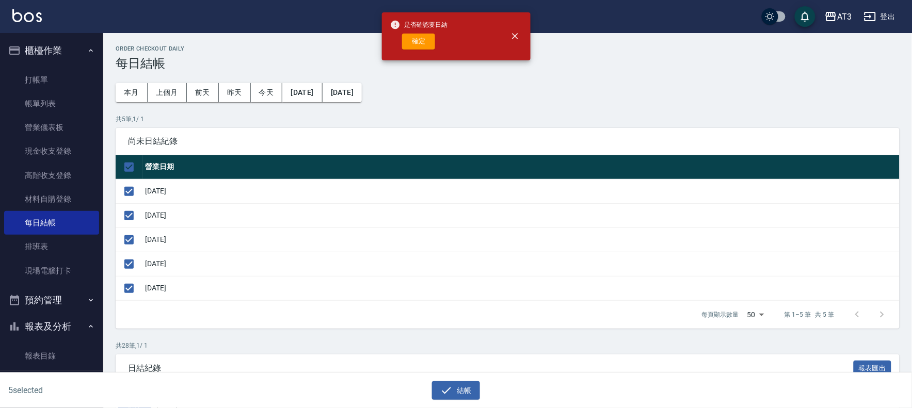
click at [426, 42] on button "確定" at bounding box center [418, 42] width 33 height 16
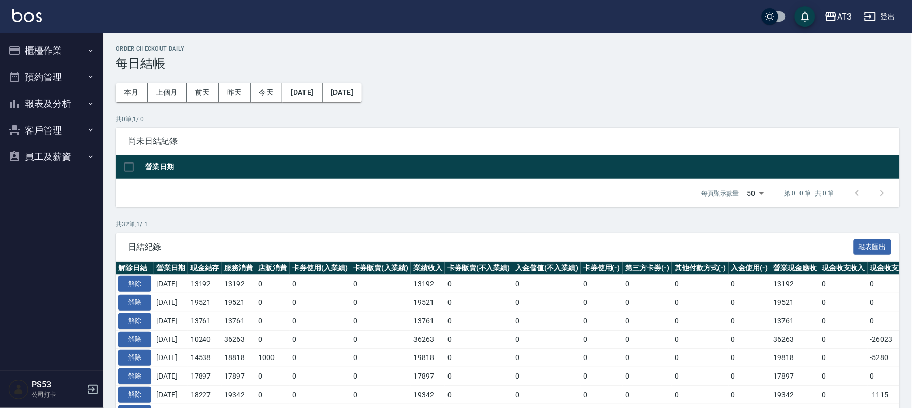
click at [37, 100] on button "報表及分析" at bounding box center [51, 103] width 95 height 27
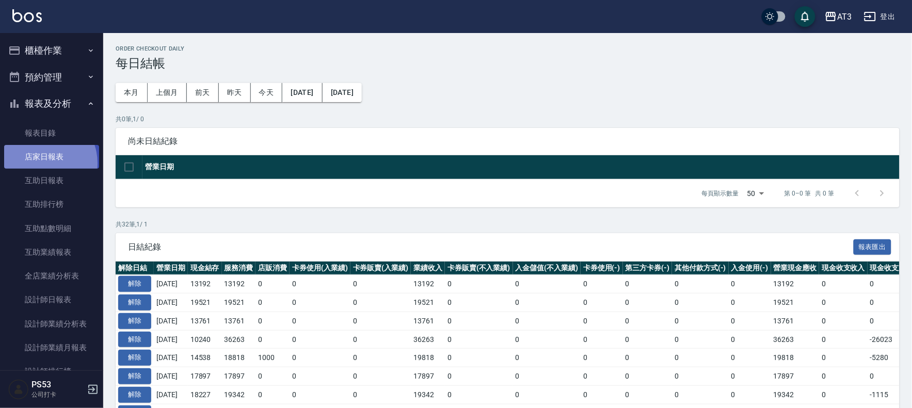
click at [40, 164] on link "店家日報表" at bounding box center [51, 157] width 95 height 24
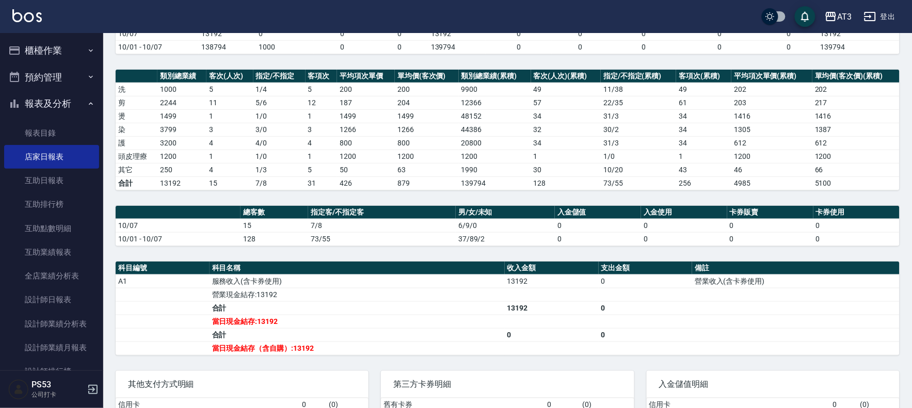
scroll to position [115, 0]
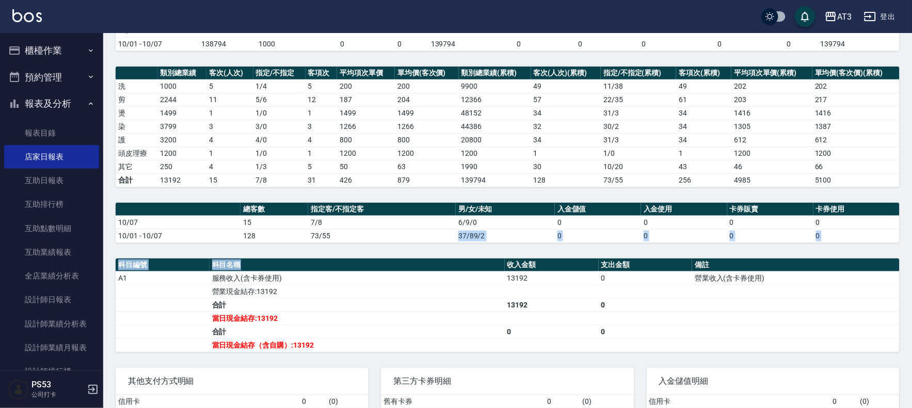
drag, startPoint x: 424, startPoint y: 243, endPoint x: 681, endPoint y: 430, distance: 318.8
click at [681, 408] on html "AT3 登出 櫃檯作業 打帳單 帳單列表 營業儀表板 現金收支登錄 高階收支登錄 材料自購登錄 每日結帳 排班表 現場電腦打卡 預約管理 預約管理 單日預約紀…" at bounding box center [456, 186] width 912 height 602
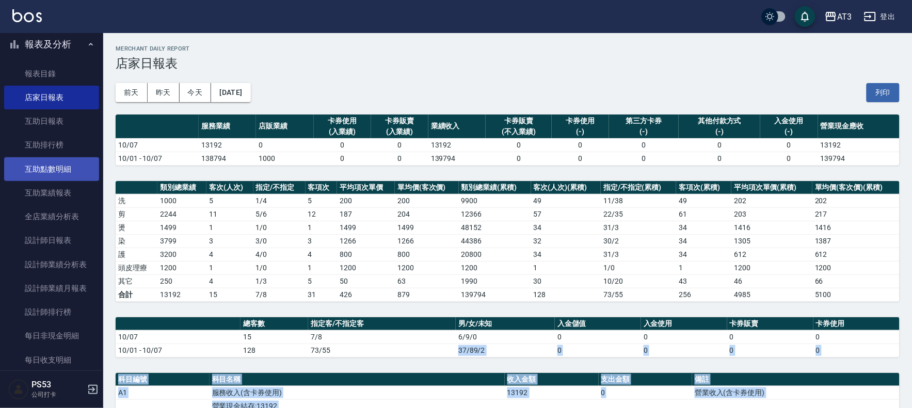
scroll to position [0, 0]
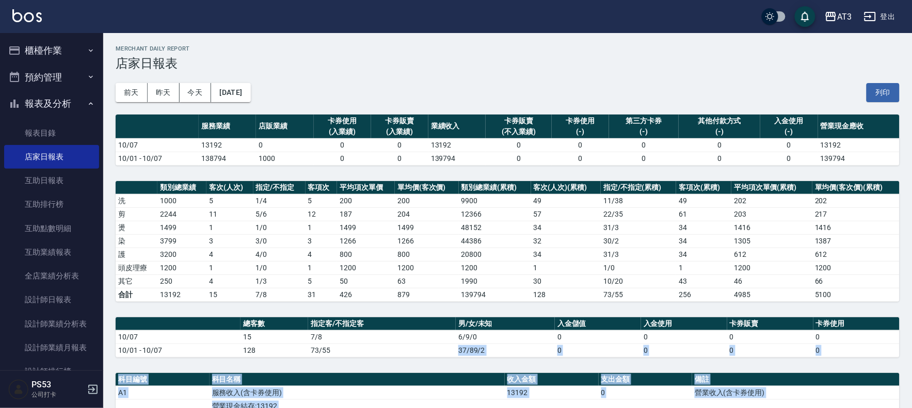
click at [51, 54] on button "櫃檯作業" at bounding box center [51, 50] width 95 height 27
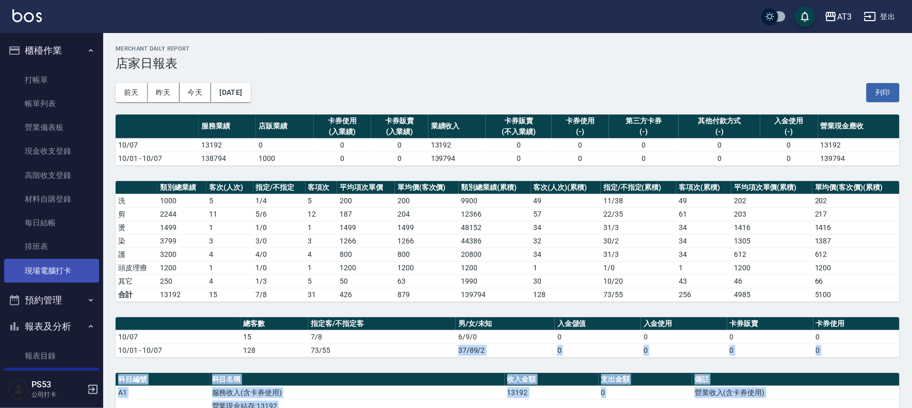
click at [53, 269] on link "現場電腦打卡" at bounding box center [51, 271] width 95 height 24
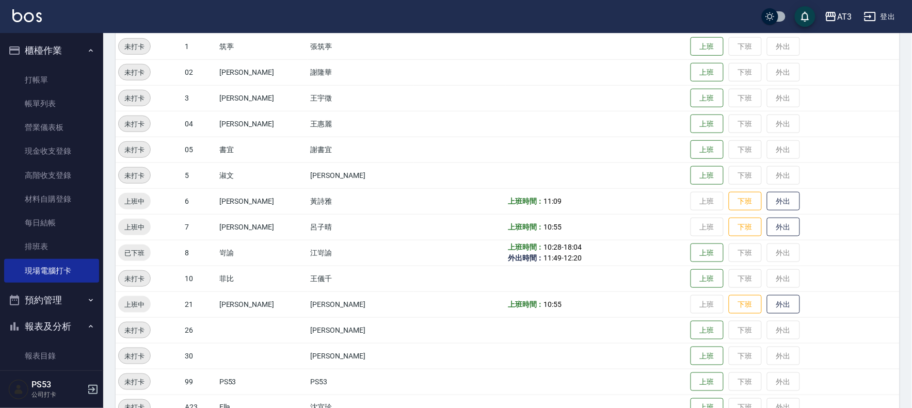
scroll to position [229, 0]
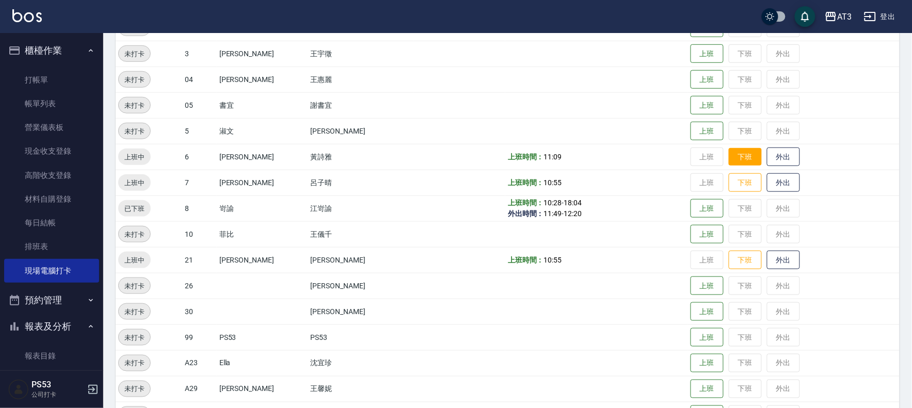
click at [729, 161] on button "下班" at bounding box center [745, 157] width 33 height 18
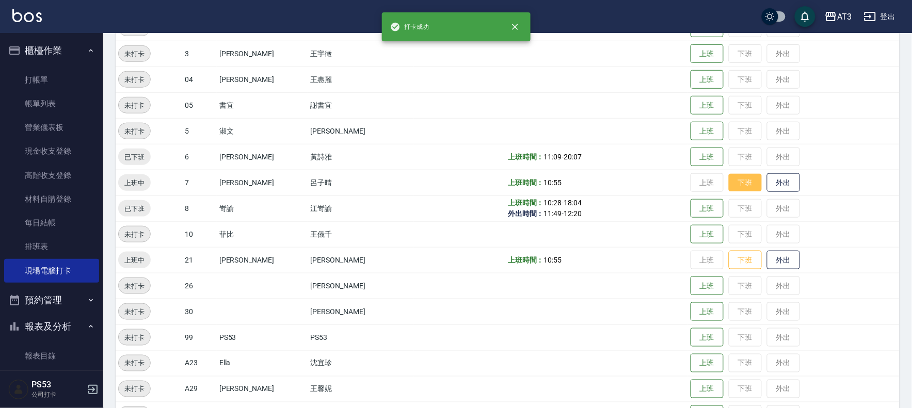
click at [729, 180] on button "下班" at bounding box center [745, 183] width 33 height 18
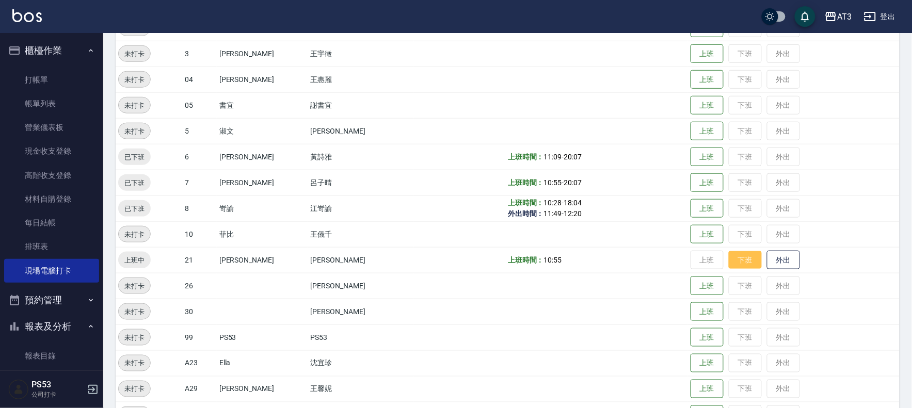
click at [731, 257] on button "下班" at bounding box center [745, 260] width 33 height 18
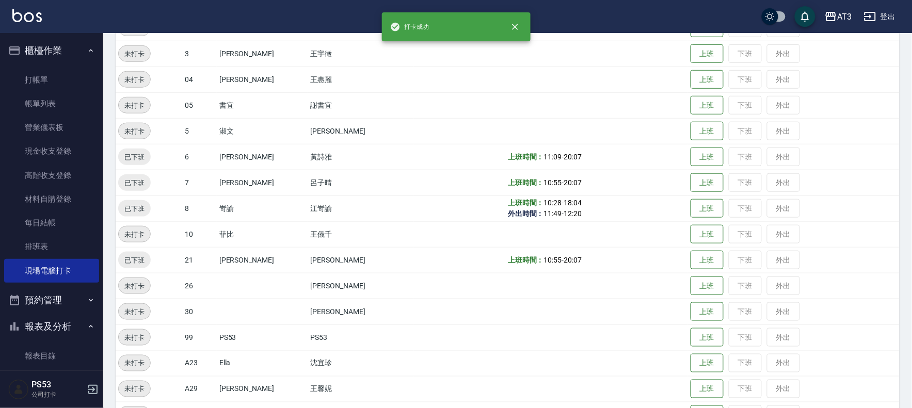
scroll to position [115, 0]
